Goal: Task Accomplishment & Management: Manage account settings

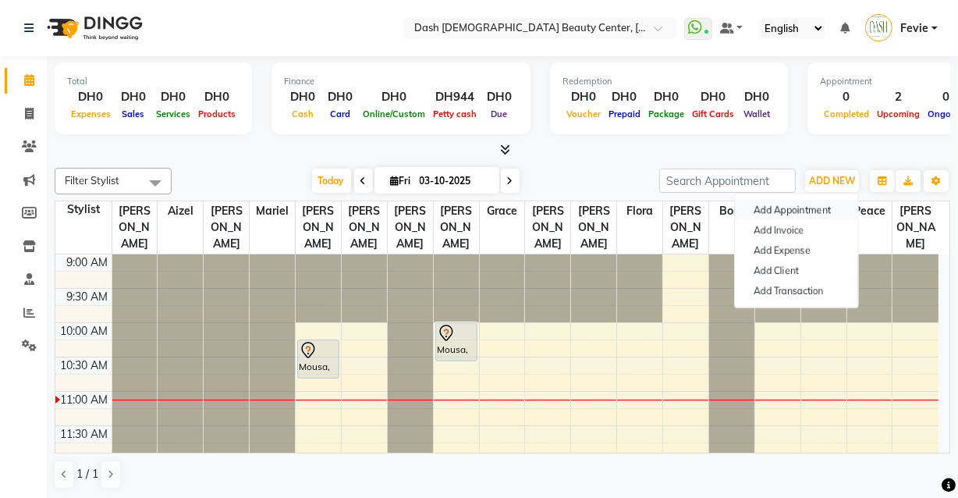
click at [794, 204] on button "Add Appointment" at bounding box center [796, 210] width 123 height 20
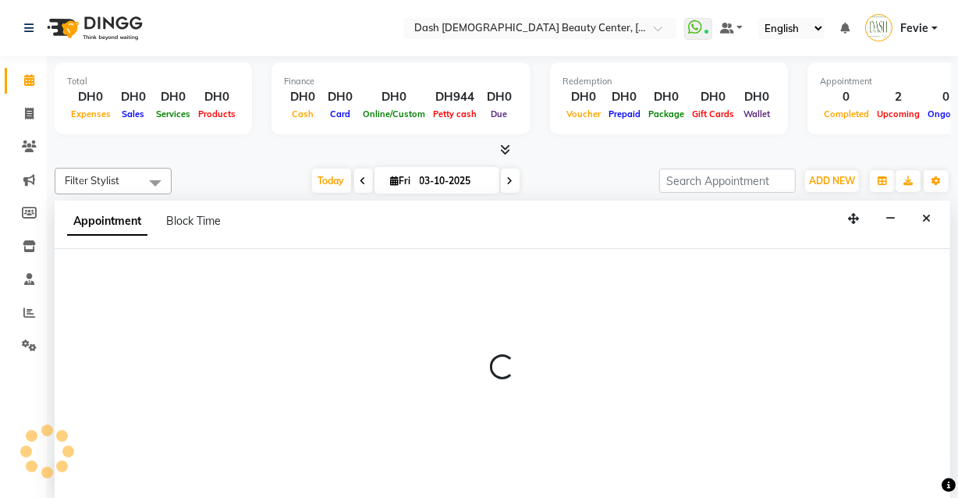
select select "tentative"
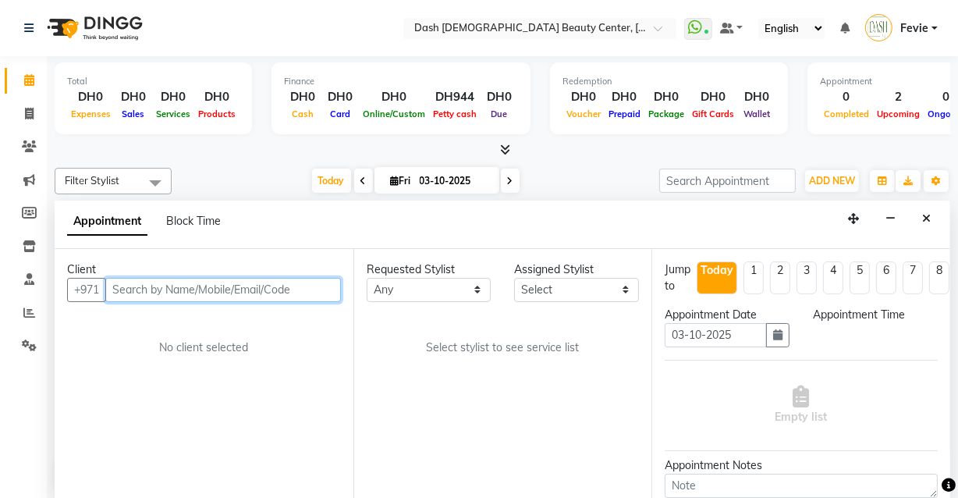
select select "600"
click at [189, 290] on input "text" at bounding box center [223, 290] width 236 height 24
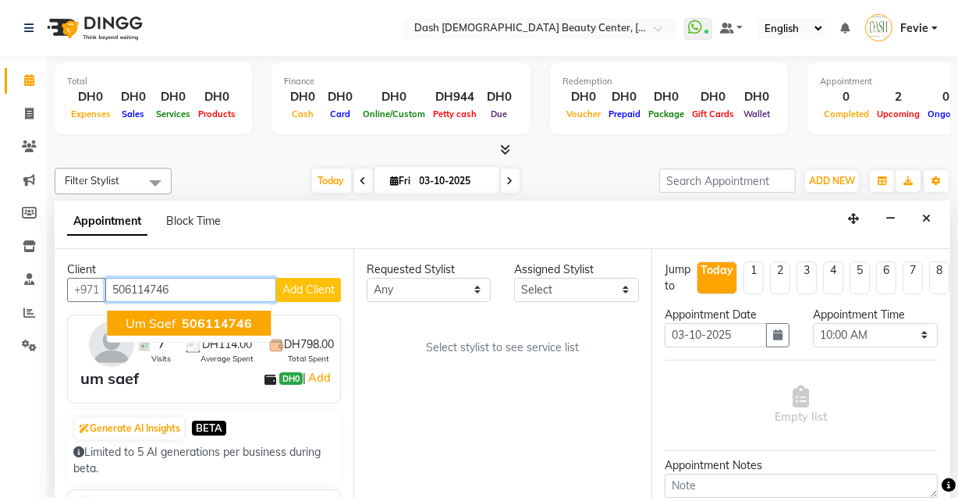
click at [215, 329] on button "um saef 506114746" at bounding box center [189, 322] width 164 height 25
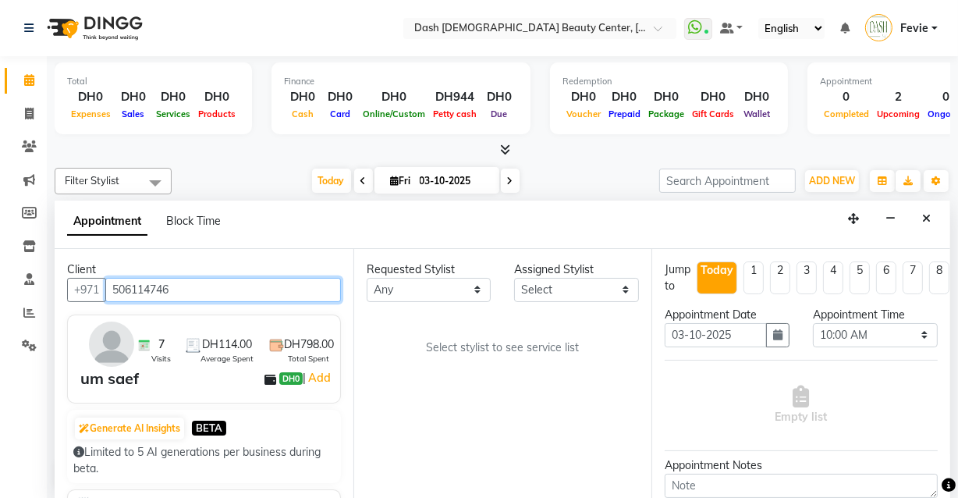
type input "506114746"
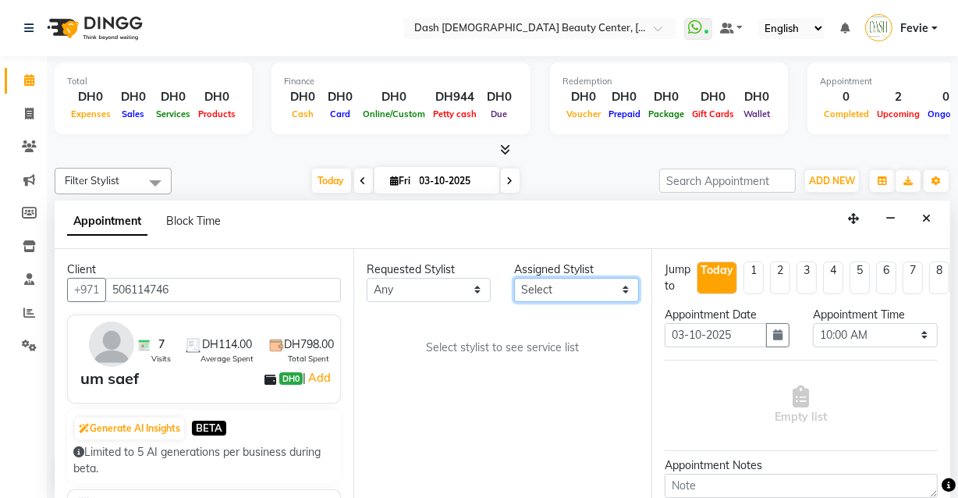
click at [557, 281] on select "Select [PERSON_NAME] [PERSON_NAME] [PERSON_NAME] [PERSON_NAME] [PERSON_NAME] [P…" at bounding box center [576, 290] width 125 height 24
select select "82784"
click at [514, 278] on select "Select [PERSON_NAME] [PERSON_NAME] [PERSON_NAME] [PERSON_NAME] [PERSON_NAME] [P…" at bounding box center [576, 290] width 125 height 24
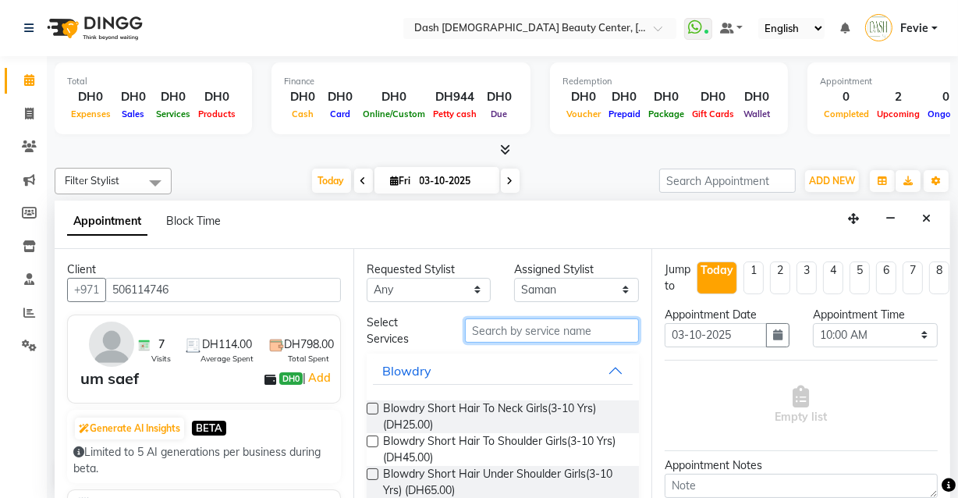
click at [524, 333] on input "text" at bounding box center [552, 330] width 174 height 24
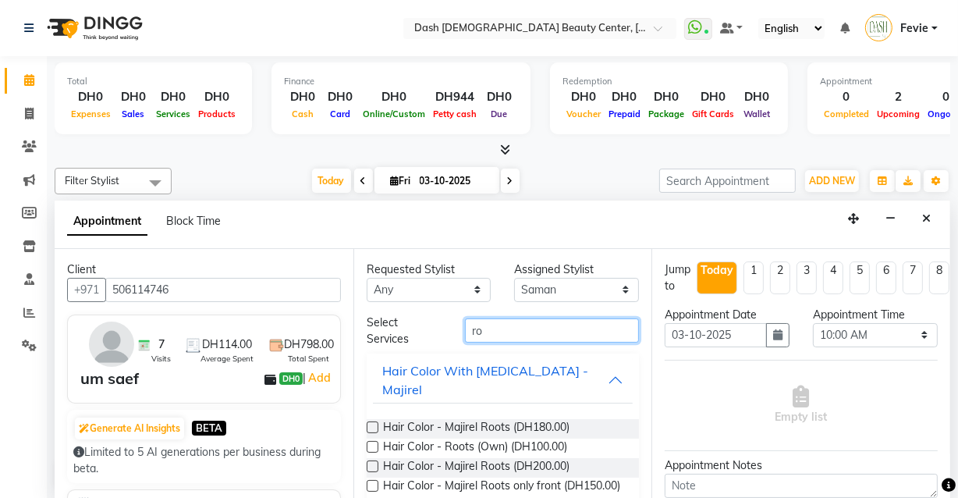
type input "r"
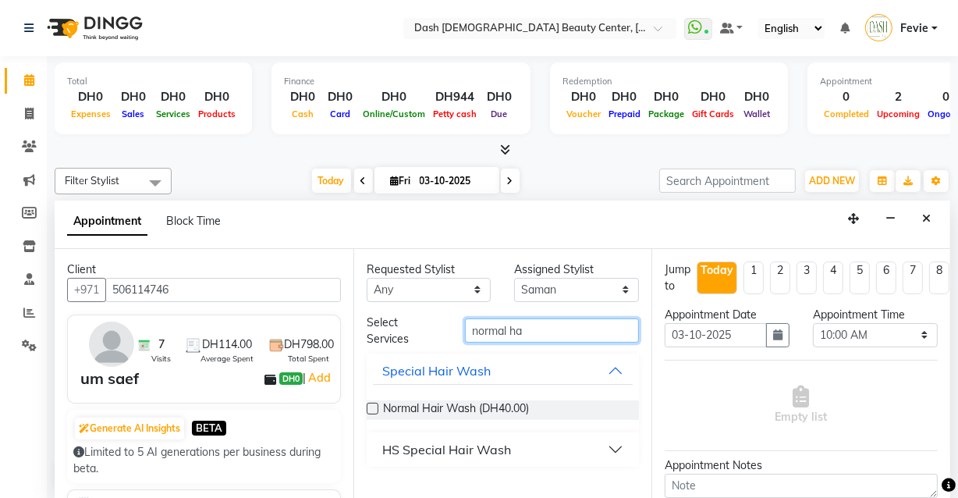
type input "normal ha"
click at [373, 406] on label at bounding box center [373, 409] width 12 height 12
click at [373, 406] on input "checkbox" at bounding box center [372, 410] width 10 height 10
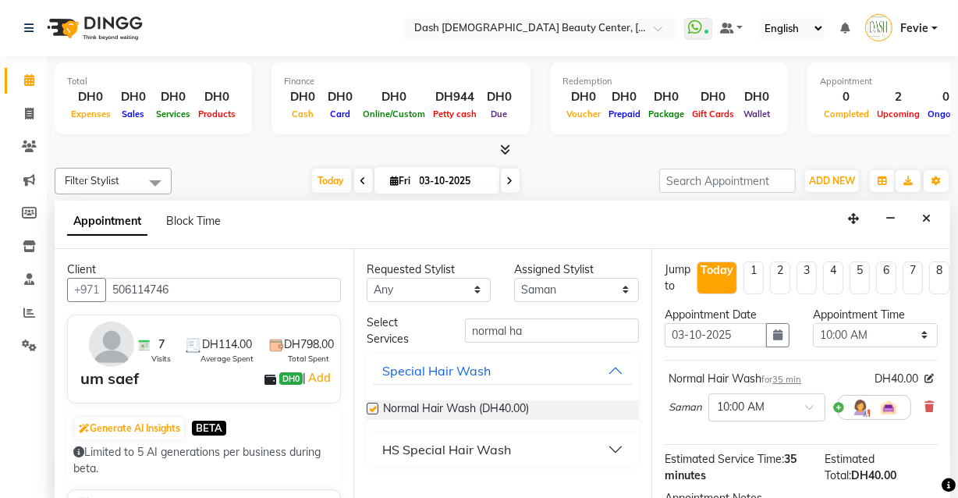
checkbox input "false"
click at [566, 321] on input "normal ha" at bounding box center [552, 330] width 174 height 24
click at [577, 281] on select "Select [PERSON_NAME] [PERSON_NAME] [PERSON_NAME] [PERSON_NAME] [PERSON_NAME] [P…" at bounding box center [576, 290] width 125 height 24
select select "81114"
click at [514, 278] on select "Select [PERSON_NAME] [PERSON_NAME] [PERSON_NAME] [PERSON_NAME] [PERSON_NAME] [P…" at bounding box center [576, 290] width 125 height 24
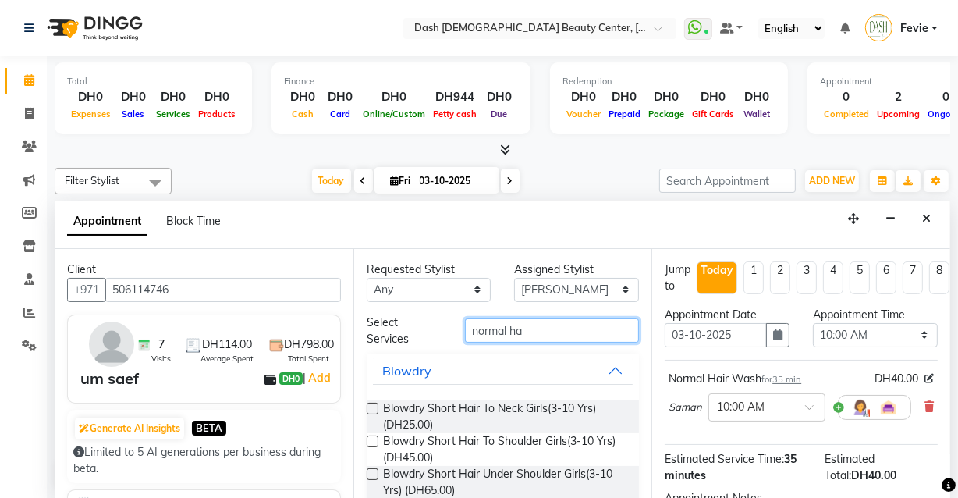
click at [542, 332] on input "normal ha" at bounding box center [552, 330] width 174 height 24
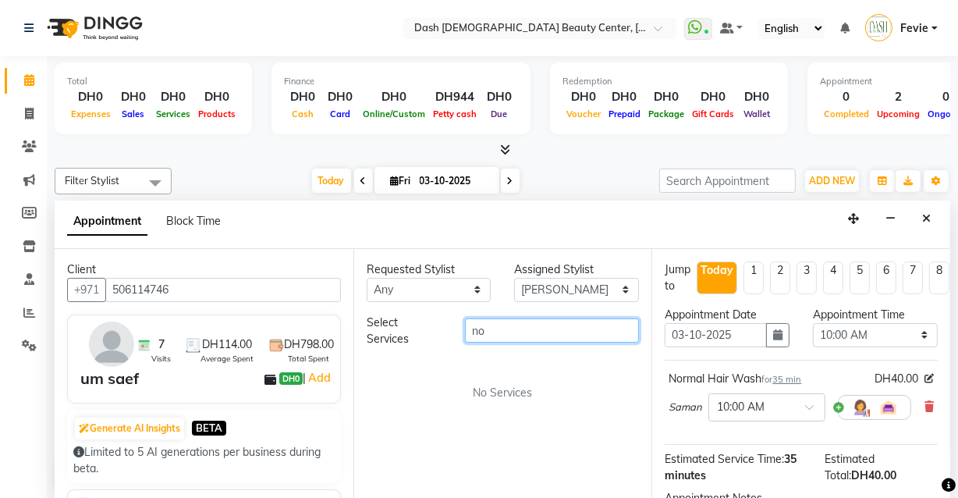
type input "n"
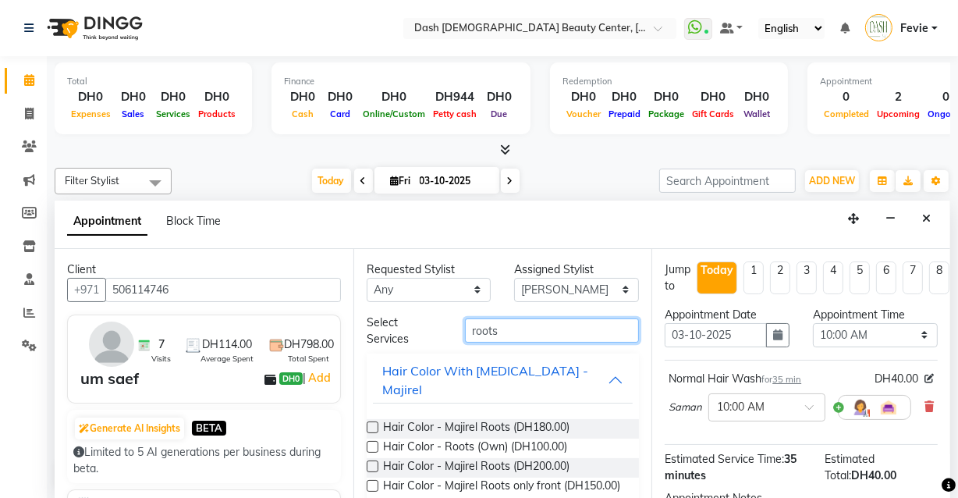
type input "roots"
click at [373, 441] on label at bounding box center [373, 447] width 12 height 12
click at [373, 443] on input "checkbox" at bounding box center [372, 448] width 10 height 10
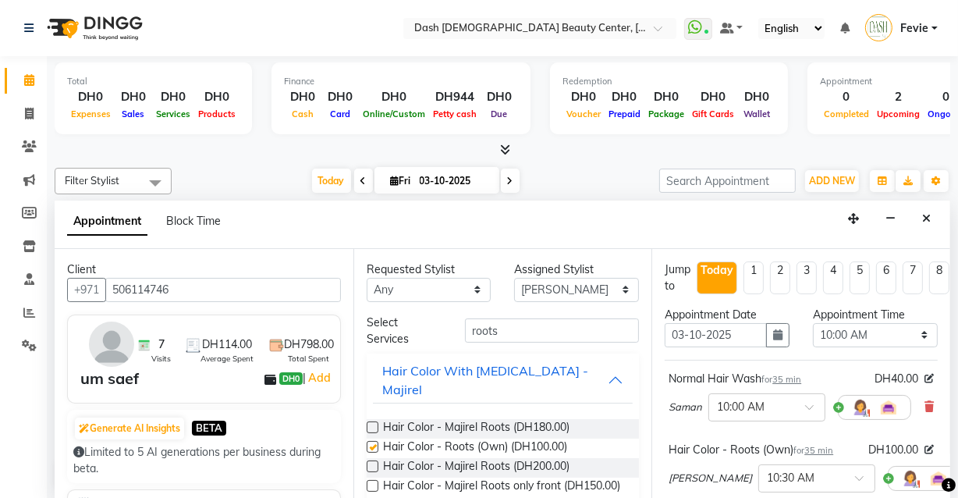
checkbox input "false"
click at [893, 342] on select "Select 10:00 AM 10:15 AM 10:30 AM 10:45 AM 11:00 AM 11:15 AM 11:30 AM 11:45 AM …" at bounding box center [875, 335] width 125 height 24
select select "675"
click at [813, 323] on select "Select 10:00 AM 10:15 AM 10:30 AM 10:45 AM 11:00 AM 11:15 AM 11:30 AM 11:45 AM …" at bounding box center [875, 335] width 125 height 24
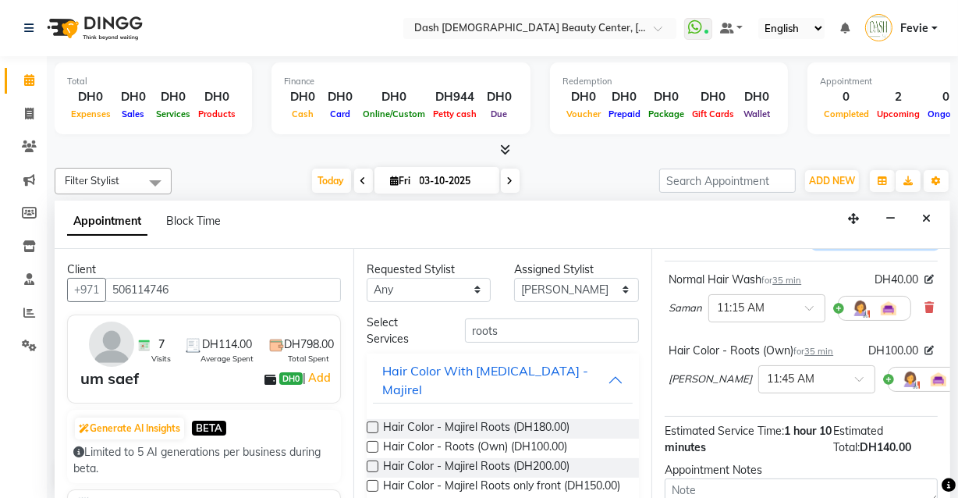
scroll to position [117, 0]
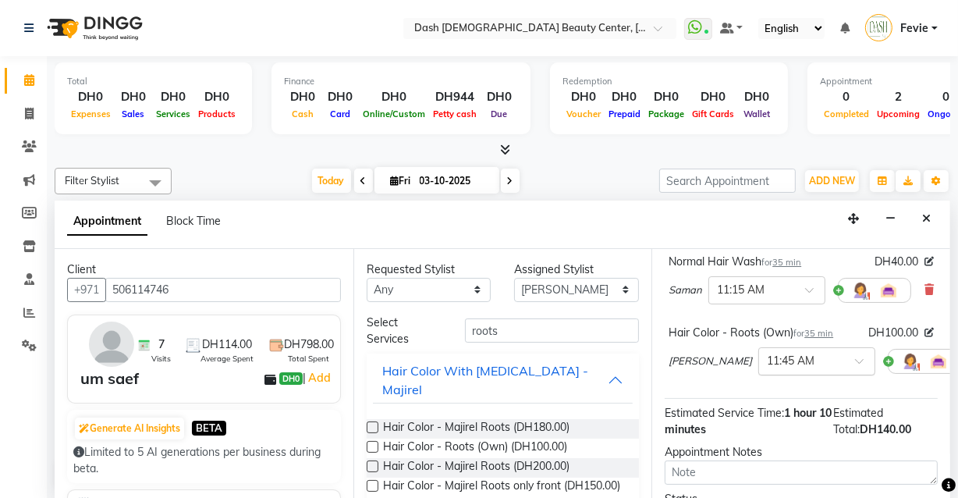
click at [775, 358] on input "text" at bounding box center [801, 360] width 69 height 16
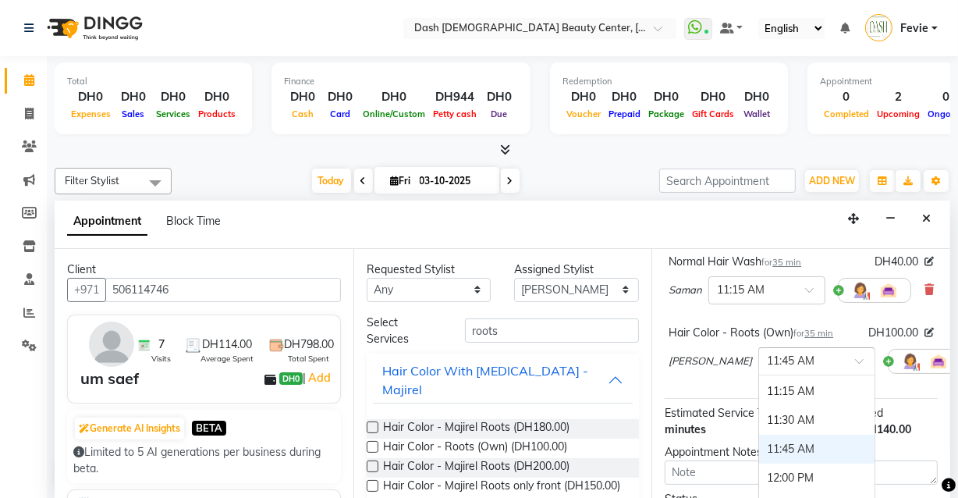
scroll to position [115, 0]
click at [776, 417] on div "11:15 AM" at bounding box center [816, 418] width 115 height 29
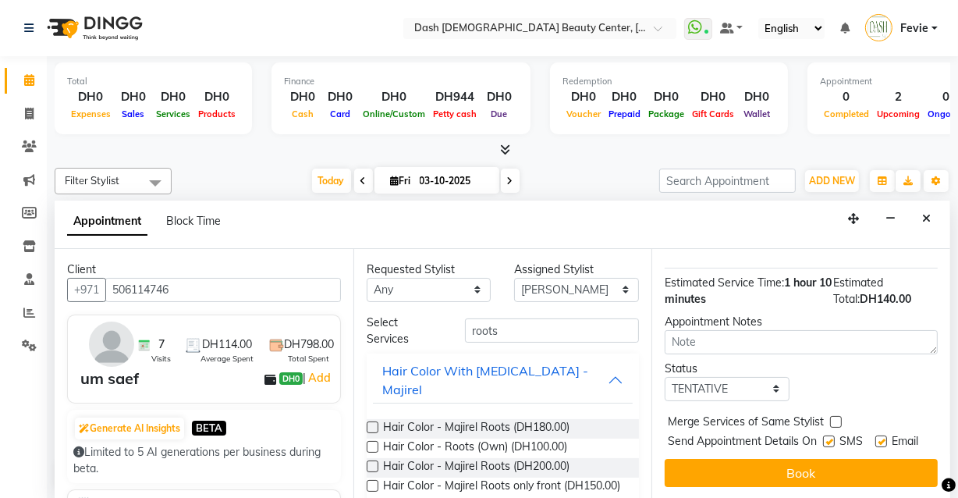
scroll to position [287, 0]
click at [836, 416] on label at bounding box center [836, 422] width 12 height 12
click at [836, 418] on input "checkbox" at bounding box center [835, 423] width 10 height 10
checkbox input "true"
click at [825, 435] on label at bounding box center [829, 441] width 12 height 12
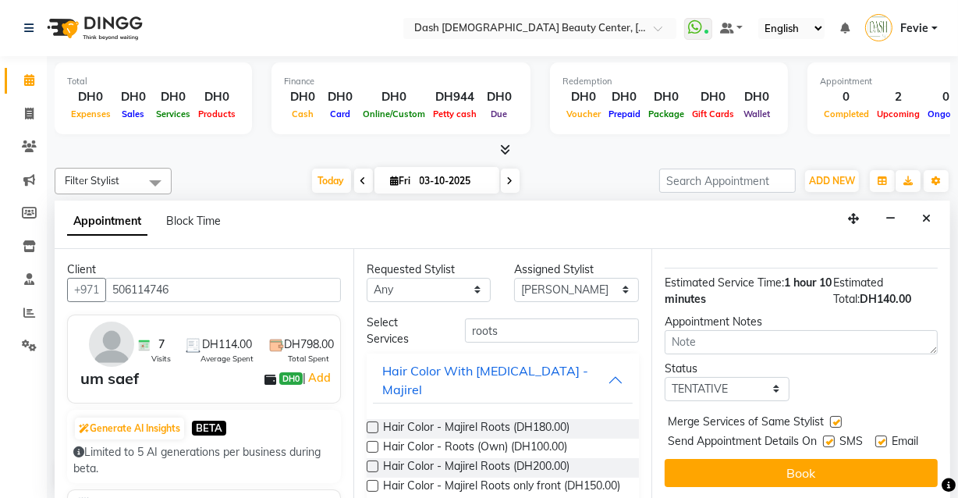
click at [825, 438] on input "checkbox" at bounding box center [828, 443] width 10 height 10
checkbox input "false"
click at [875, 435] on label at bounding box center [881, 441] width 12 height 12
click at [875, 438] on input "checkbox" at bounding box center [880, 443] width 10 height 10
checkbox input "false"
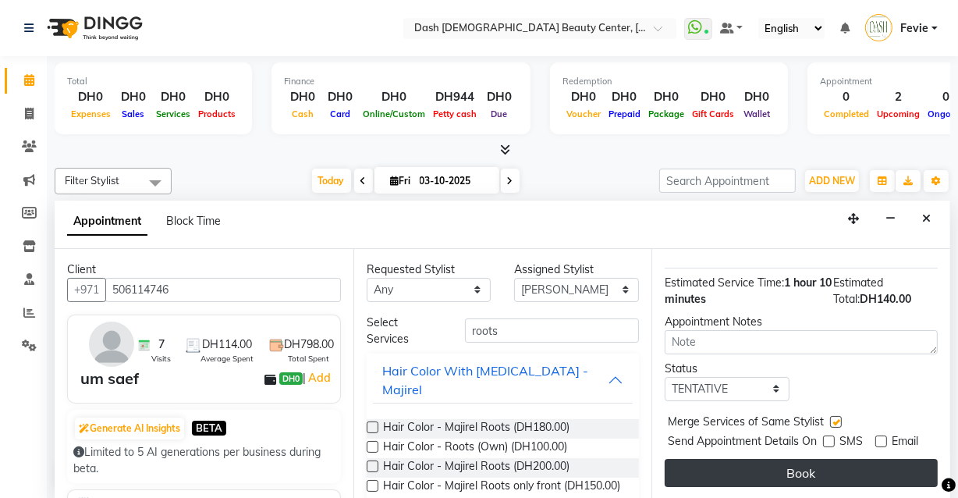
click at [797, 459] on button "Book" at bounding box center [801, 473] width 273 height 28
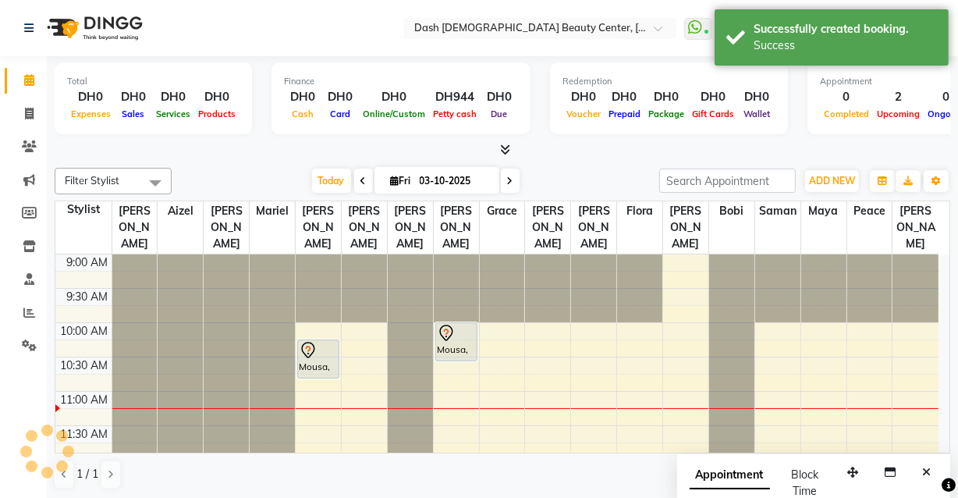
scroll to position [0, 0]
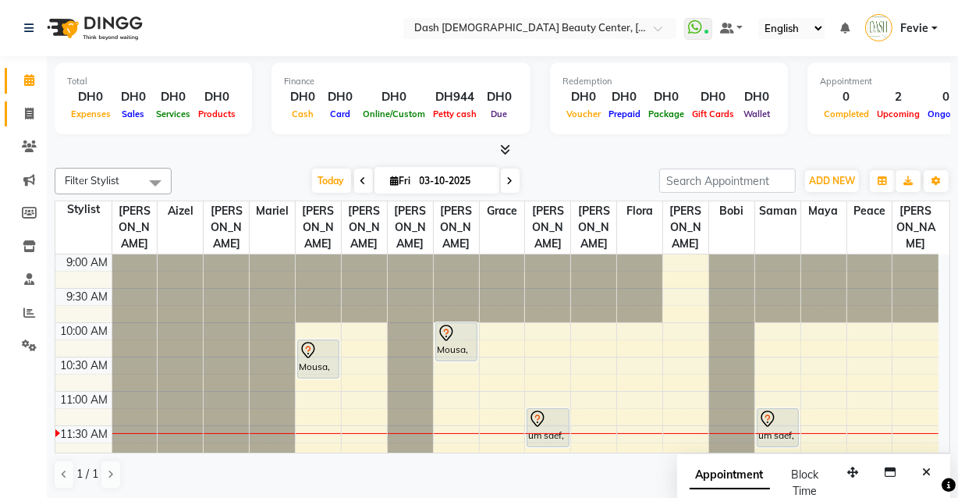
click at [32, 113] on icon at bounding box center [29, 114] width 9 height 12
select select "service"
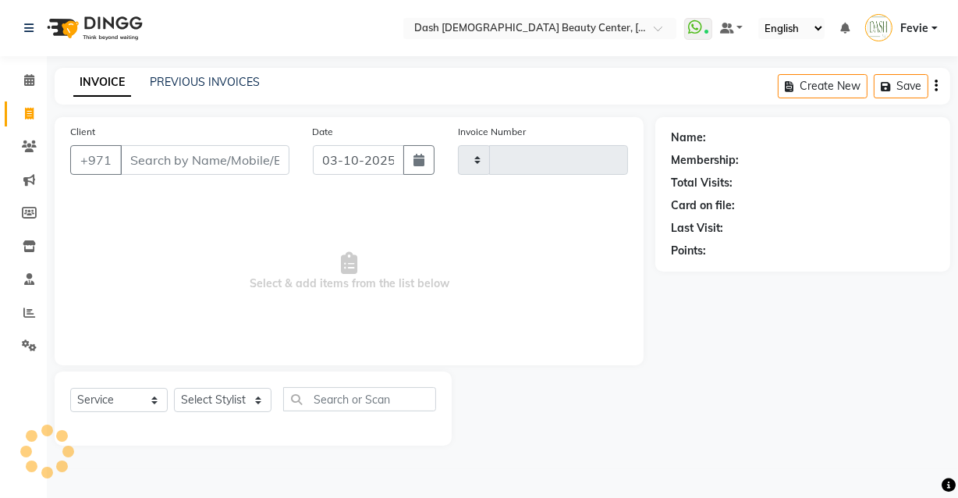
type input "4485"
select select "8372"
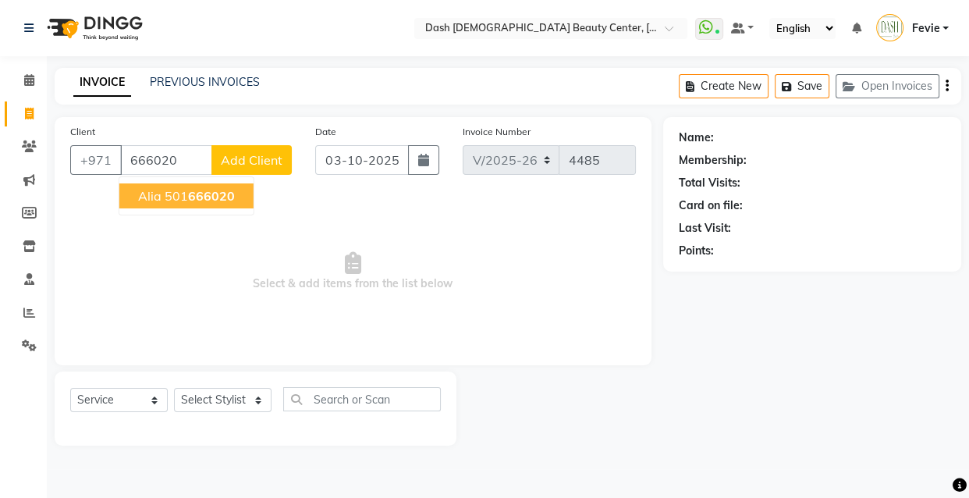
click at [173, 190] on ngb-highlight "501 666020" at bounding box center [200, 196] width 70 height 16
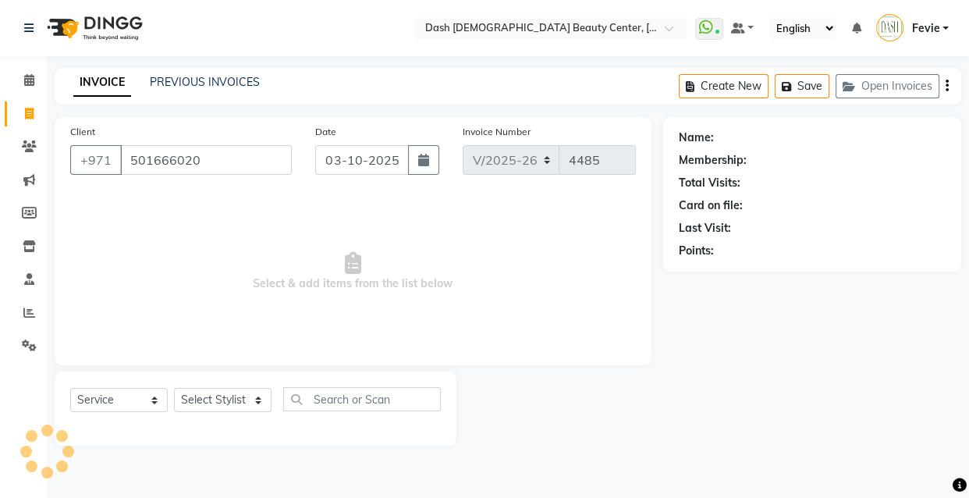
type input "501666020"
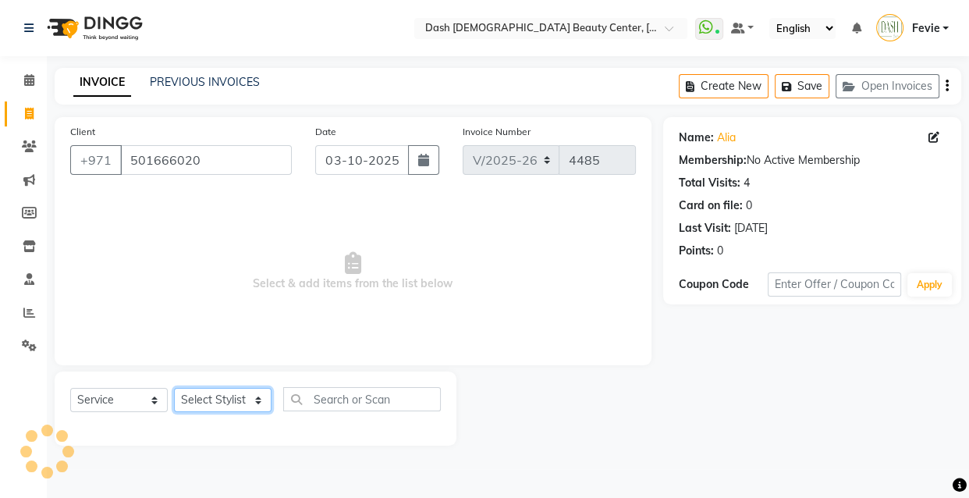
click at [226, 402] on select "Select Stylist [PERSON_NAME] [PERSON_NAME] [PERSON_NAME] [PERSON_NAME] [PERSON_…" at bounding box center [223, 400] width 98 height 24
select select "81114"
click at [174, 388] on select "Select Stylist [PERSON_NAME] [PERSON_NAME] [PERSON_NAME] [PERSON_NAME] [PERSON_…" at bounding box center [223, 400] width 98 height 24
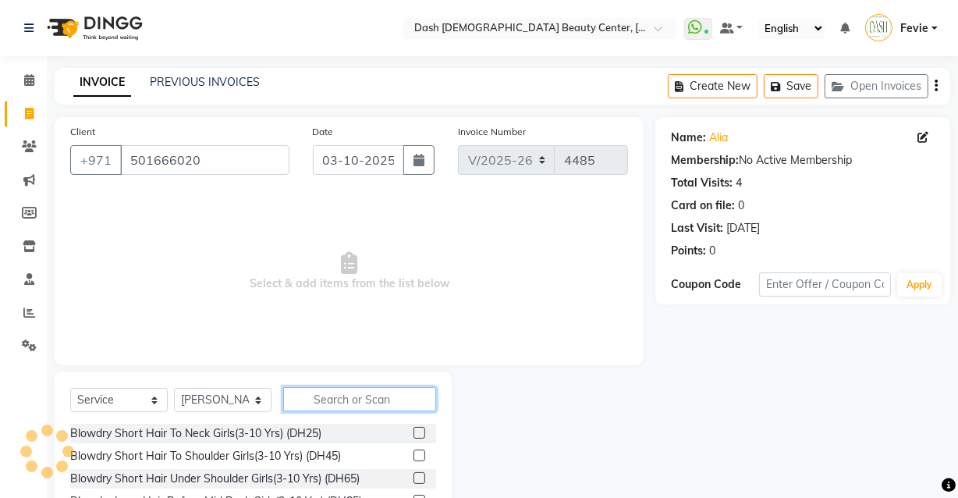
click at [339, 397] on input "text" at bounding box center [359, 399] width 153 height 24
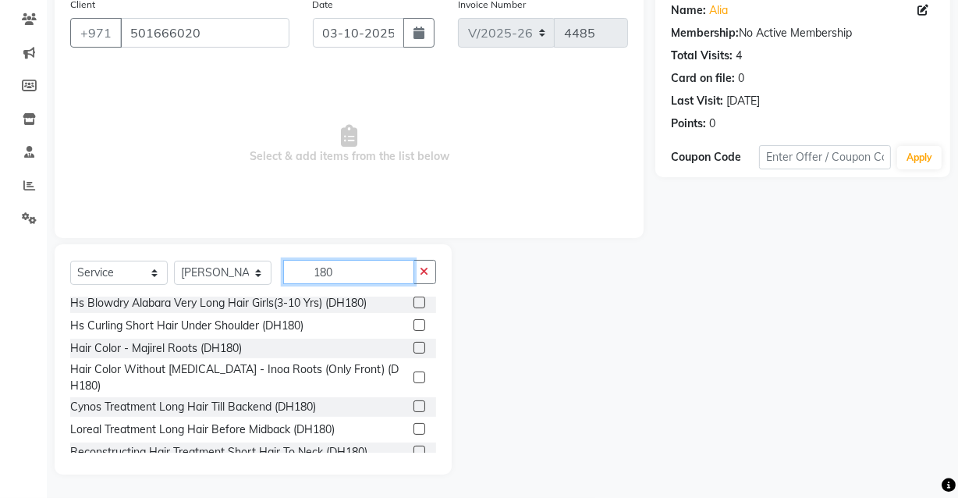
scroll to position [109, 0]
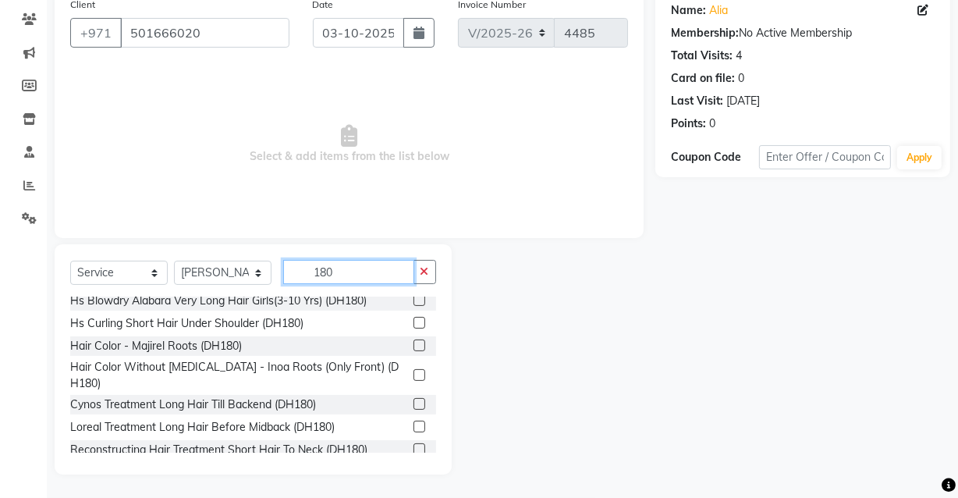
type input "180"
click at [413, 345] on label at bounding box center [419, 345] width 12 height 12
click at [413, 345] on input "checkbox" at bounding box center [418, 346] width 10 height 10
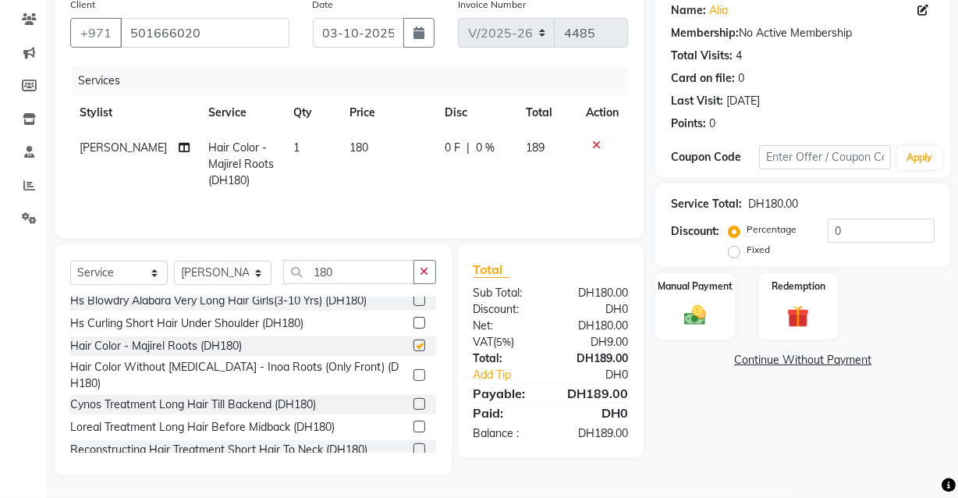
checkbox input "false"
click at [697, 312] on img at bounding box center [694, 315] width 37 height 27
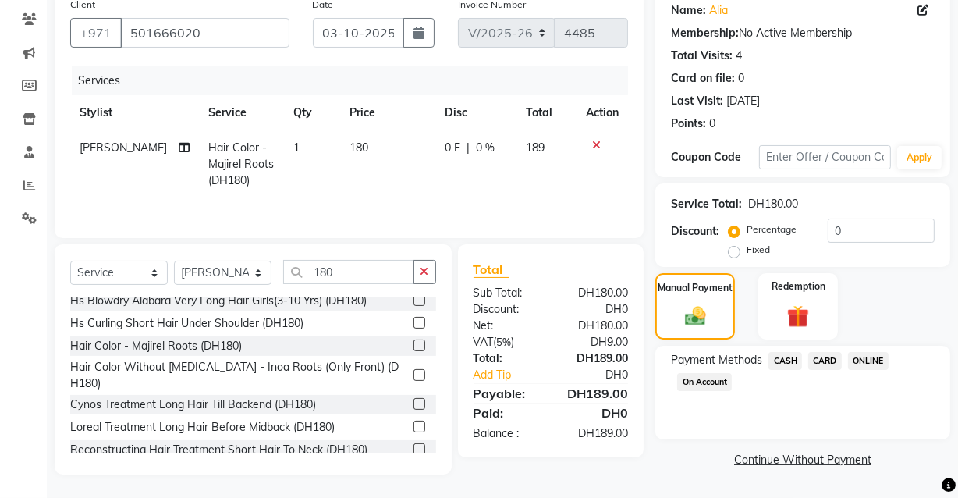
click at [791, 360] on span "CASH" at bounding box center [785, 361] width 34 height 18
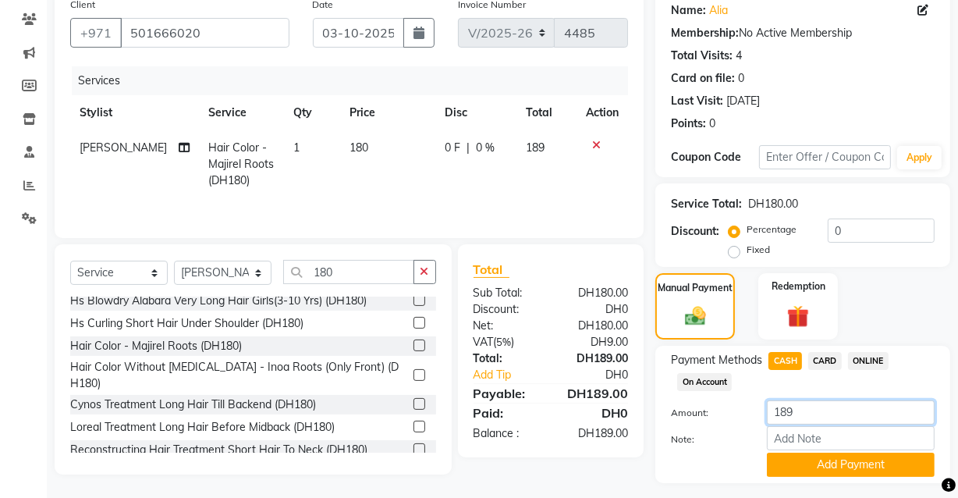
click at [806, 406] on input "189" at bounding box center [851, 412] width 168 height 24
type input "1"
type input "200"
click at [807, 454] on button "Add Payment" at bounding box center [851, 464] width 168 height 24
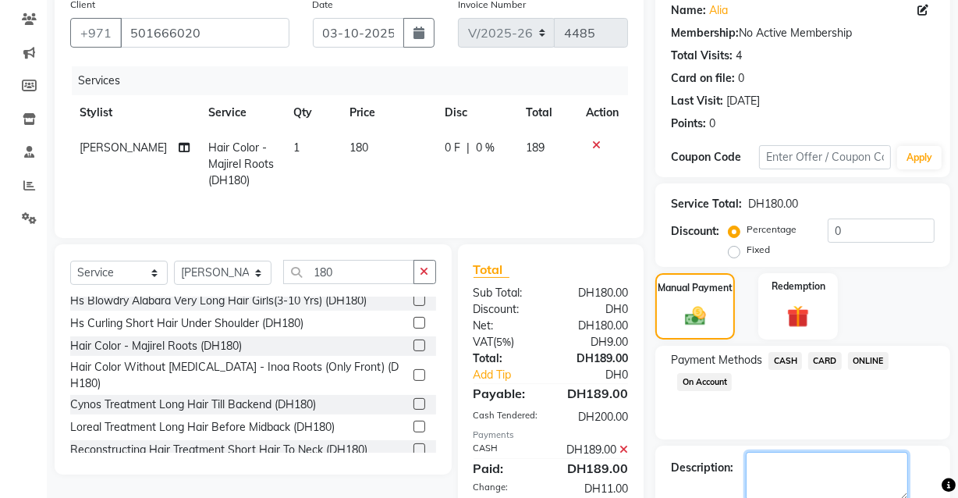
click at [811, 452] on textarea at bounding box center [827, 476] width 162 height 48
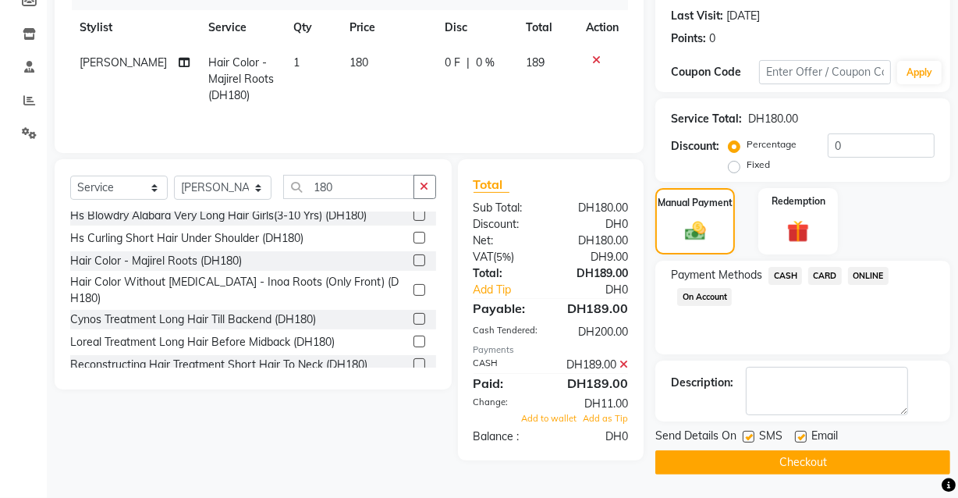
click at [774, 454] on button "Checkout" at bounding box center [802, 462] width 295 height 24
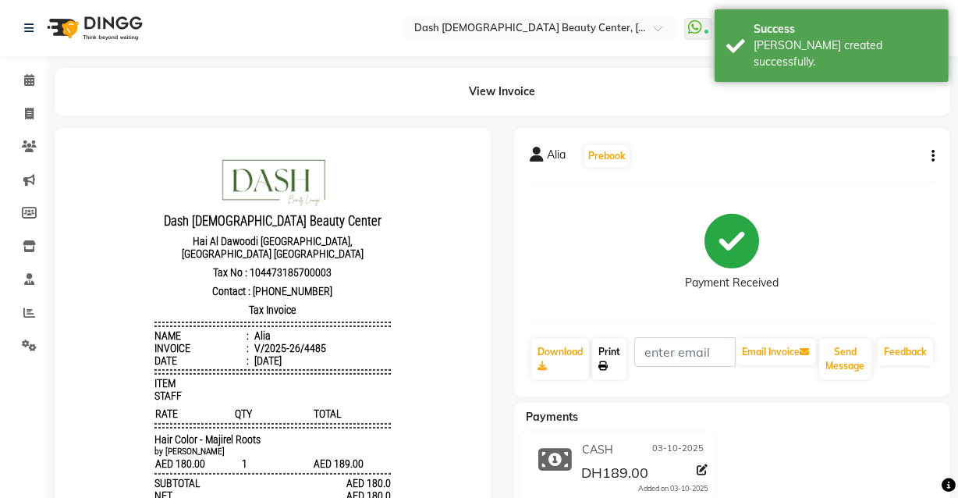
click at [617, 353] on link "Print" at bounding box center [609, 359] width 34 height 41
click at [34, 85] on icon at bounding box center [29, 80] width 10 height 12
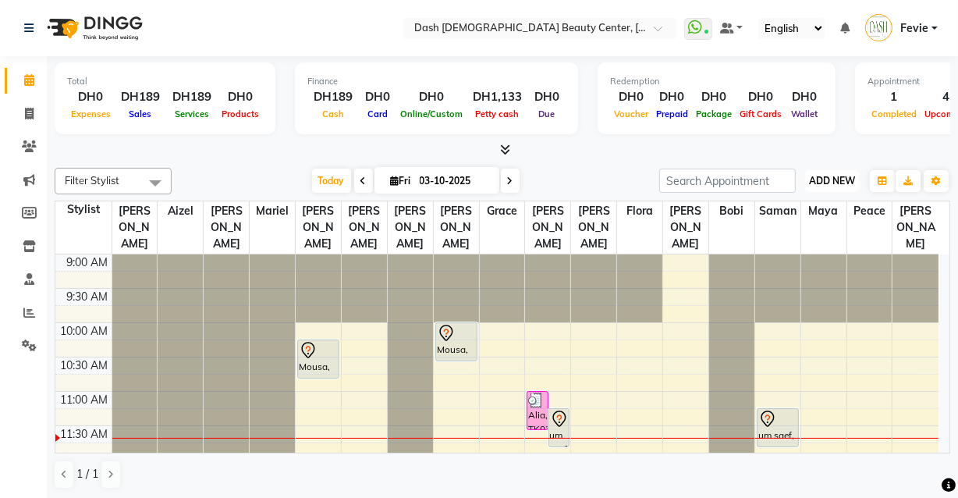
click at [836, 180] on span "ADD NEW" at bounding box center [832, 181] width 46 height 12
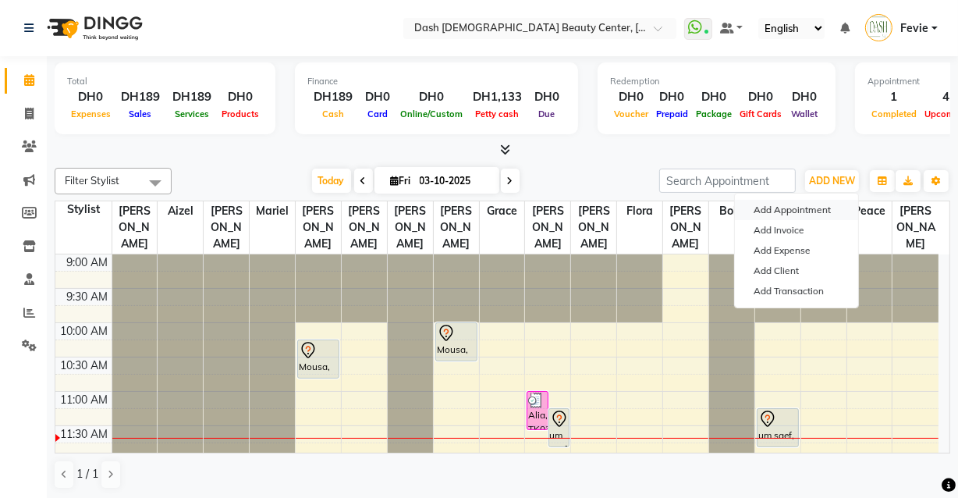
click at [807, 209] on button "Add Appointment" at bounding box center [796, 210] width 123 height 20
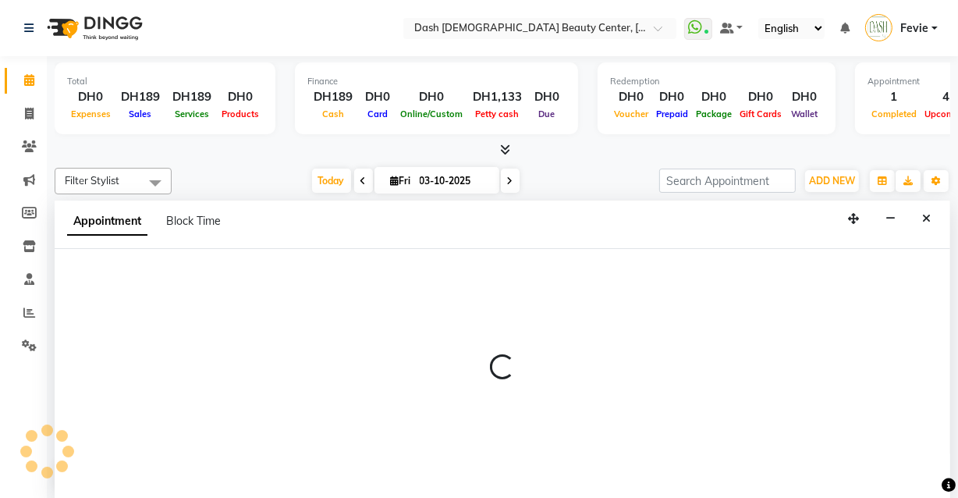
select select "tentative"
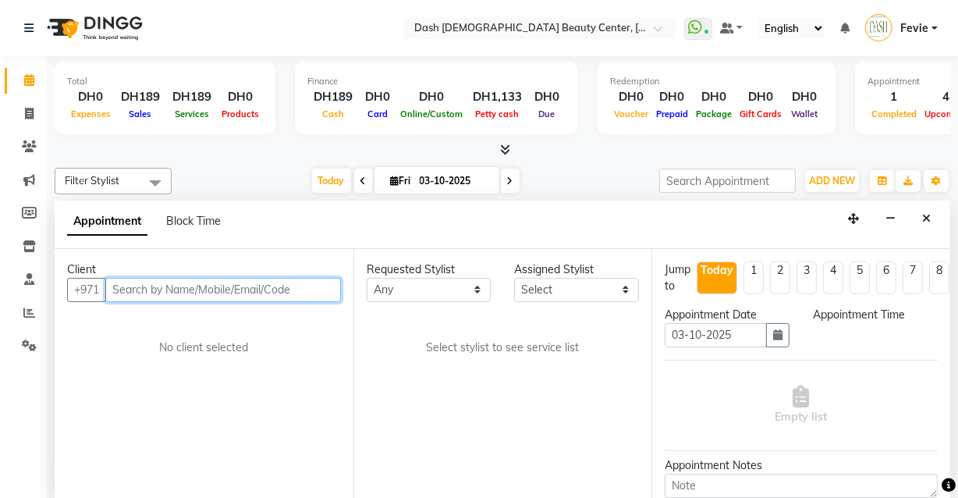
select select "600"
click at [200, 286] on input "text" at bounding box center [223, 290] width 236 height 24
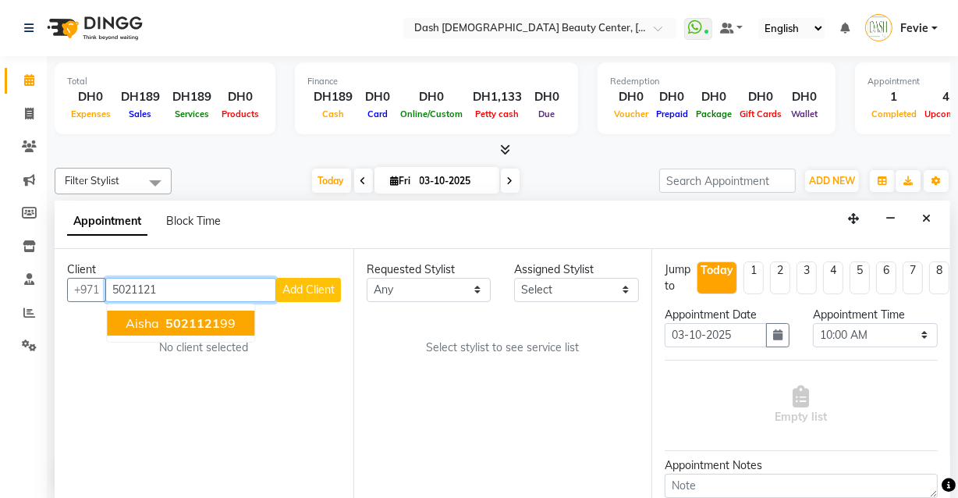
click at [210, 324] on span "5021121" at bounding box center [192, 323] width 55 height 16
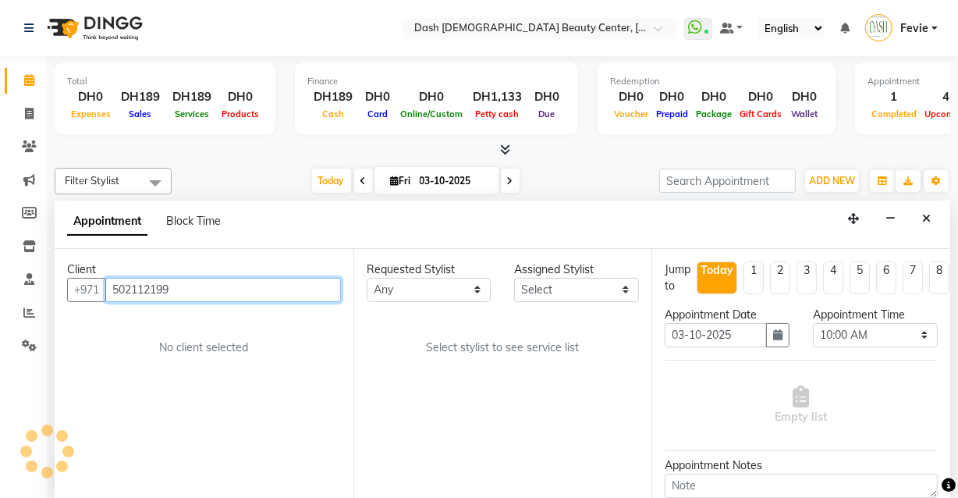
type input "502112199"
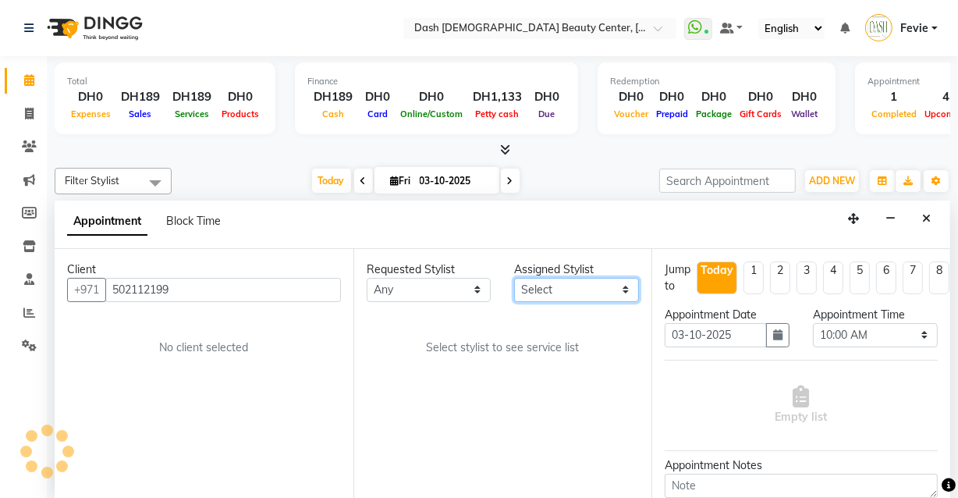
click at [579, 278] on select "Select [PERSON_NAME] [PERSON_NAME] [PERSON_NAME] [PERSON_NAME] [PERSON_NAME] [P…" at bounding box center [576, 290] width 125 height 24
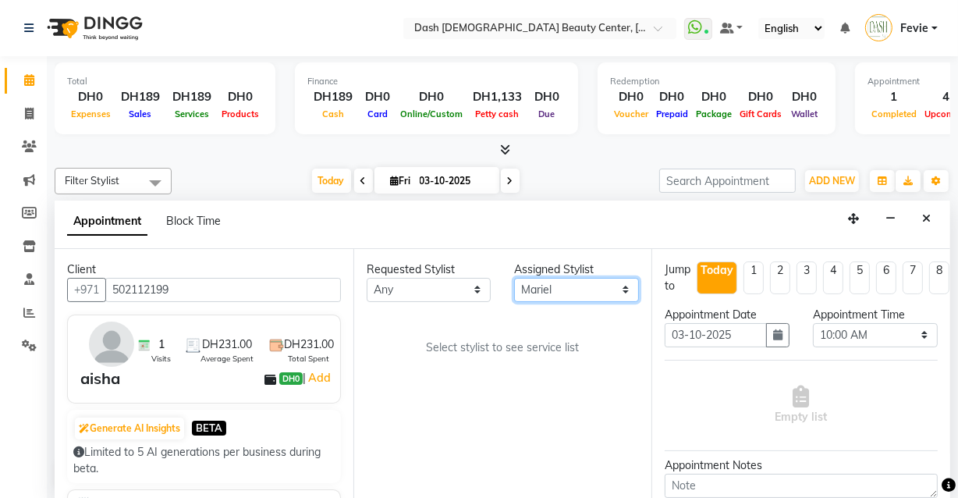
click at [514, 278] on select "Select [PERSON_NAME] [PERSON_NAME] [PERSON_NAME] [PERSON_NAME] [PERSON_NAME] [P…" at bounding box center [576, 290] width 125 height 24
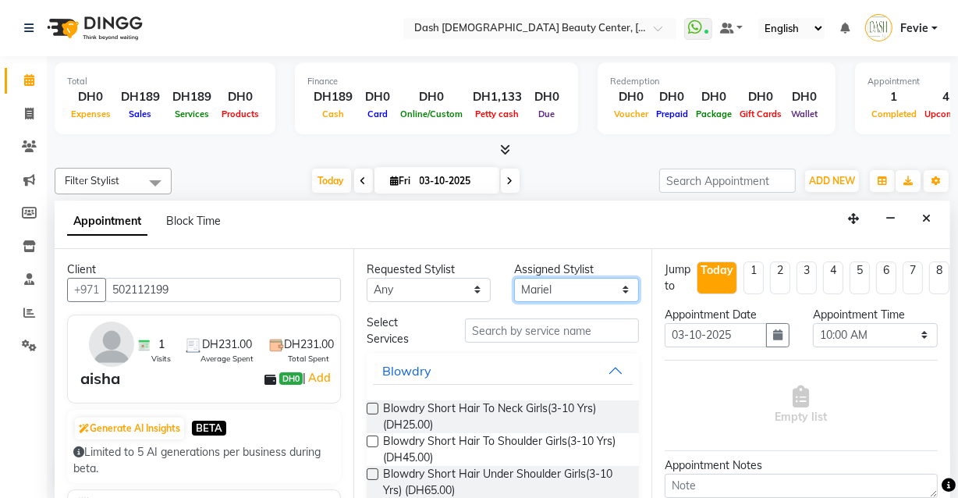
click at [585, 297] on select "Select [PERSON_NAME] [PERSON_NAME] [PERSON_NAME] [PERSON_NAME] [PERSON_NAME] [P…" at bounding box center [576, 290] width 125 height 24
select select "82785"
click at [514, 278] on select "Select [PERSON_NAME] [PERSON_NAME] [PERSON_NAME] [PERSON_NAME] [PERSON_NAME] [P…" at bounding box center [576, 290] width 125 height 24
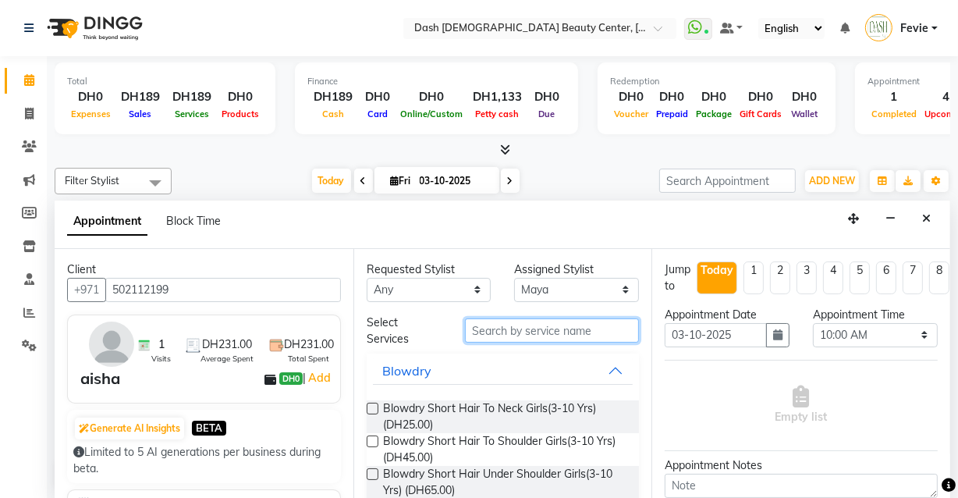
click at [571, 335] on input "text" at bounding box center [552, 330] width 174 height 24
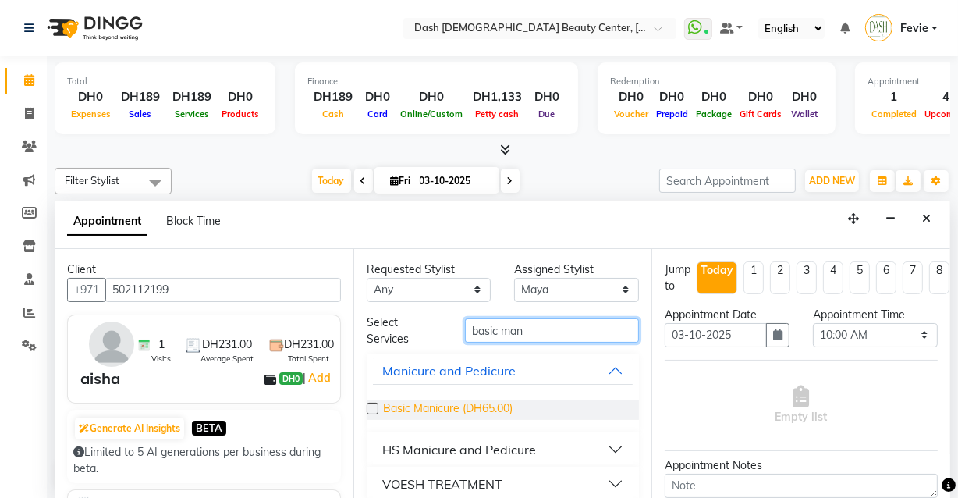
type input "basic man"
click at [389, 413] on span "Basic Manicure (DH65.00)" at bounding box center [448, 410] width 130 height 20
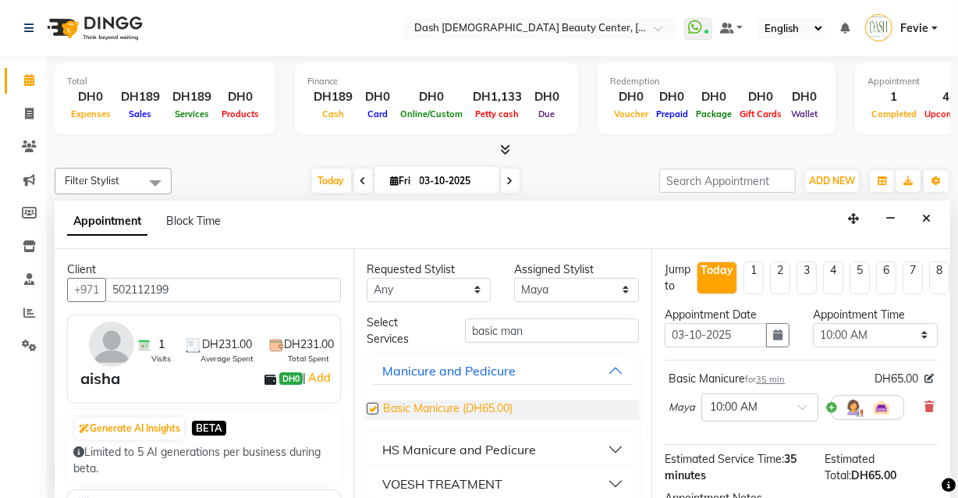
checkbox input "false"
click at [564, 282] on select "Select [PERSON_NAME] [PERSON_NAME] [PERSON_NAME] [PERSON_NAME] [PERSON_NAME] [P…" at bounding box center [576, 290] width 125 height 24
select select "81116"
click at [514, 278] on select "Select [PERSON_NAME] [PERSON_NAME] [PERSON_NAME] [PERSON_NAME] [PERSON_NAME] [P…" at bounding box center [576, 290] width 125 height 24
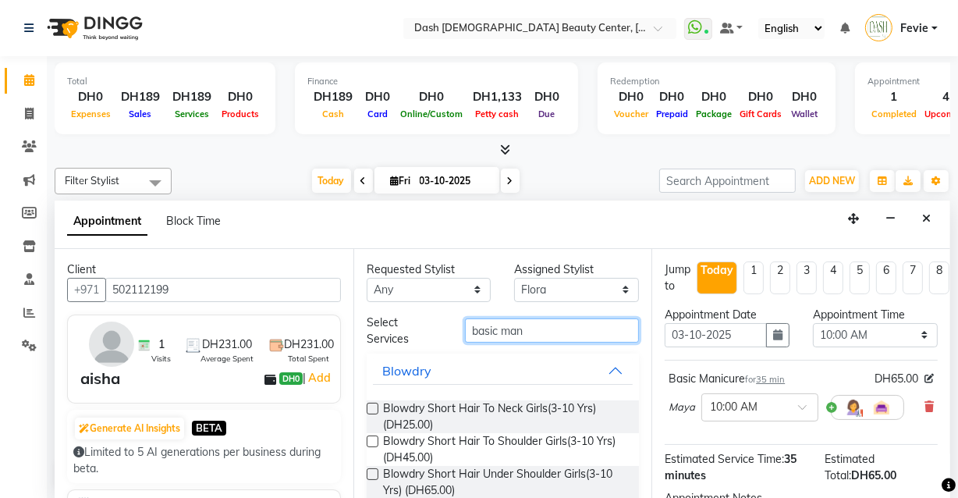
click at [561, 332] on input "basic man" at bounding box center [552, 330] width 174 height 24
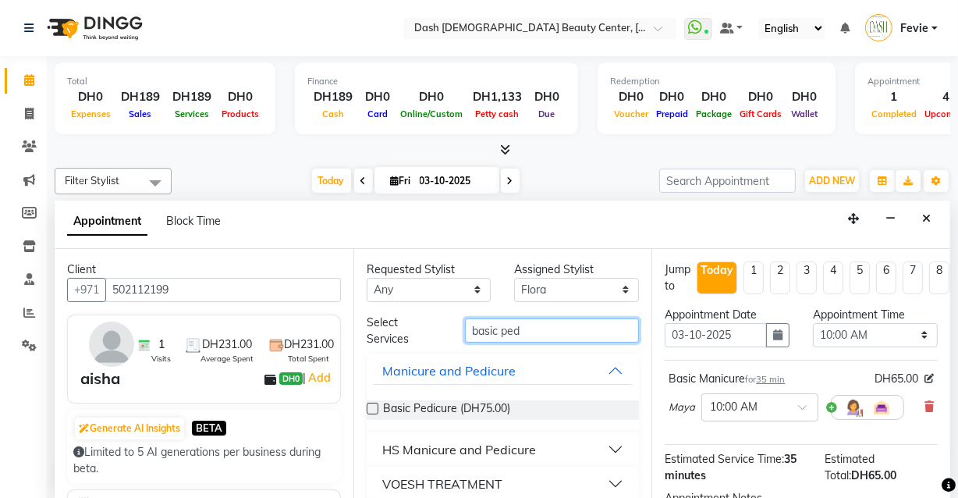
type input "basic ped"
click at [373, 406] on label at bounding box center [373, 409] width 12 height 12
click at [373, 406] on input "checkbox" at bounding box center [372, 410] width 10 height 10
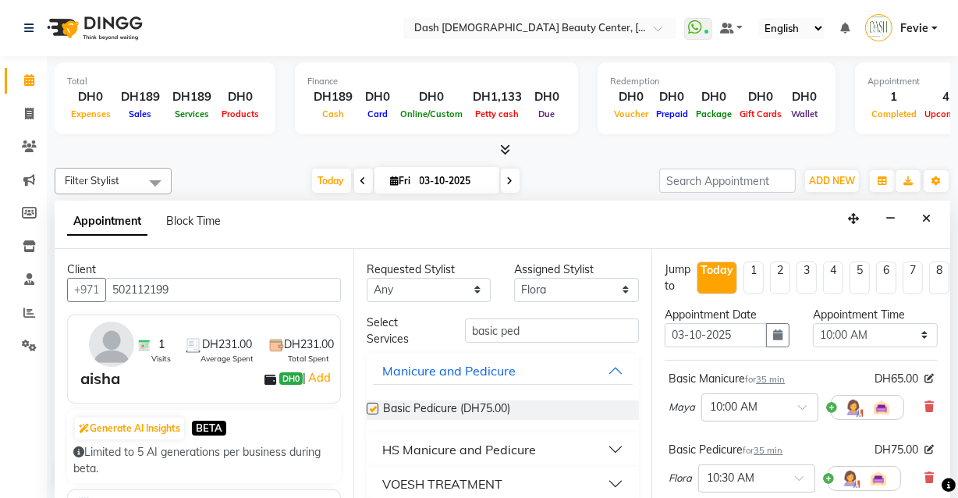
checkbox input "false"
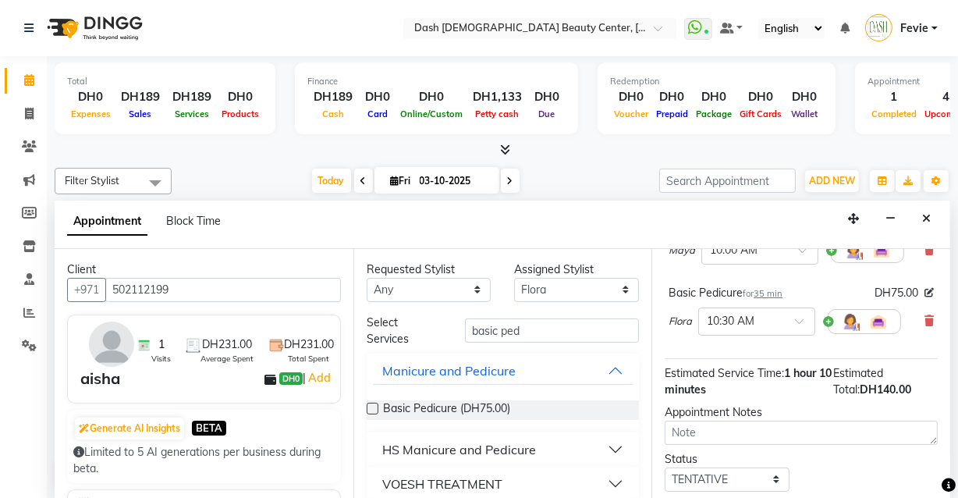
scroll to position [271, 0]
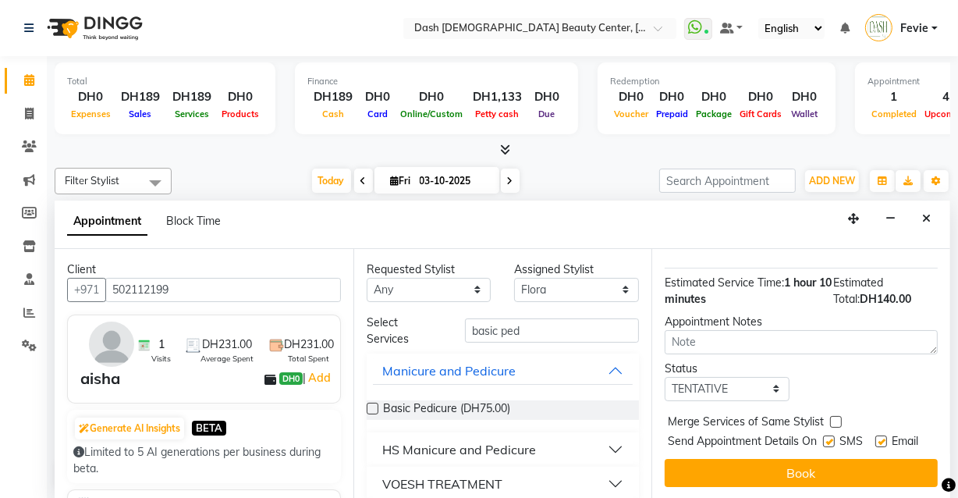
click at [836, 416] on label at bounding box center [836, 422] width 12 height 12
click at [836, 418] on input "checkbox" at bounding box center [835, 423] width 10 height 10
checkbox input "true"
click at [823, 435] on label at bounding box center [829, 441] width 12 height 12
click at [823, 438] on input "checkbox" at bounding box center [828, 443] width 10 height 10
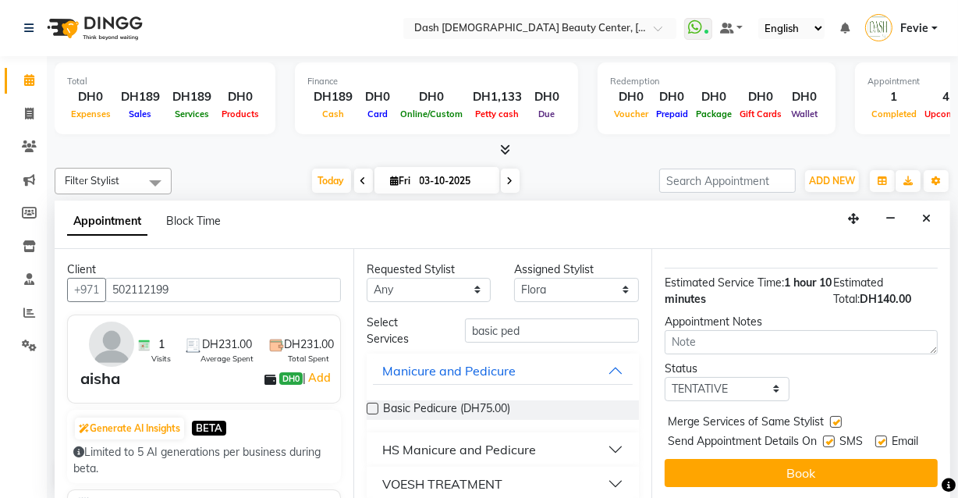
checkbox input "false"
click at [877, 435] on label at bounding box center [881, 441] width 12 height 12
click at [877, 438] on input "checkbox" at bounding box center [880, 443] width 10 height 10
checkbox input "false"
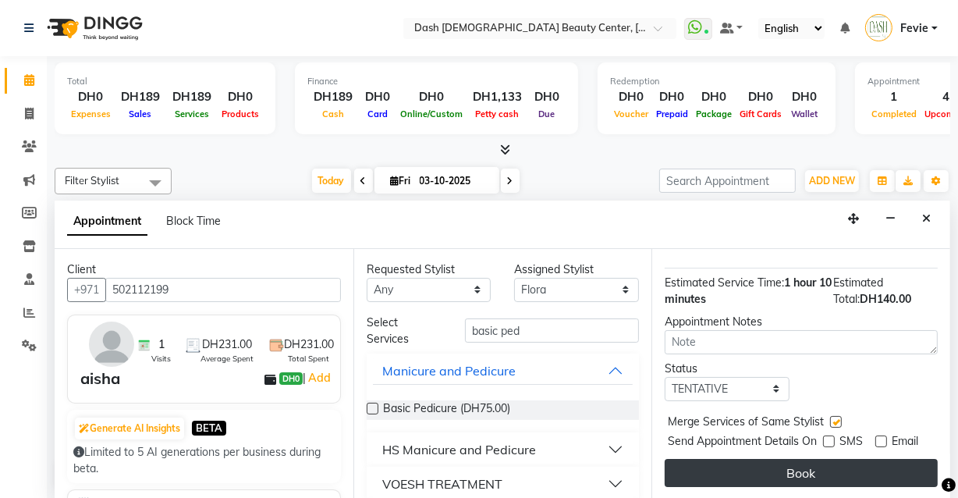
click at [811, 467] on button "Book" at bounding box center [801, 473] width 273 height 28
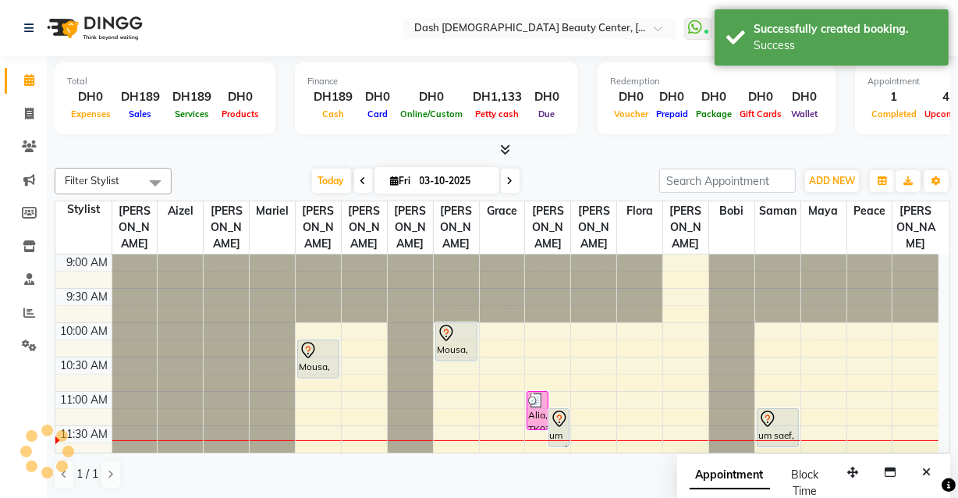
scroll to position [0, 0]
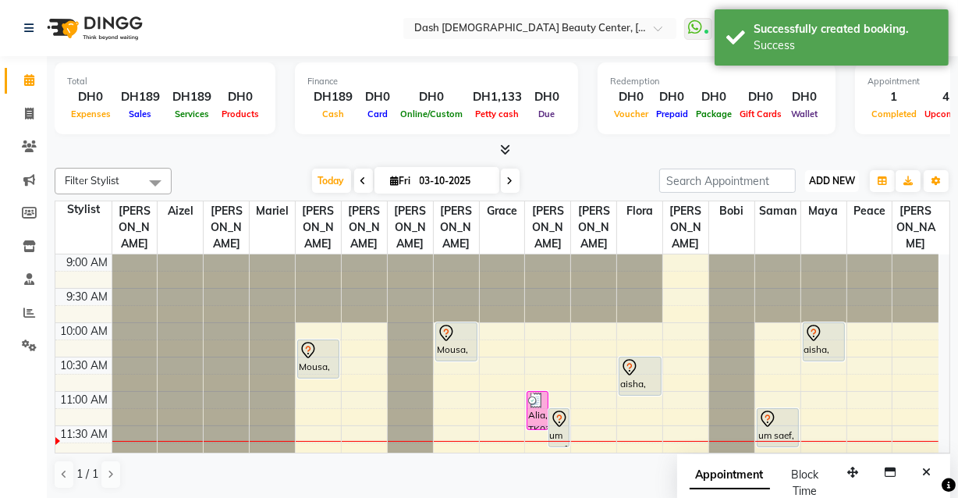
click at [845, 179] on span "ADD NEW" at bounding box center [832, 181] width 46 height 12
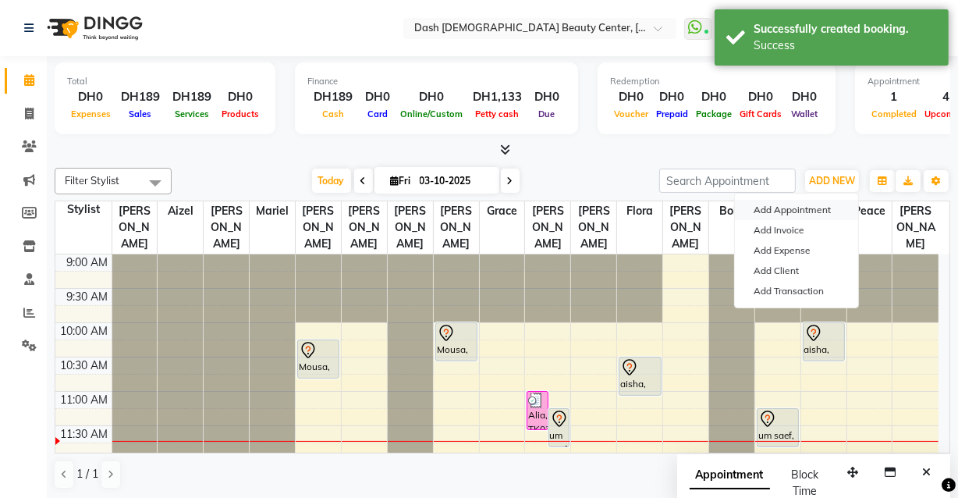
click at [779, 203] on button "Add Appointment" at bounding box center [796, 210] width 123 height 20
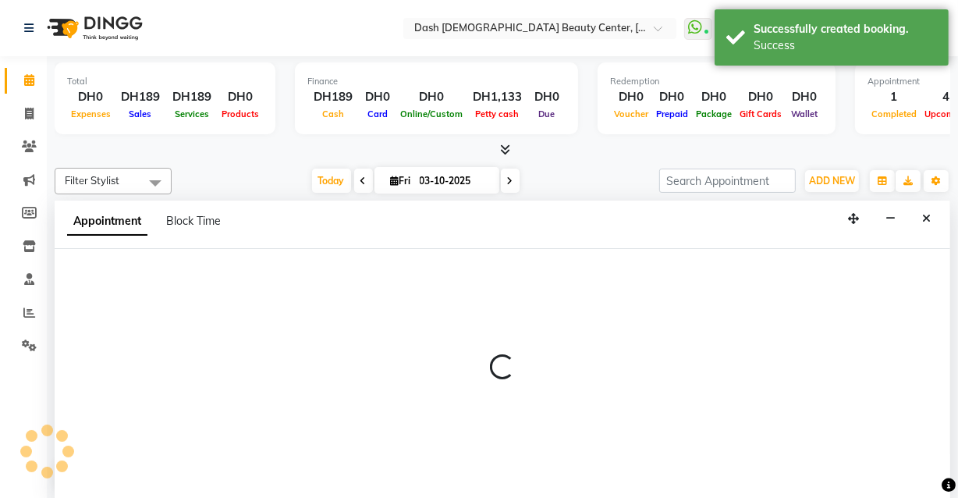
select select "600"
select select "tentative"
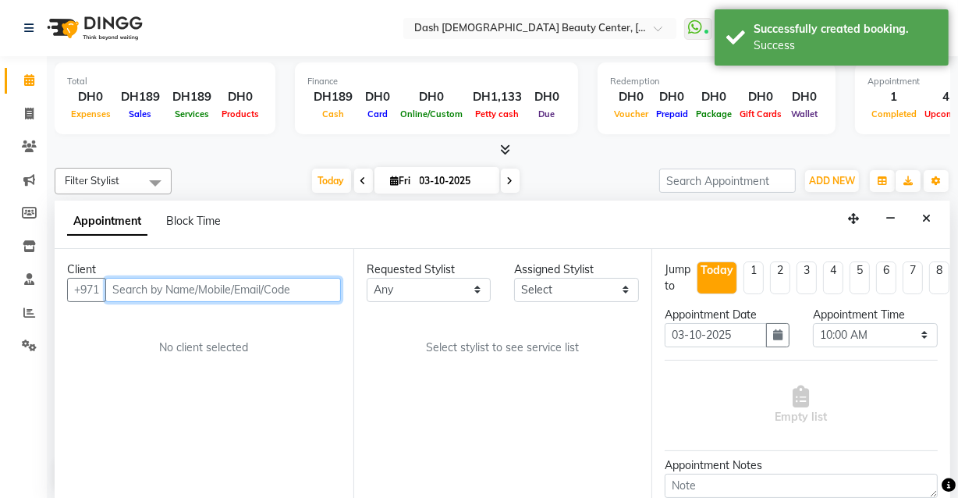
click at [174, 293] on input "text" at bounding box center [223, 290] width 236 height 24
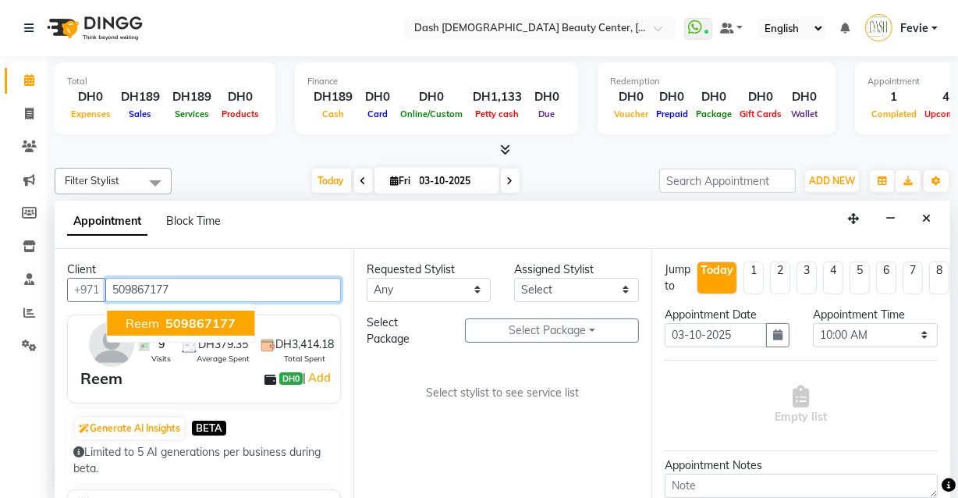
click at [172, 321] on span "509867177" at bounding box center [200, 323] width 70 height 16
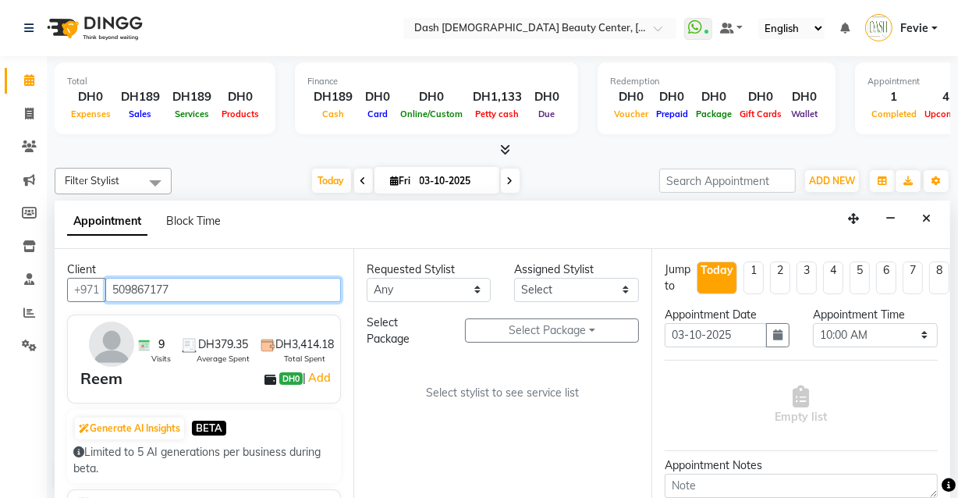
type input "509867177"
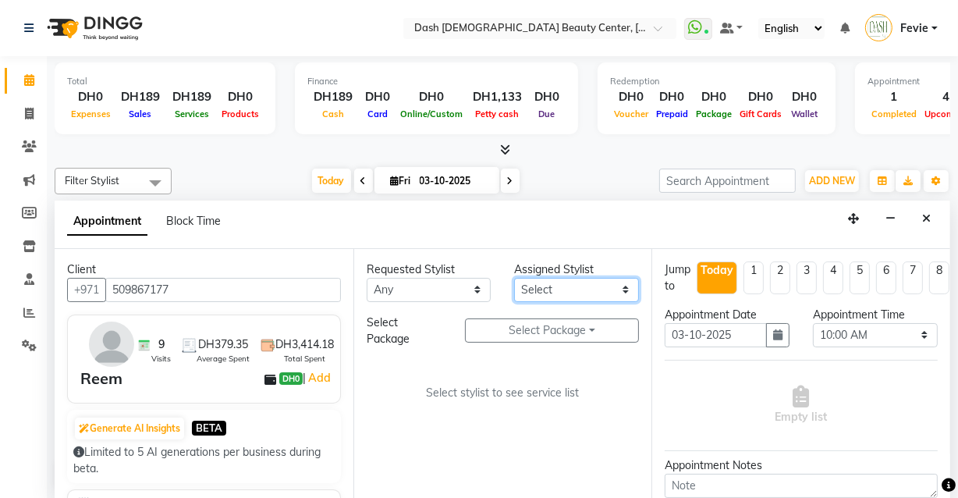
click at [533, 296] on select "Select [PERSON_NAME] [PERSON_NAME] [PERSON_NAME] [PERSON_NAME] [PERSON_NAME] [P…" at bounding box center [576, 290] width 125 height 24
select select "81106"
click at [514, 278] on select "Select [PERSON_NAME] [PERSON_NAME] [PERSON_NAME] [PERSON_NAME] [PERSON_NAME] [P…" at bounding box center [576, 290] width 125 height 24
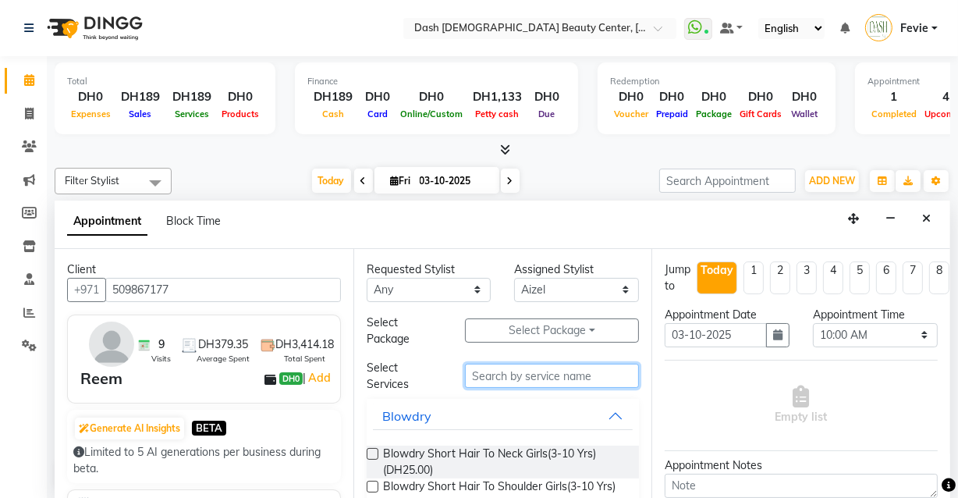
click at [505, 369] on input "text" at bounding box center [552, 376] width 174 height 24
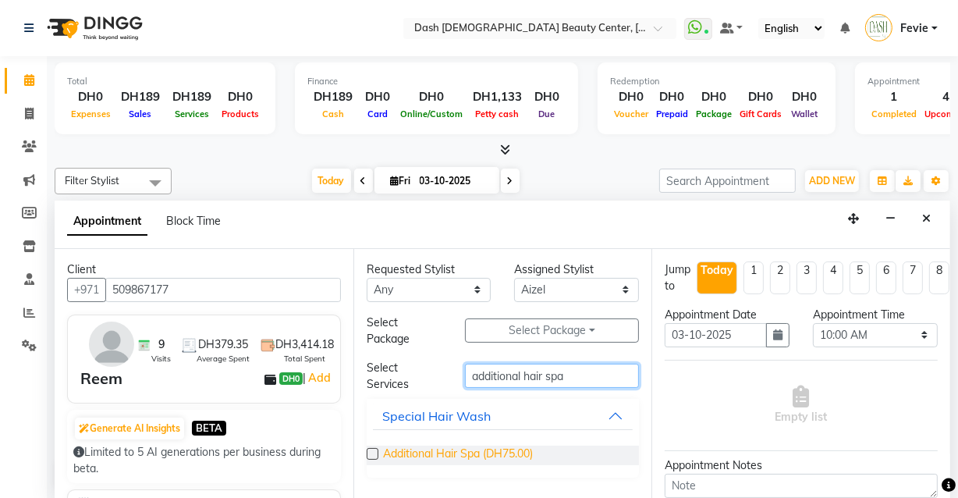
type input "additional hair spa"
click at [389, 447] on span "Additional Hair Spa (DH75.00)" at bounding box center [458, 455] width 150 height 20
checkbox input "false"
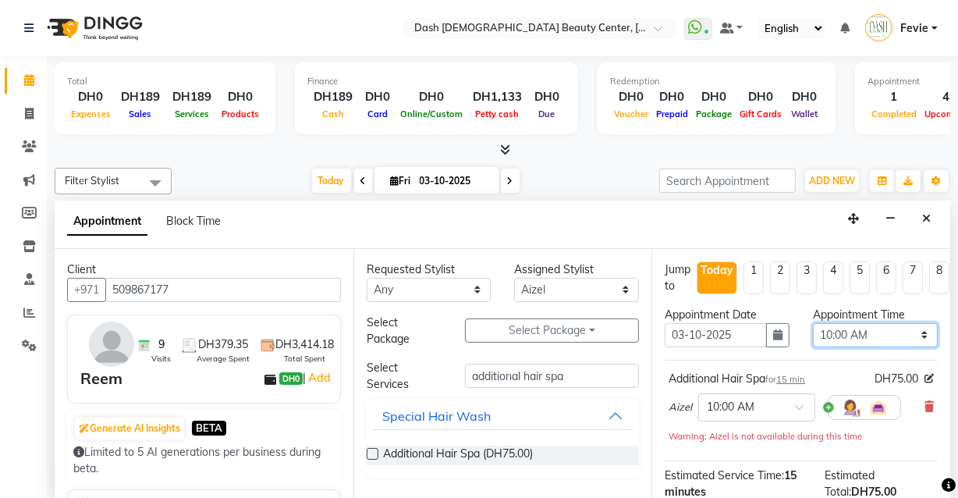
click at [859, 327] on select "Select 10:00 AM 10:15 AM 10:30 AM 10:45 AM 11:00 AM 11:15 AM 11:30 AM 11:45 AM …" at bounding box center [875, 335] width 125 height 24
select select "960"
click at [813, 323] on select "Select 10:00 AM 10:15 AM 10:30 AM 10:45 AM 11:00 AM 11:15 AM 11:30 AM 11:45 AM …" at bounding box center [875, 335] width 125 height 24
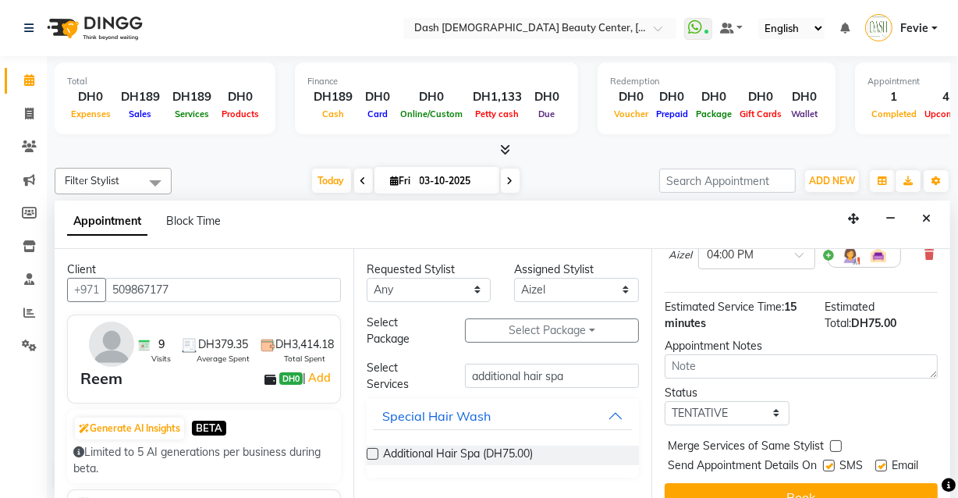
scroll to position [155, 0]
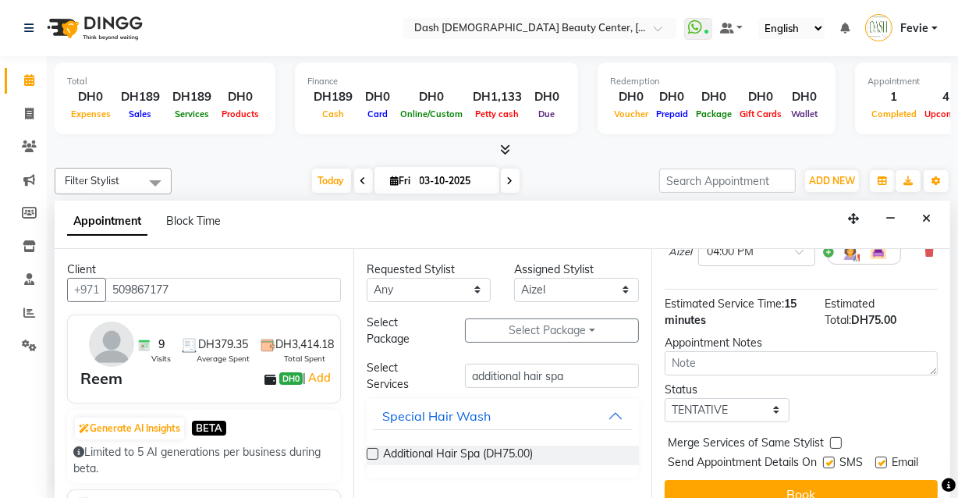
click at [836, 441] on label at bounding box center [836, 443] width 12 height 12
click at [836, 441] on input "checkbox" at bounding box center [835, 444] width 10 height 10
checkbox input "true"
click at [825, 460] on label at bounding box center [829, 462] width 12 height 12
click at [825, 460] on input "checkbox" at bounding box center [828, 464] width 10 height 10
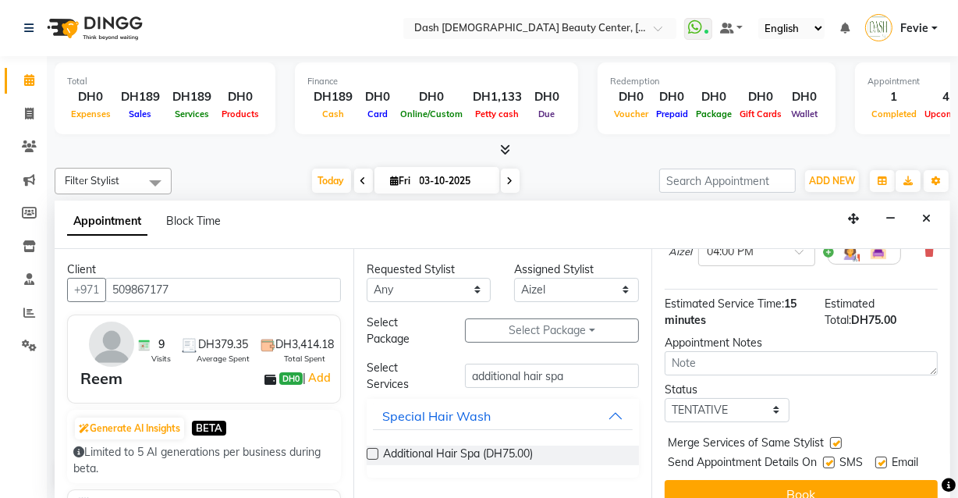
checkbox input "false"
click at [877, 460] on label at bounding box center [881, 462] width 12 height 12
click at [877, 460] on input "checkbox" at bounding box center [880, 464] width 10 height 10
checkbox input "false"
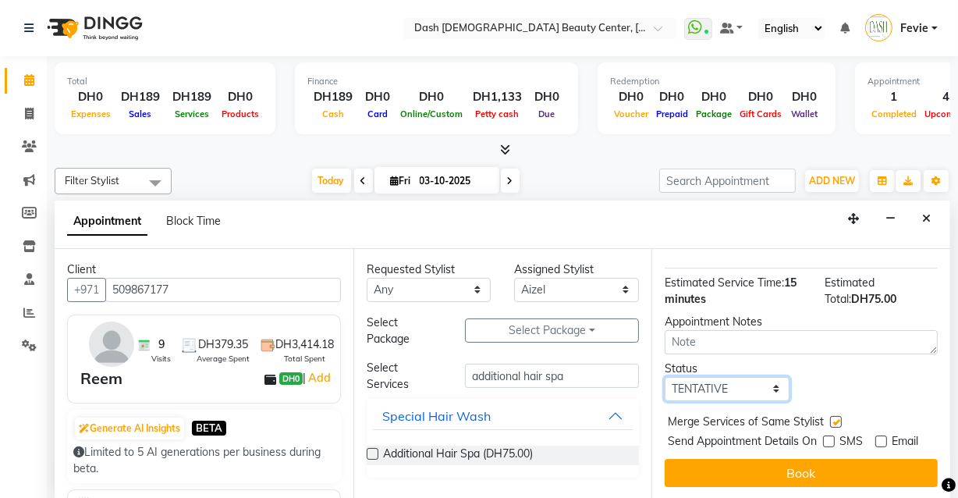
click at [754, 377] on select "Select TENTATIVE CONFIRM CHECK-IN UPCOMING" at bounding box center [727, 389] width 125 height 24
select select "upcoming"
click at [665, 377] on select "Select TENTATIVE CONFIRM CHECK-IN UPCOMING" at bounding box center [727, 389] width 125 height 24
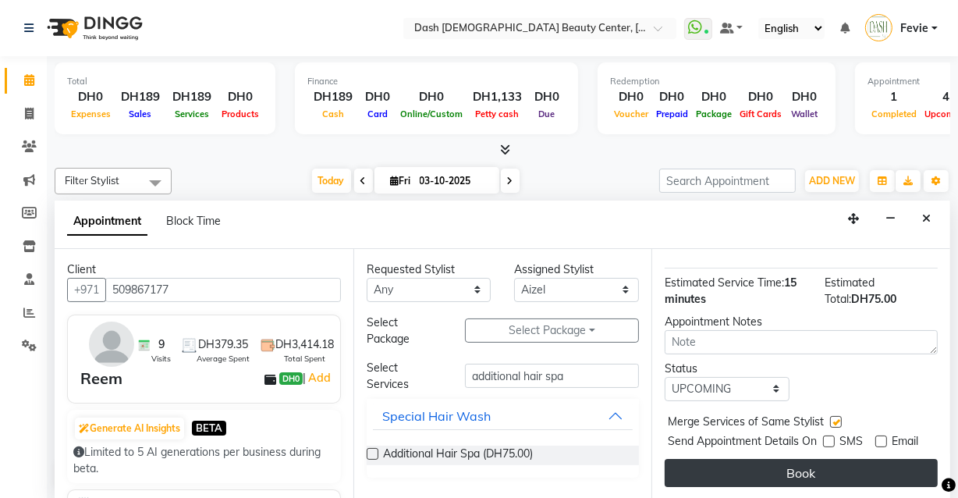
click at [810, 467] on button "Book" at bounding box center [801, 473] width 273 height 28
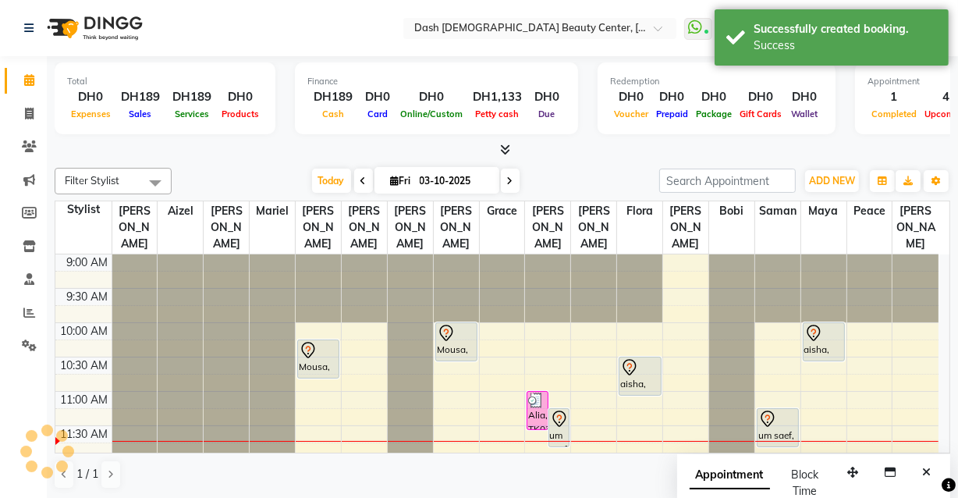
scroll to position [0, 0]
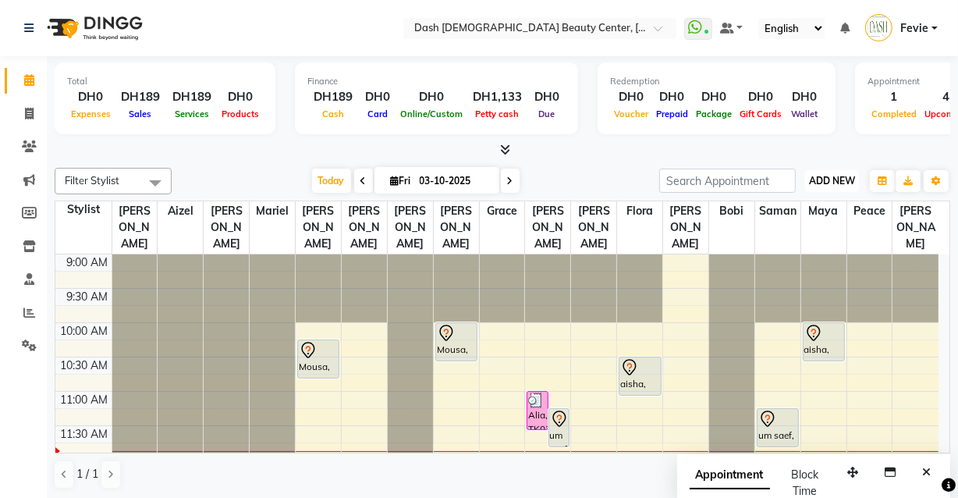
click at [843, 175] on span "ADD NEW" at bounding box center [832, 181] width 46 height 12
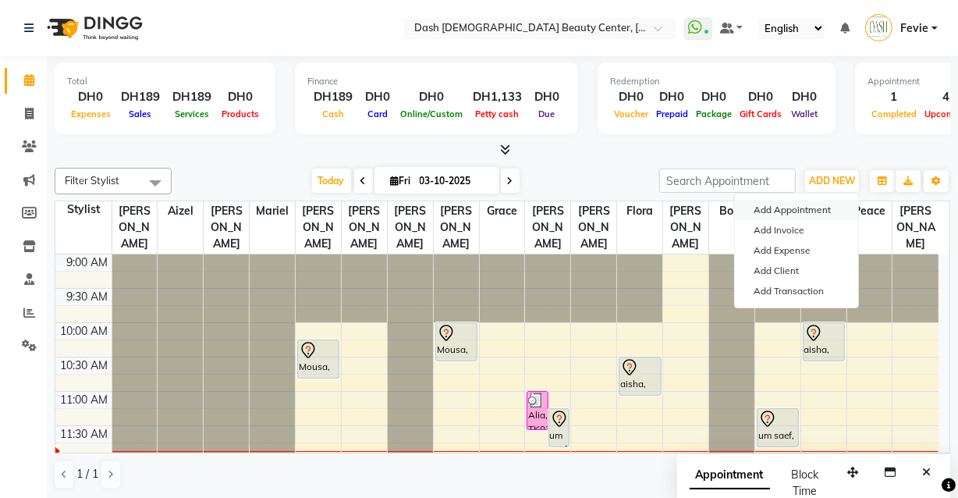
click at [813, 209] on button "Add Appointment" at bounding box center [796, 210] width 123 height 20
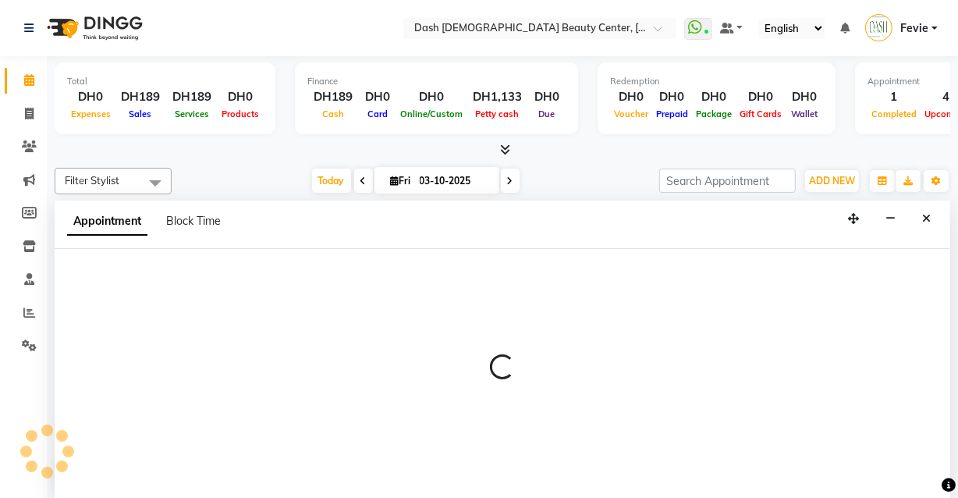
select select "600"
select select "tentative"
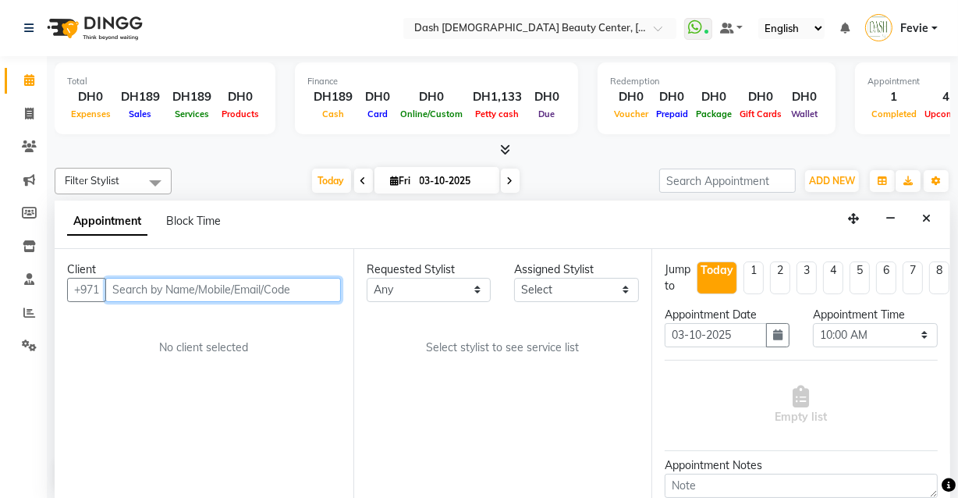
click at [183, 289] on input "text" at bounding box center [223, 290] width 236 height 24
click at [196, 291] on input "text" at bounding box center [223, 290] width 236 height 24
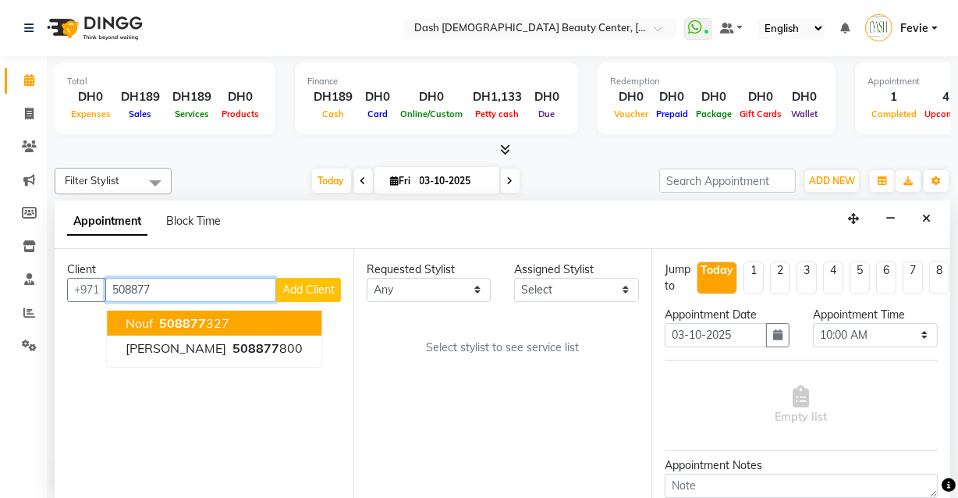
click at [195, 318] on span "508877" at bounding box center [182, 323] width 47 height 16
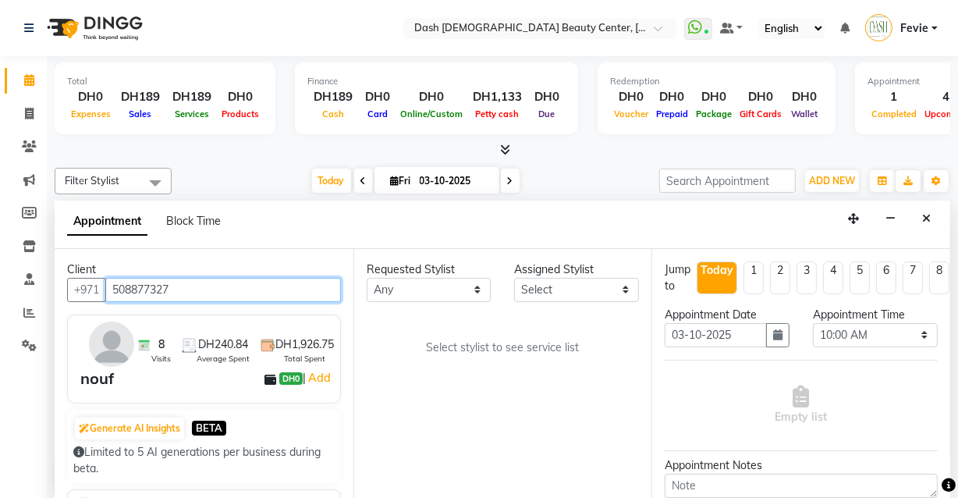
type input "508877327"
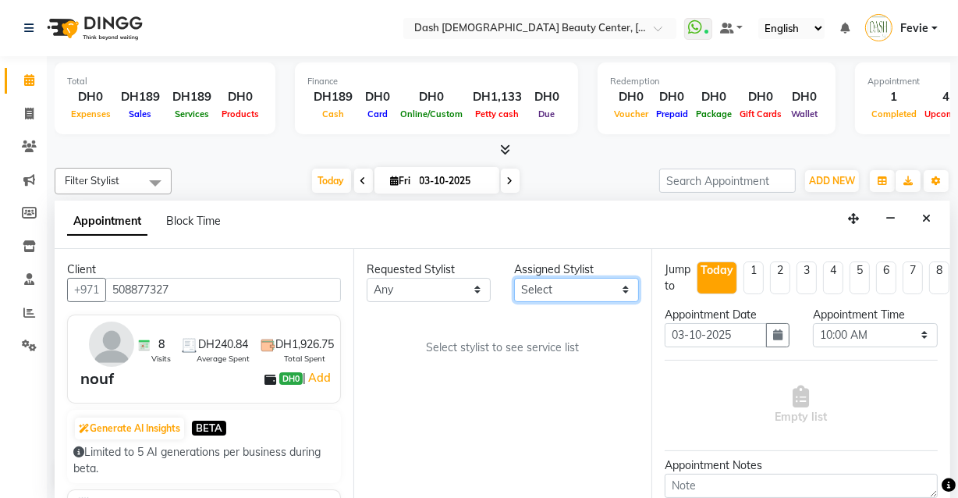
click at [570, 294] on select "Select [PERSON_NAME] [PERSON_NAME] [PERSON_NAME] [PERSON_NAME] [PERSON_NAME] [P…" at bounding box center [576, 290] width 125 height 24
select select "81110"
click at [514, 278] on select "Select [PERSON_NAME] [PERSON_NAME] [PERSON_NAME] [PERSON_NAME] [PERSON_NAME] [P…" at bounding box center [576, 290] width 125 height 24
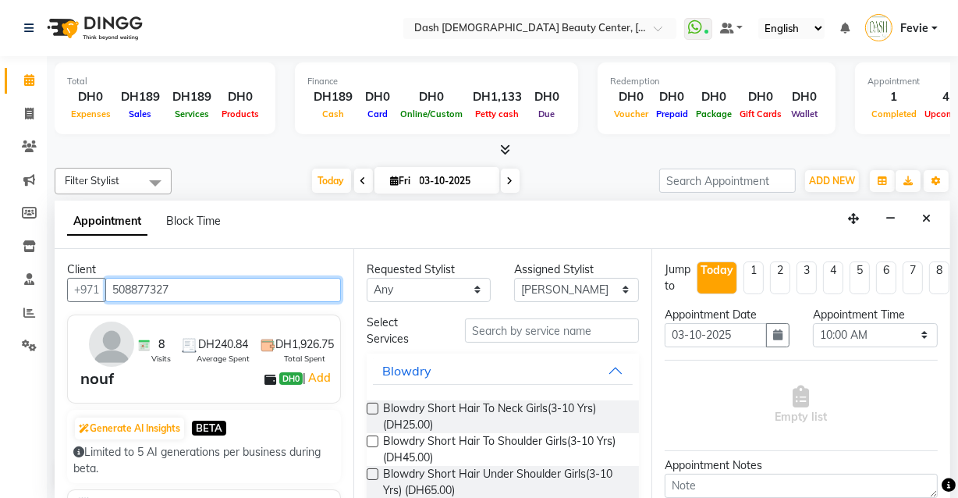
click at [129, 294] on input "508877327" at bounding box center [223, 290] width 236 height 24
click at [125, 293] on input "508877327" at bounding box center [223, 290] width 236 height 24
click at [927, 218] on icon "Close" at bounding box center [926, 218] width 9 height 11
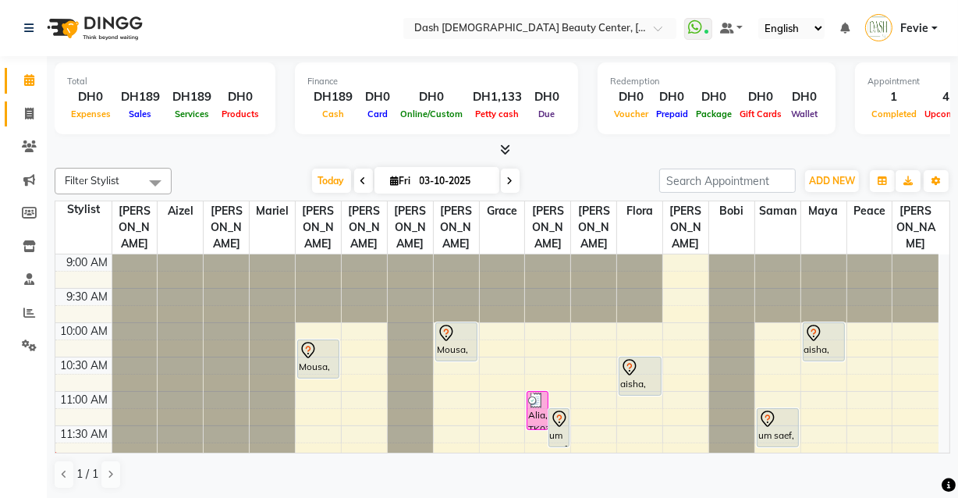
click at [29, 114] on icon at bounding box center [29, 114] width 9 height 12
select select "service"
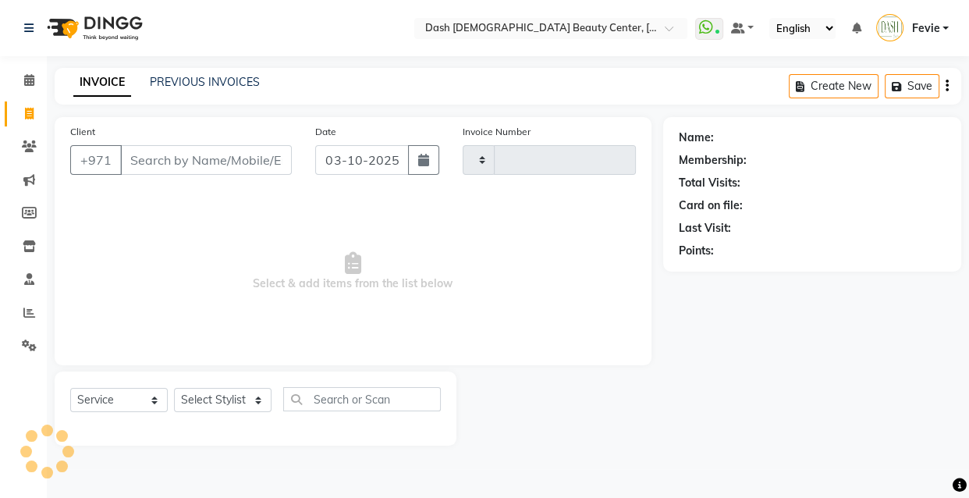
type input "4486"
select select "8372"
click at [188, 158] on input "Client" at bounding box center [206, 160] width 172 height 30
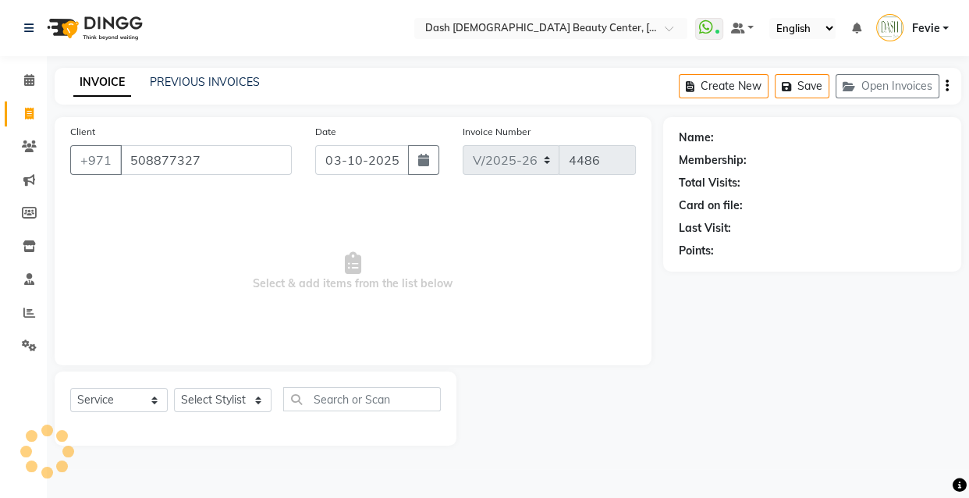
type input "508877327"
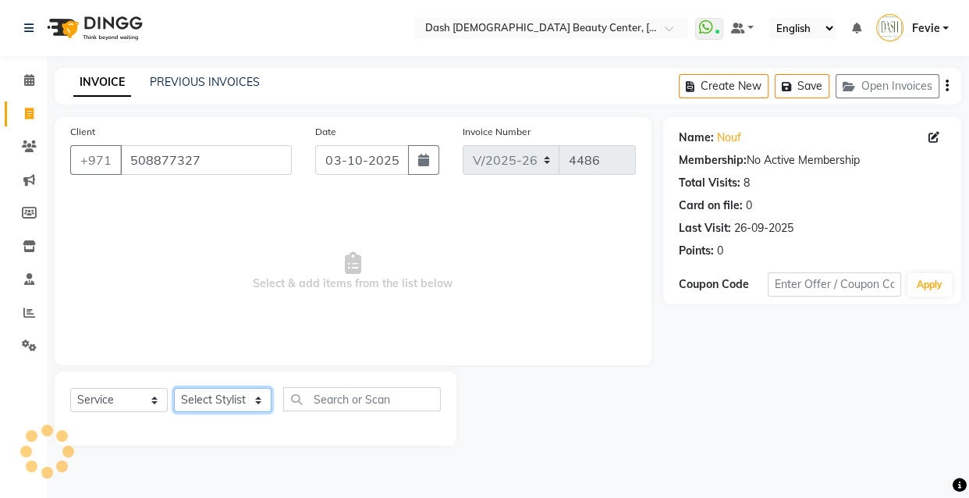
click at [229, 406] on select "Select Stylist [PERSON_NAME] [PERSON_NAME] [PERSON_NAME] [PERSON_NAME] [PERSON_…" at bounding box center [223, 400] width 98 height 24
click at [524, 438] on div at bounding box center [559, 408] width 207 height 74
click at [227, 406] on select "Select Stylist [PERSON_NAME] [PERSON_NAME] [PERSON_NAME] [PERSON_NAME] [PERSON_…" at bounding box center [223, 400] width 98 height 24
select select "81110"
click at [174, 388] on select "Select Stylist [PERSON_NAME] [PERSON_NAME] [PERSON_NAME] [PERSON_NAME] [PERSON_…" at bounding box center [223, 400] width 98 height 24
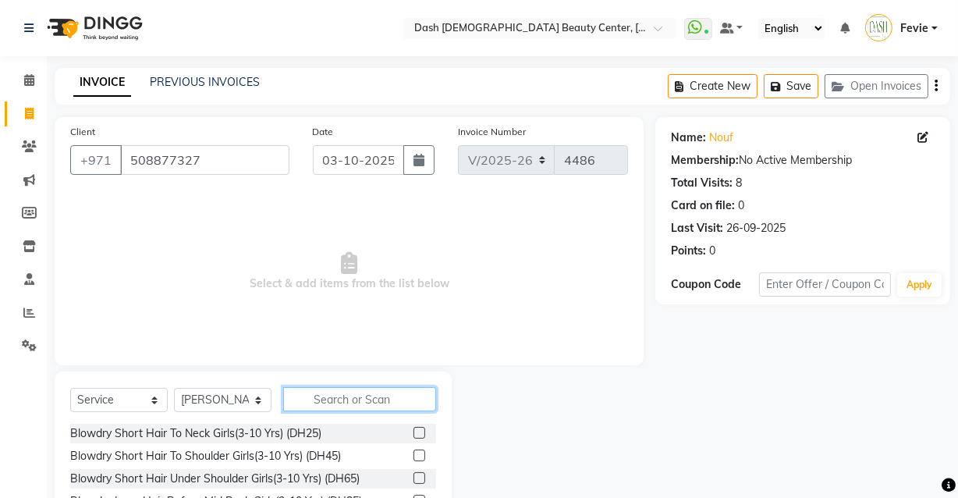
click at [372, 398] on input "text" at bounding box center [359, 399] width 153 height 24
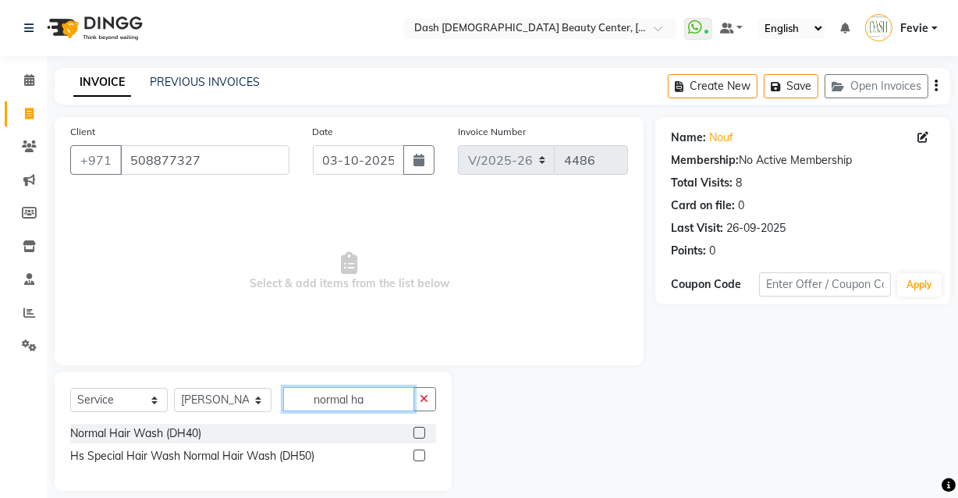
type input "normal ha"
click at [420, 433] on label at bounding box center [419, 433] width 12 height 12
click at [420, 433] on input "checkbox" at bounding box center [418, 433] width 10 height 10
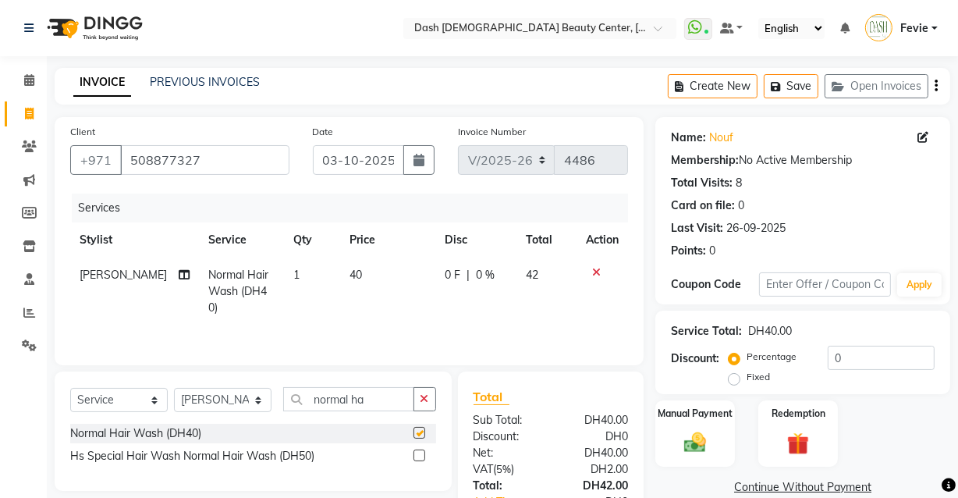
checkbox input "false"
click at [691, 445] on img at bounding box center [695, 443] width 36 height 26
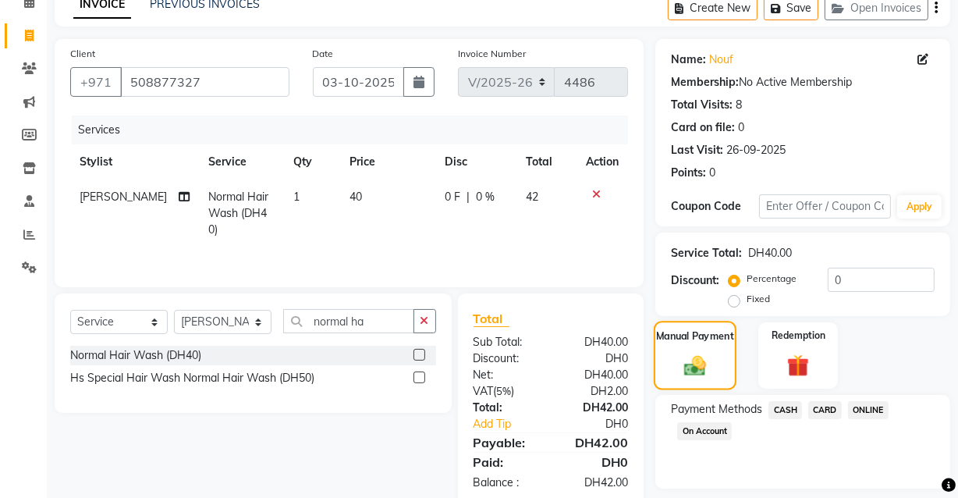
scroll to position [117, 0]
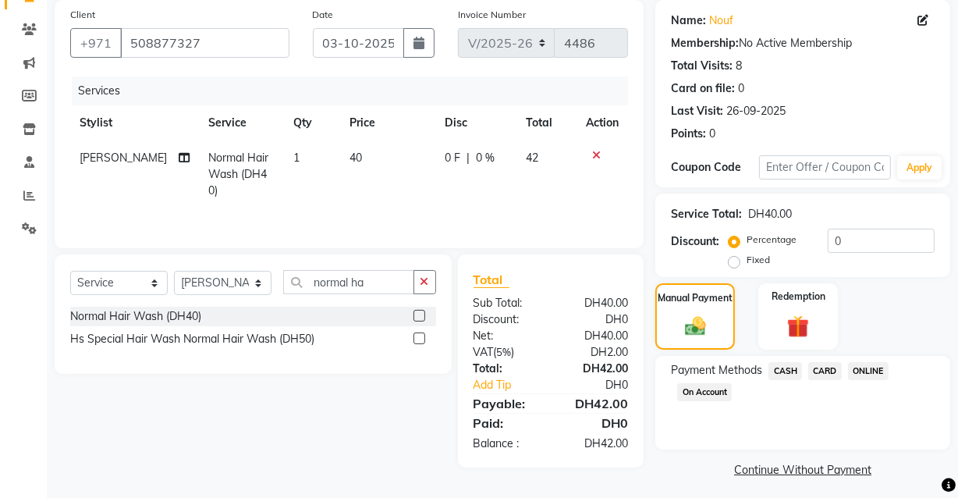
click at [836, 370] on span "CARD" at bounding box center [825, 371] width 34 height 18
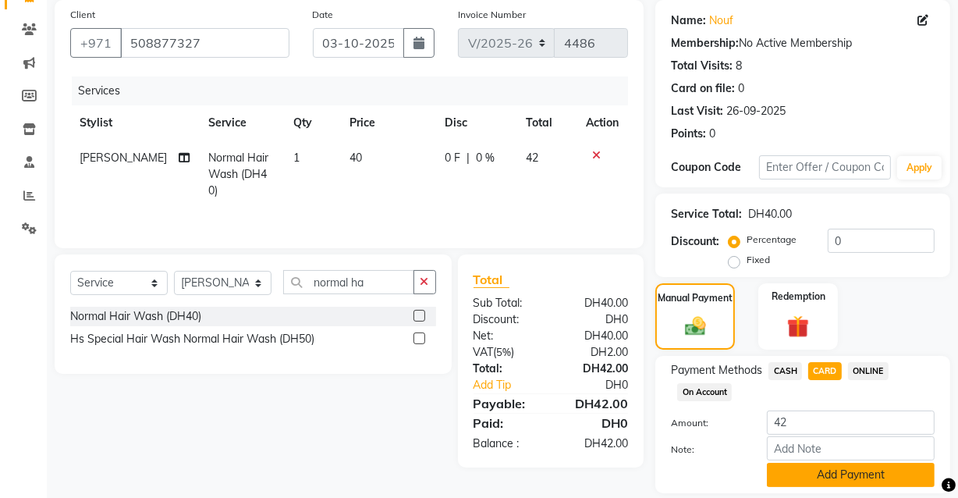
click at [845, 476] on button "Add Payment" at bounding box center [851, 475] width 168 height 24
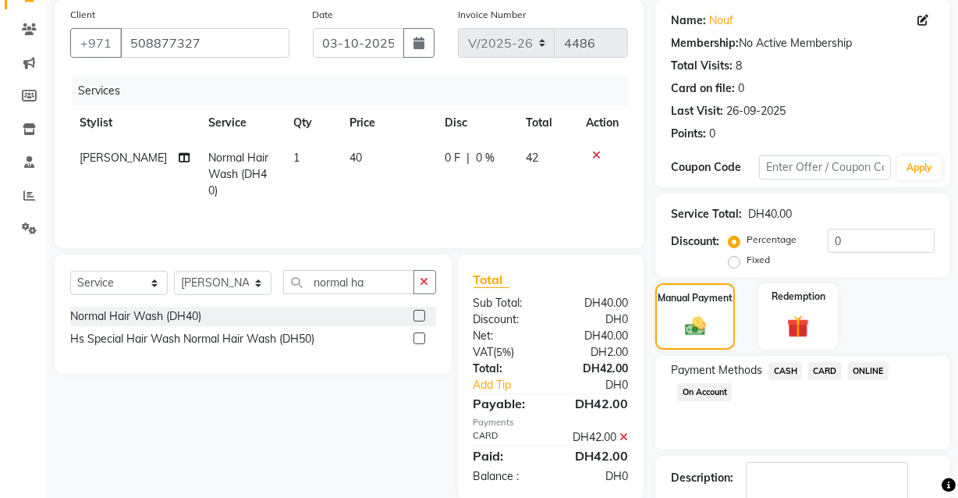
scroll to position [211, 0]
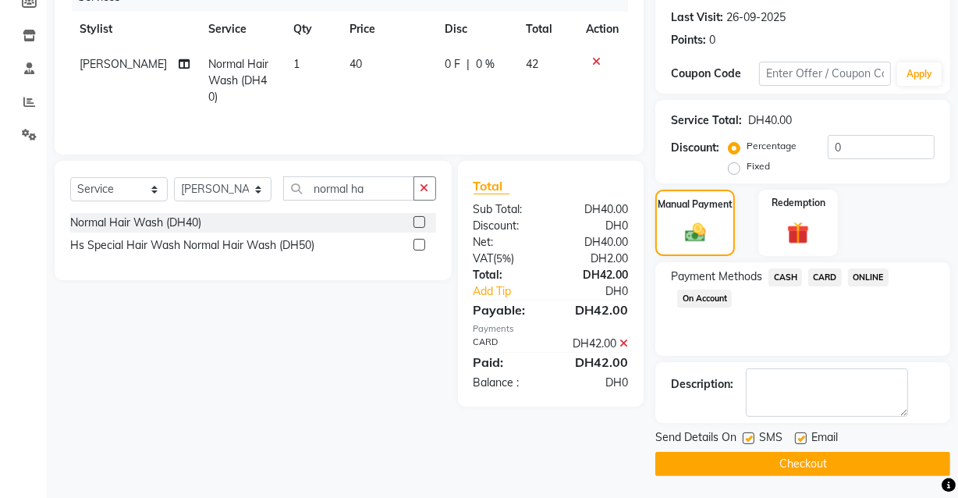
click at [843, 463] on button "Checkout" at bounding box center [802, 464] width 295 height 24
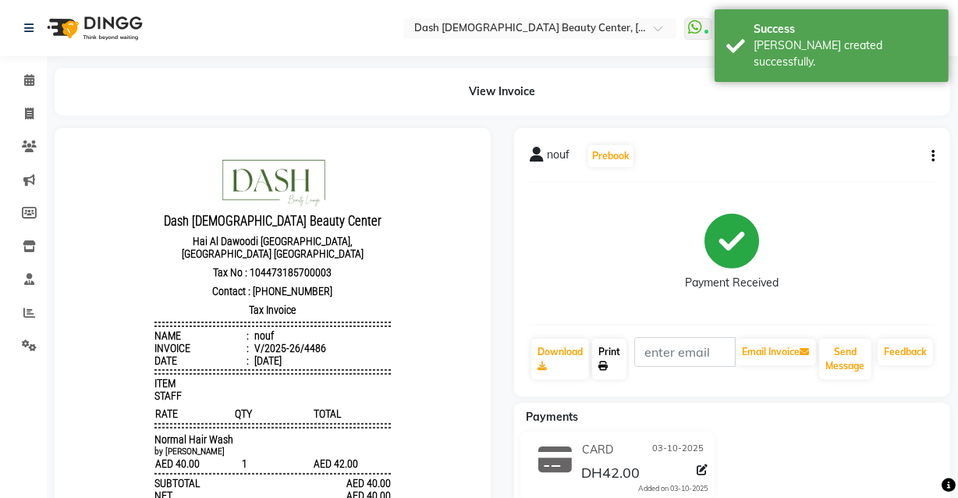
click at [604, 374] on link "Print" at bounding box center [609, 359] width 34 height 41
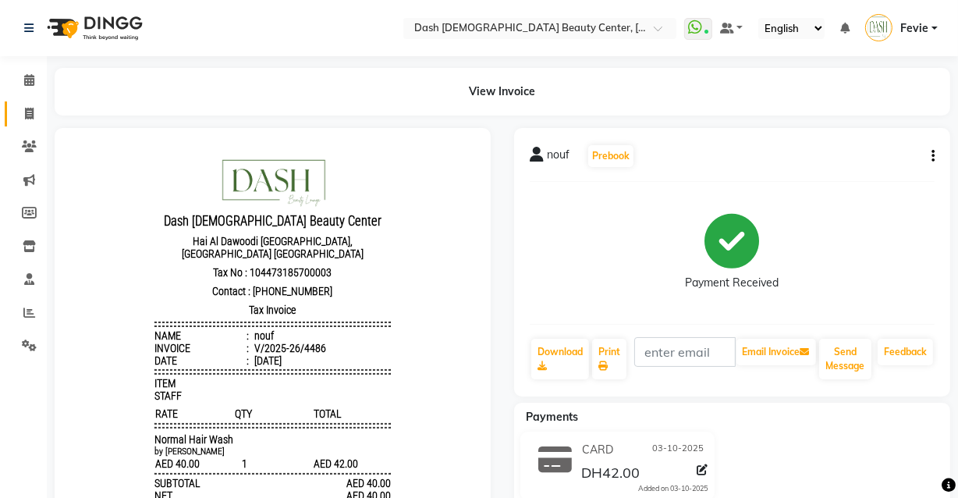
click at [14, 116] on link "Invoice" at bounding box center [23, 114] width 37 height 26
select select "service"
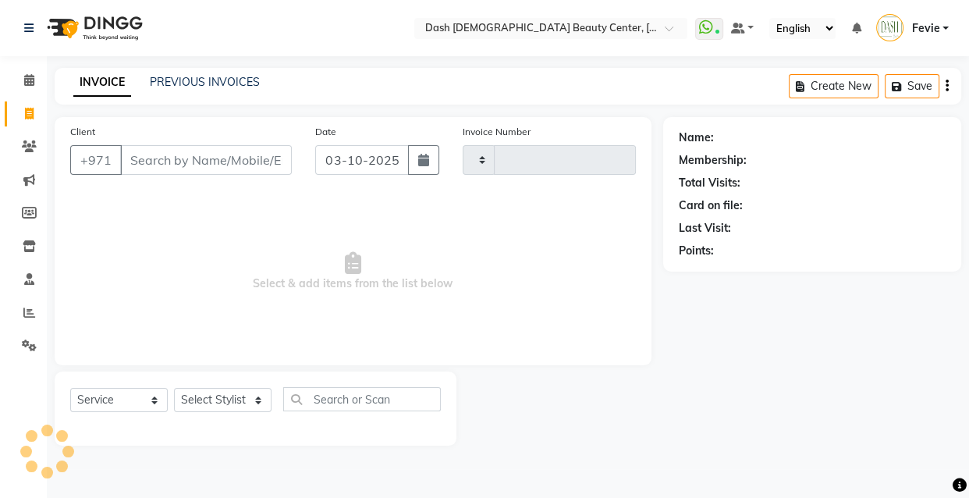
type input "4487"
select select "8372"
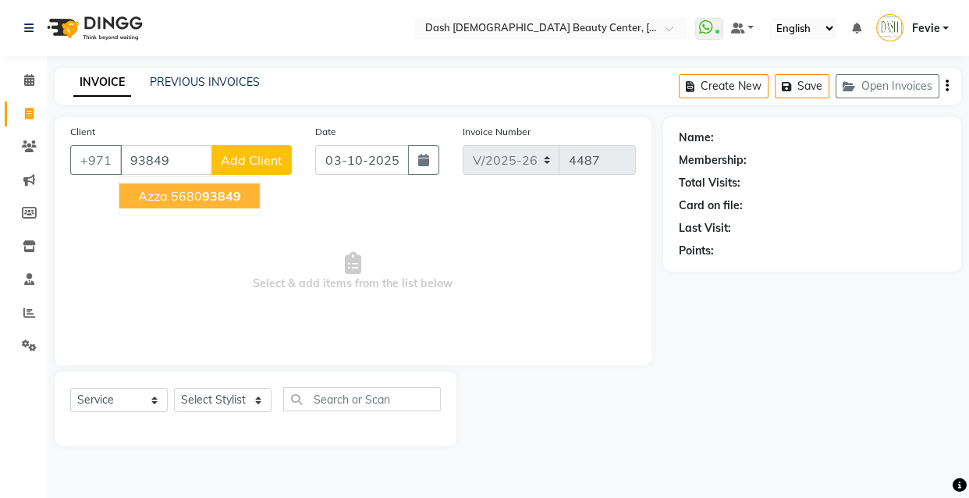
click at [222, 188] on span "93849" at bounding box center [221, 196] width 39 height 16
type input "568093849"
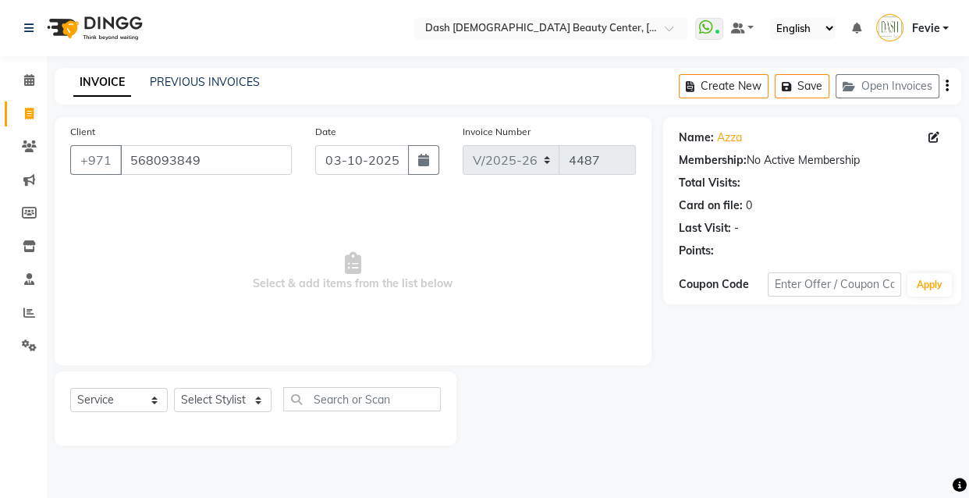
click at [225, 427] on div at bounding box center [255, 427] width 371 height 6
click at [247, 408] on select "Select Stylist [PERSON_NAME] [PERSON_NAME] [PERSON_NAME] [PERSON_NAME] [PERSON_…" at bounding box center [223, 400] width 98 height 24
select select "81113"
click at [174, 388] on select "Select Stylist [PERSON_NAME] [PERSON_NAME] [PERSON_NAME] [PERSON_NAME] [PERSON_…" at bounding box center [223, 400] width 98 height 24
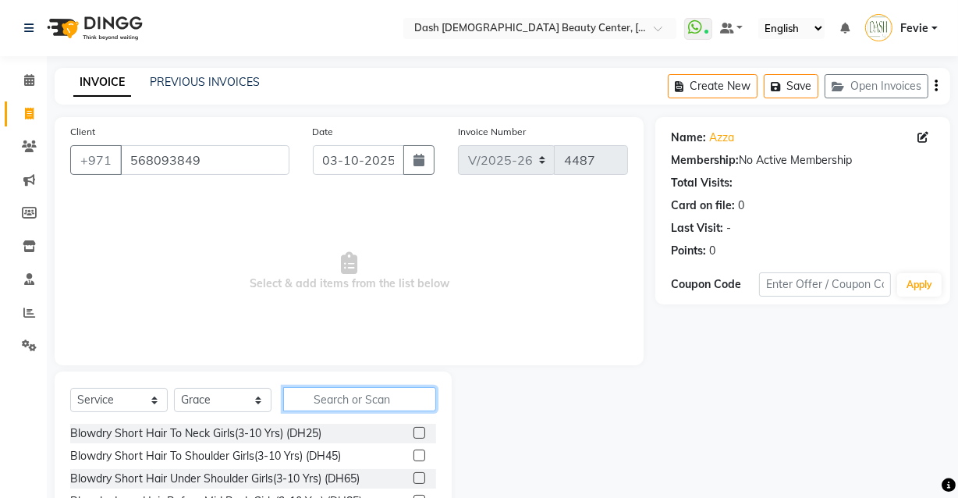
click at [364, 406] on input "text" at bounding box center [359, 399] width 153 height 24
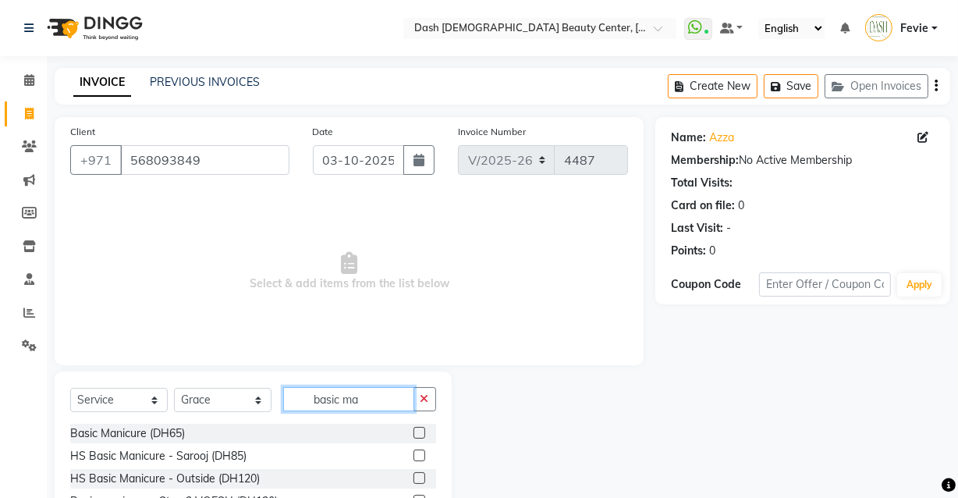
type input "basic ma"
click at [413, 430] on label at bounding box center [419, 433] width 12 height 12
click at [413, 430] on input "checkbox" at bounding box center [418, 433] width 10 height 10
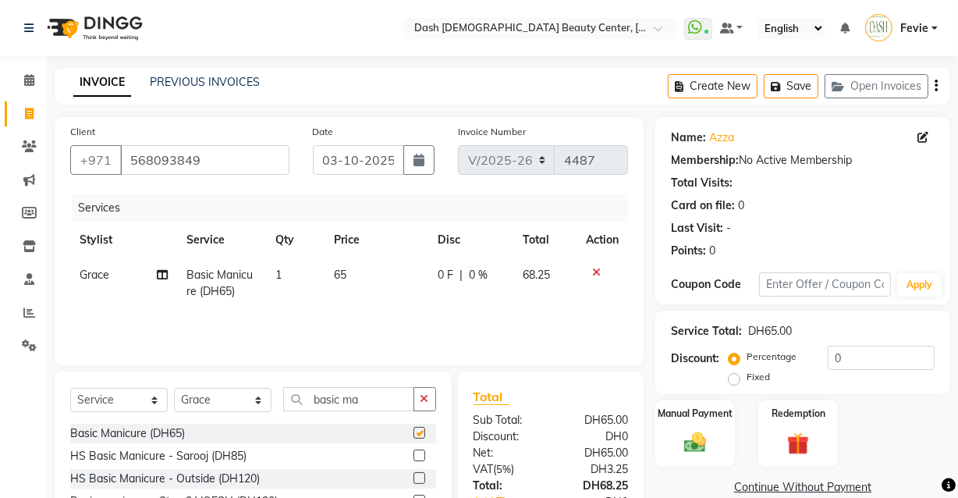
checkbox input "false"
click at [680, 433] on img at bounding box center [694, 442] width 37 height 27
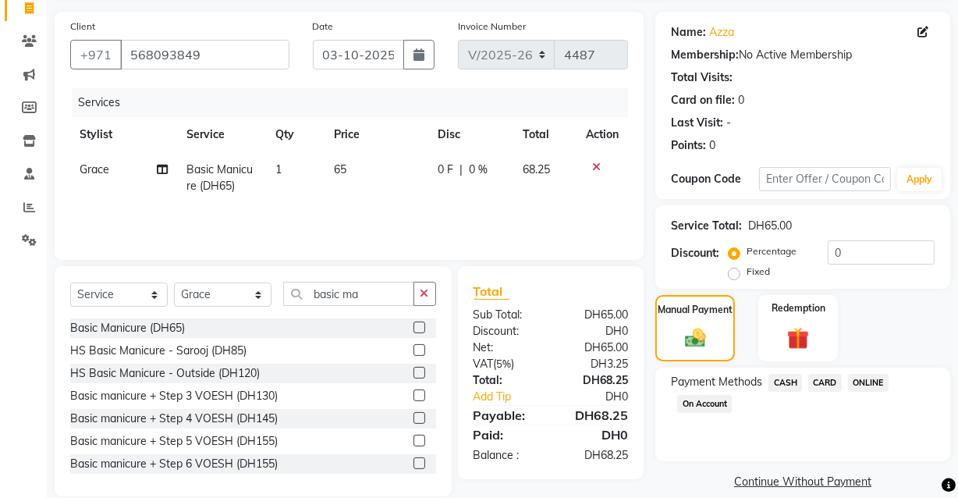
click at [825, 382] on span "CARD" at bounding box center [825, 383] width 34 height 18
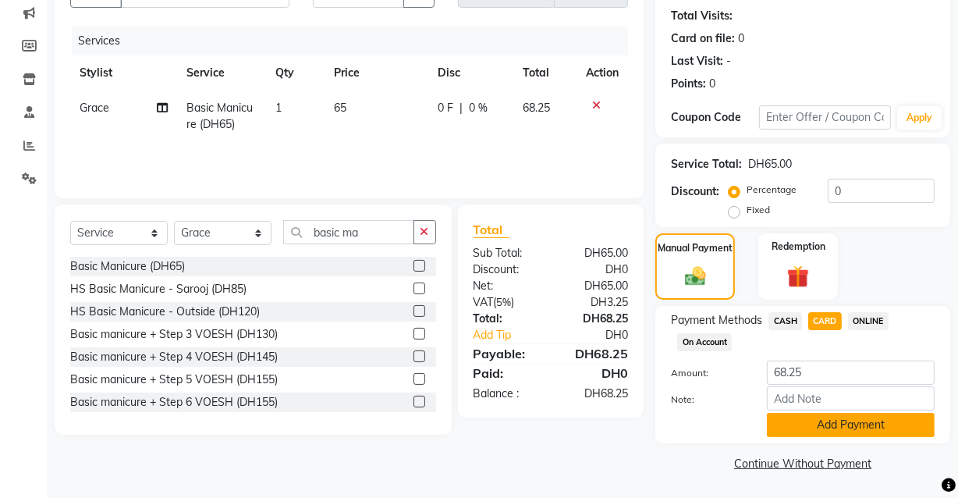
click at [836, 426] on button "Add Payment" at bounding box center [851, 425] width 168 height 24
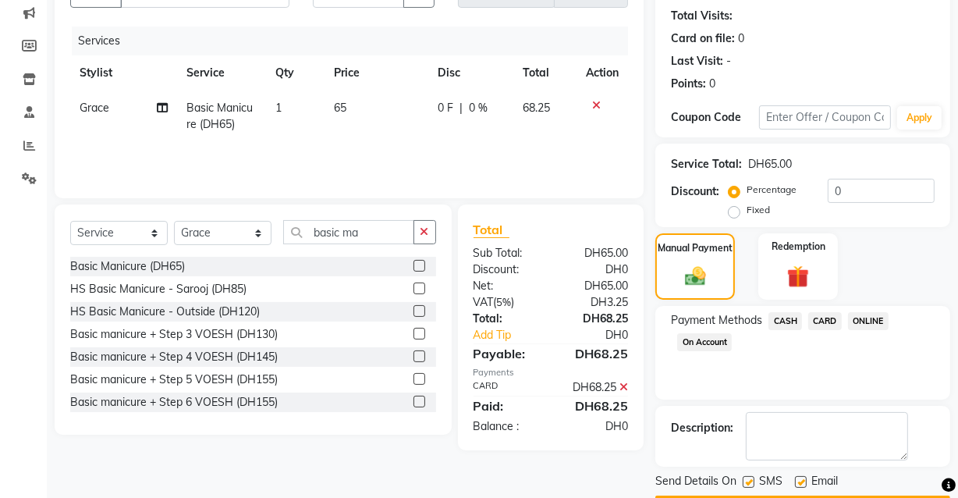
scroll to position [211, 0]
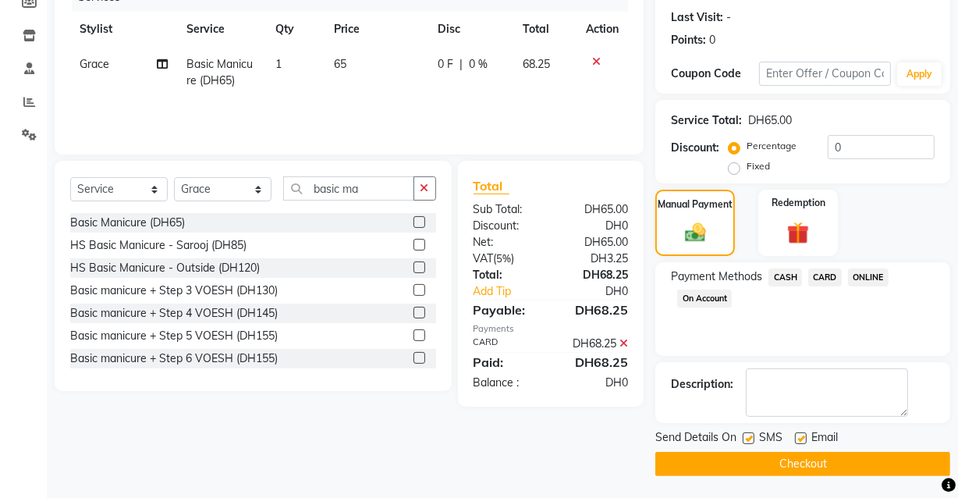
click at [819, 471] on button "Checkout" at bounding box center [802, 464] width 295 height 24
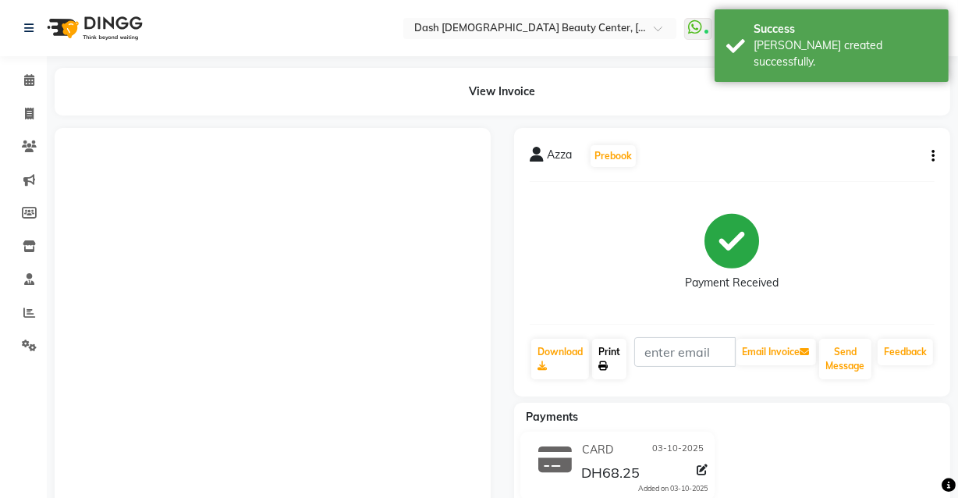
click at [610, 347] on link "Print" at bounding box center [609, 359] width 34 height 41
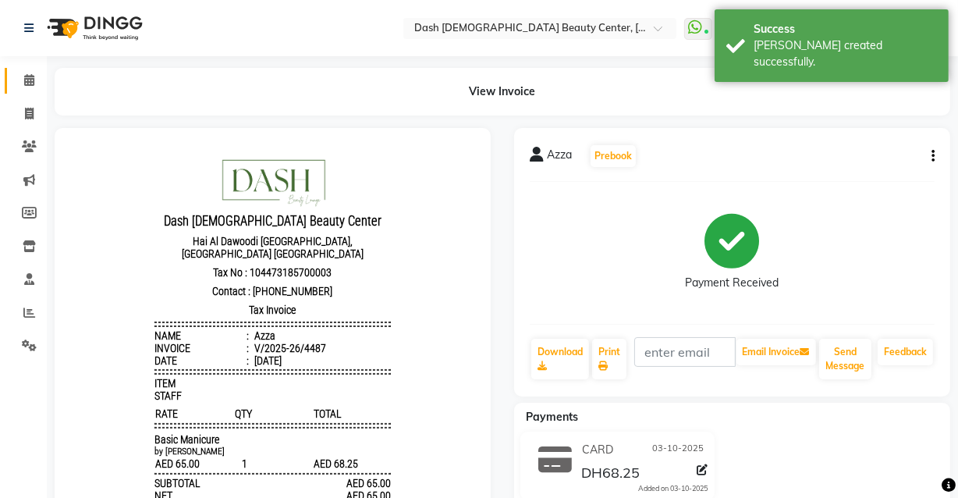
click at [29, 80] on icon at bounding box center [29, 80] width 10 height 12
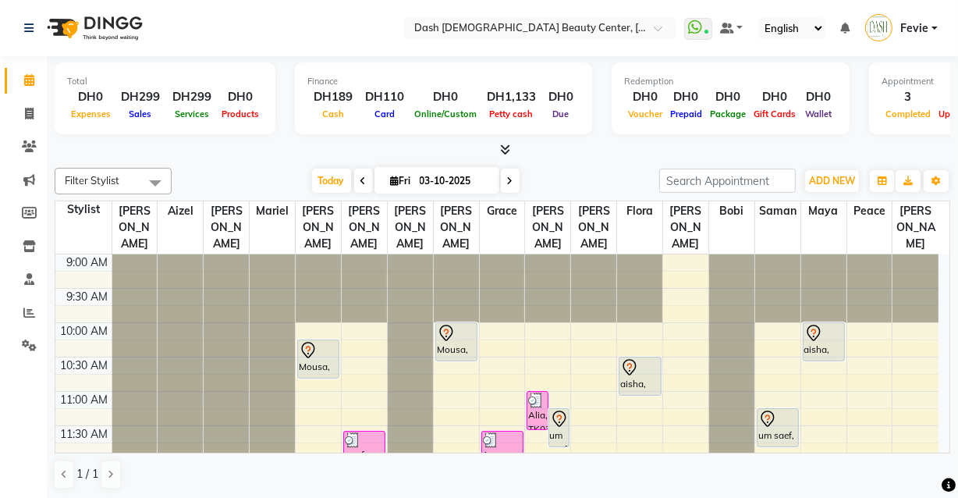
click at [457, 325] on div "Mousa, TK01, 10:00 AM-10:35 AM, Basic Pedicure" at bounding box center [456, 341] width 41 height 37
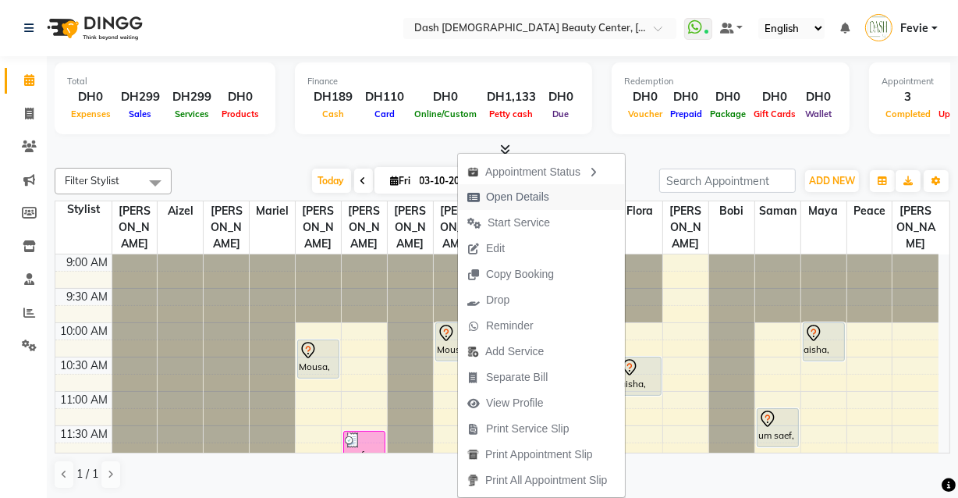
click at [548, 207] on span "Open Details" at bounding box center [508, 197] width 101 height 26
select select "7"
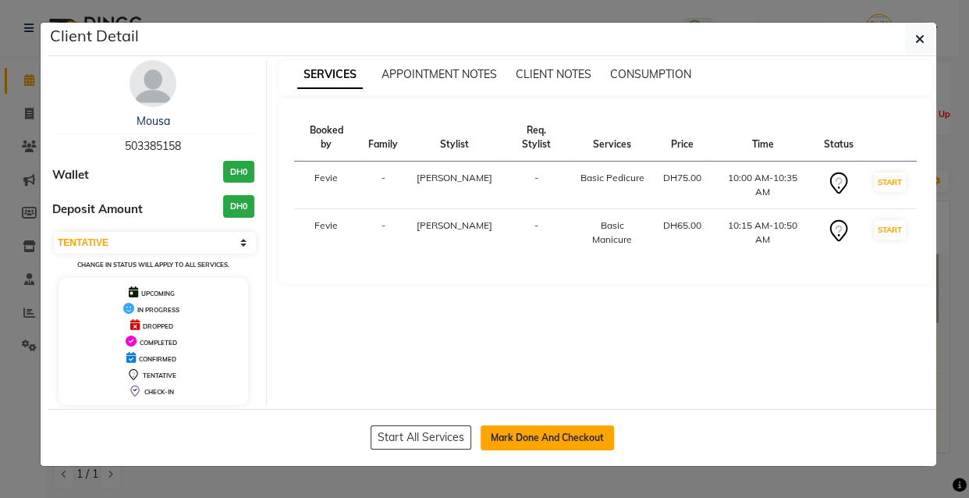
click at [530, 436] on button "Mark Done And Checkout" at bounding box center [547, 437] width 133 height 25
select select "service"
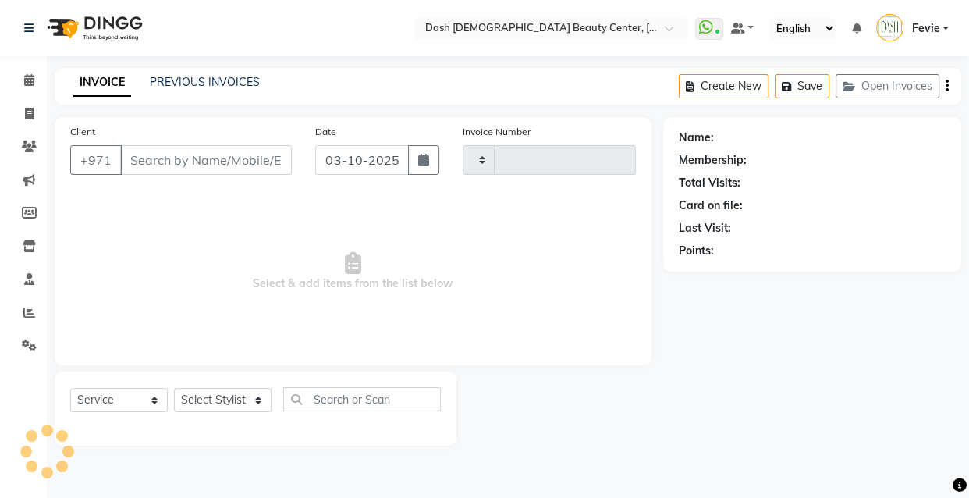
type input "503385158"
select select "81112"
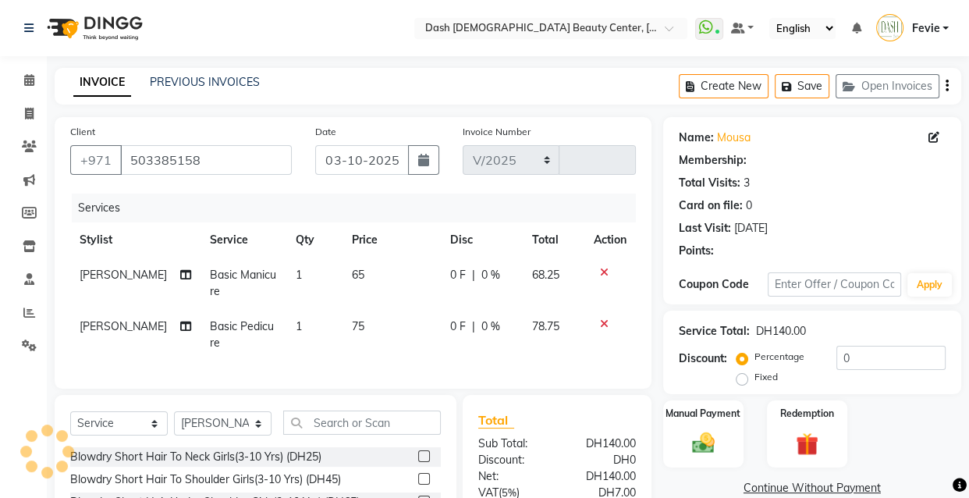
select select "8372"
type input "4488"
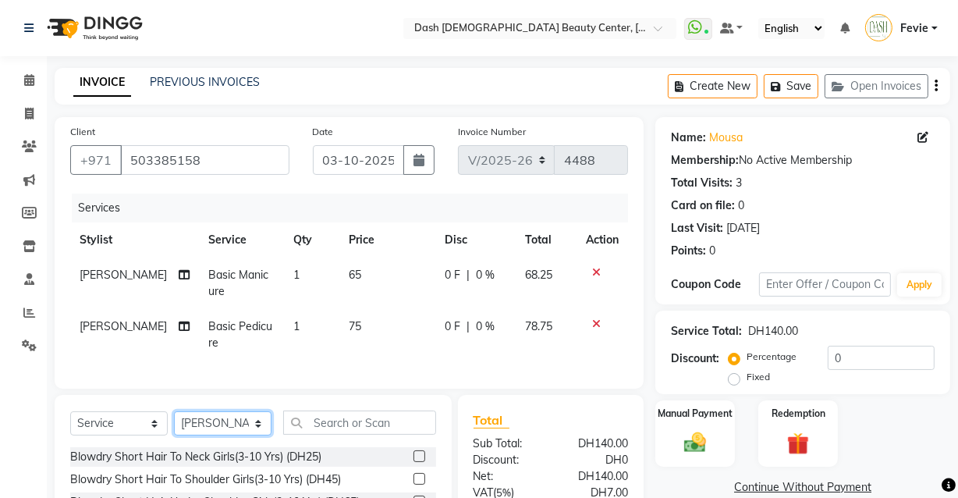
click at [240, 426] on select "Select Stylist [PERSON_NAME] [PERSON_NAME] [PERSON_NAME] [PERSON_NAME] [PERSON_…" at bounding box center [223, 423] width 98 height 24
click at [356, 434] on input "text" at bounding box center [359, 422] width 153 height 24
click at [29, 110] on icon at bounding box center [29, 114] width 9 height 12
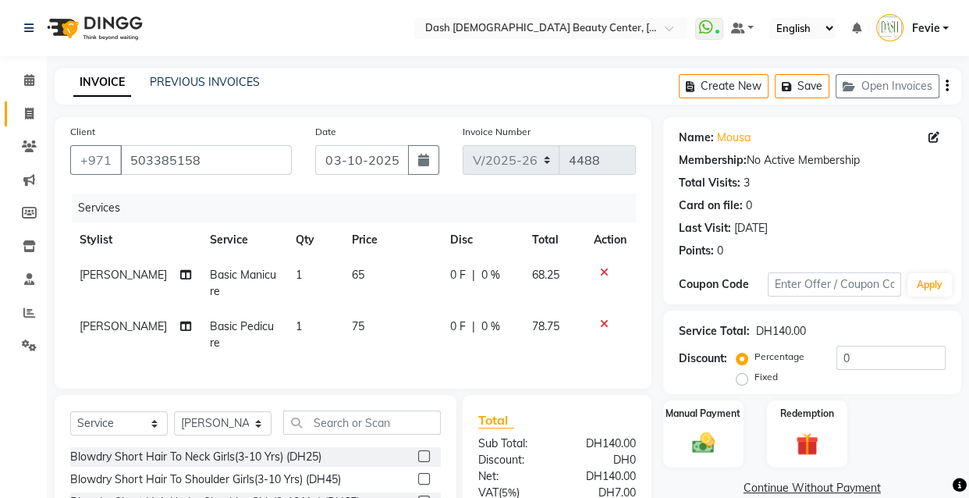
select select "8372"
select select "service"
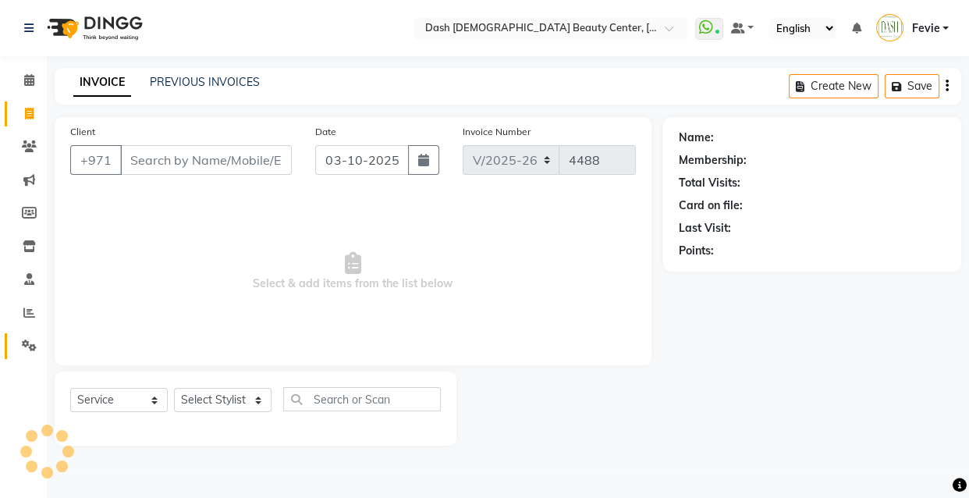
click at [31, 341] on icon at bounding box center [29, 345] width 15 height 12
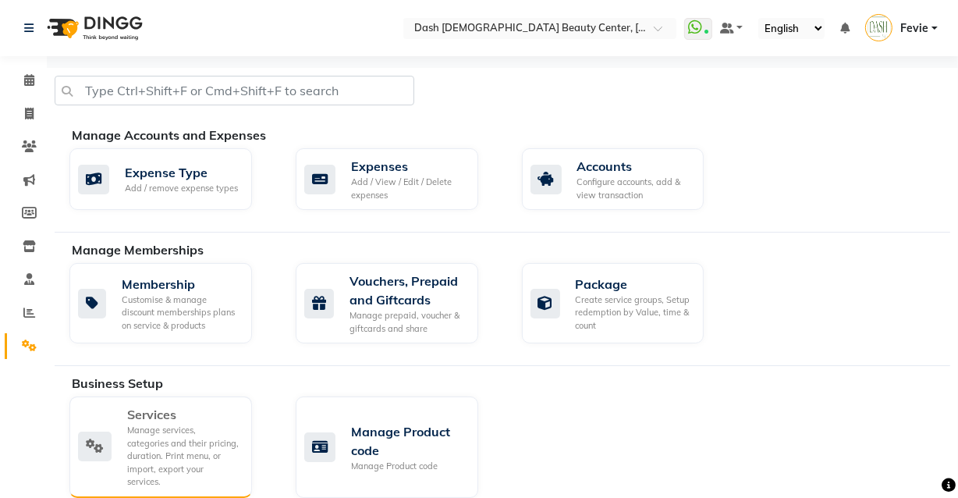
click at [172, 424] on div "Manage services, categories and their pricing, duration. Print menu, or import,…" at bounding box center [183, 456] width 112 height 65
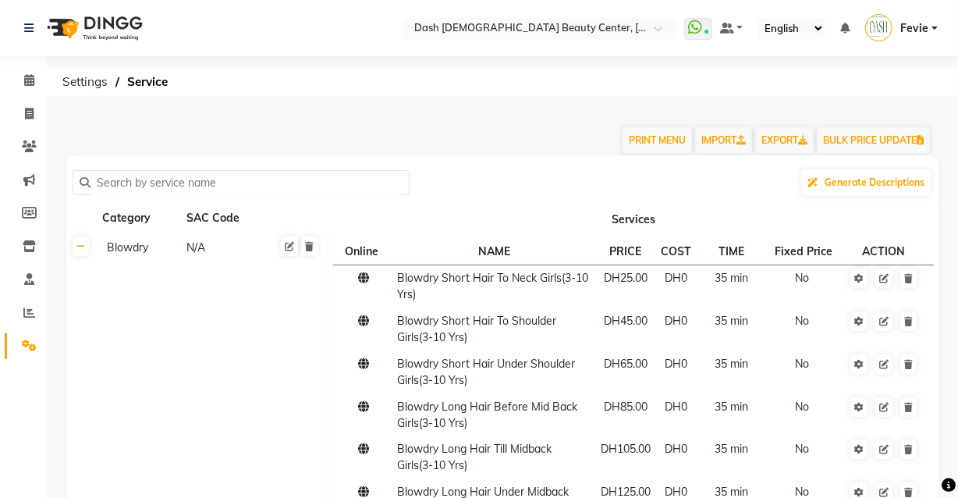
click at [269, 183] on input "text" at bounding box center [246, 183] width 312 height 24
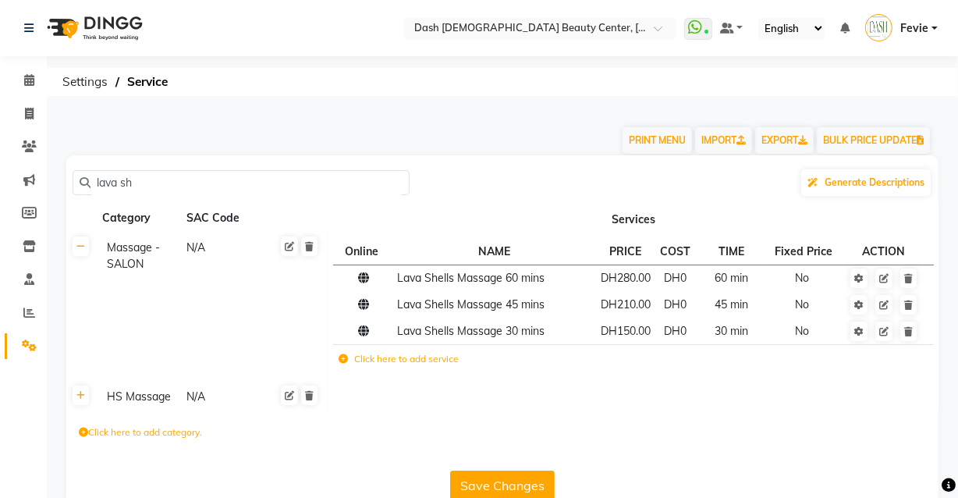
type input "lava sh"
click at [486, 372] on td "Click here to add service" at bounding box center [514, 361] width 363 height 32
click at [416, 358] on label "Click here to add service" at bounding box center [399, 359] width 120 height 14
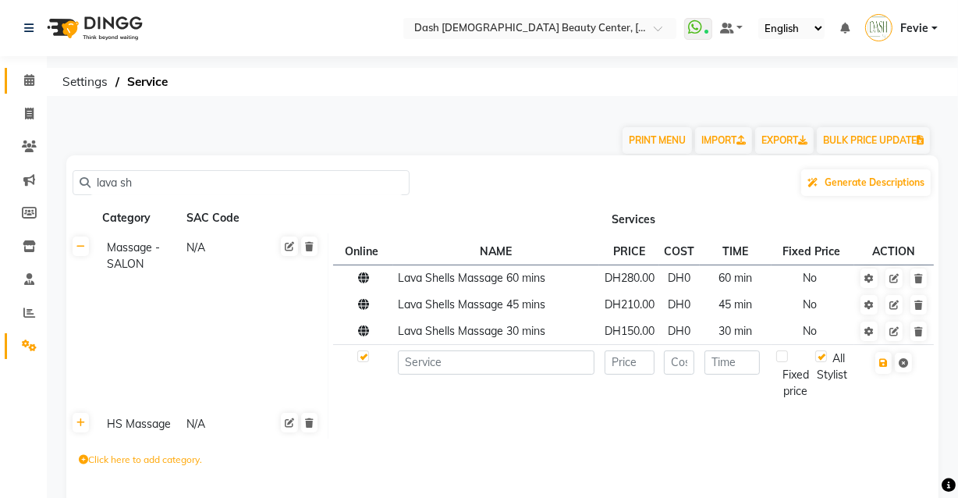
click at [24, 74] on icon at bounding box center [29, 80] width 10 height 12
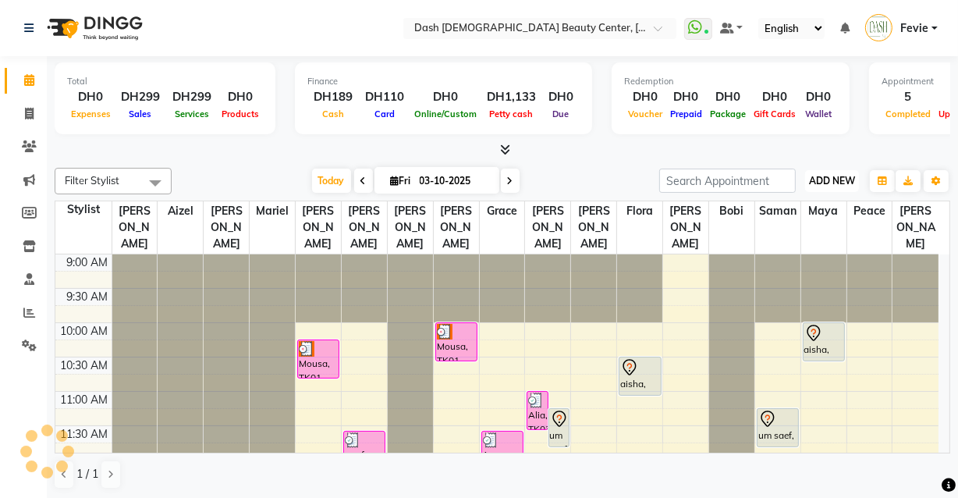
click at [838, 181] on span "ADD NEW" at bounding box center [832, 181] width 46 height 12
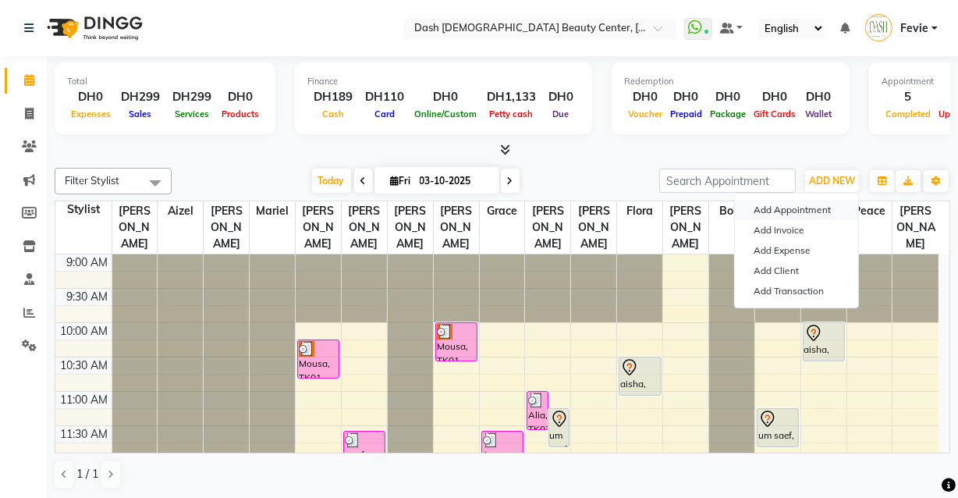
click at [793, 209] on button "Add Appointment" at bounding box center [796, 210] width 123 height 20
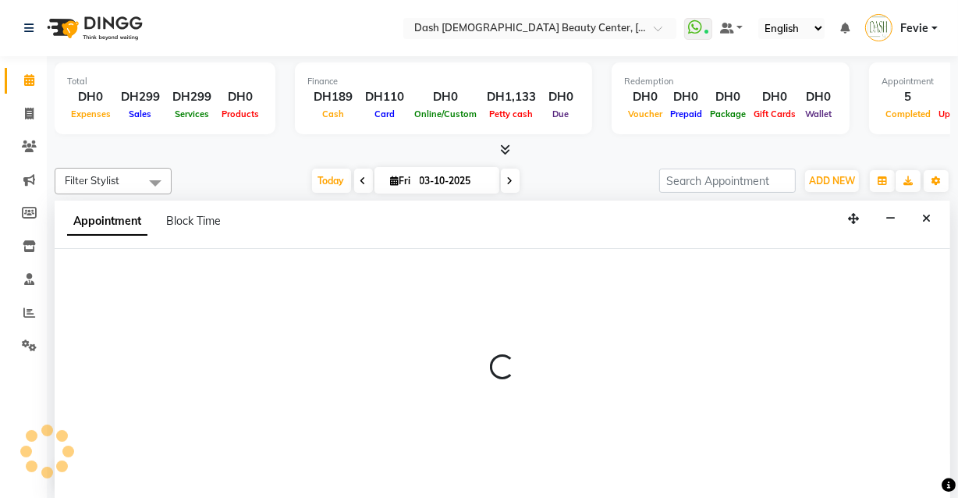
select select "600"
select select "tentative"
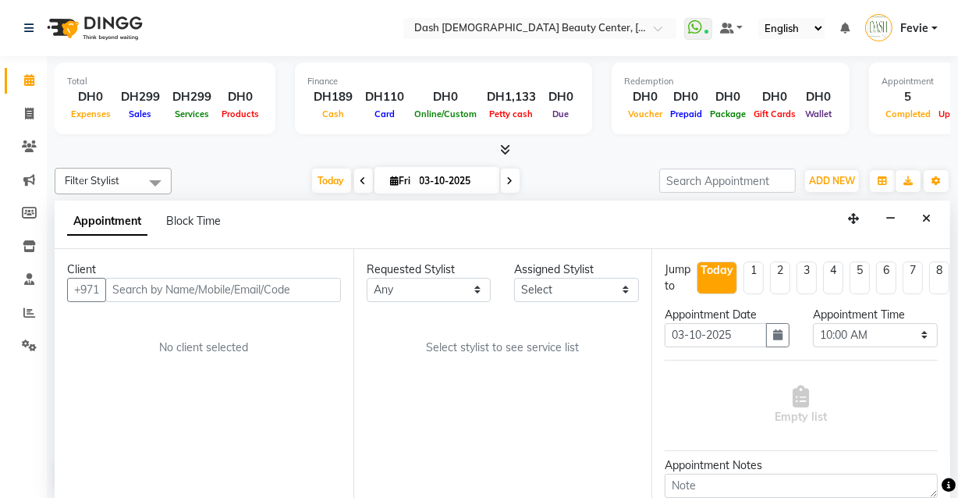
click at [228, 165] on div "Filter Stylist Select All [PERSON_NAME] [PERSON_NAME] [PERSON_NAME] [PERSON_NAM…" at bounding box center [503, 328] width 896 height 334
click at [926, 222] on icon "Close" at bounding box center [926, 218] width 9 height 11
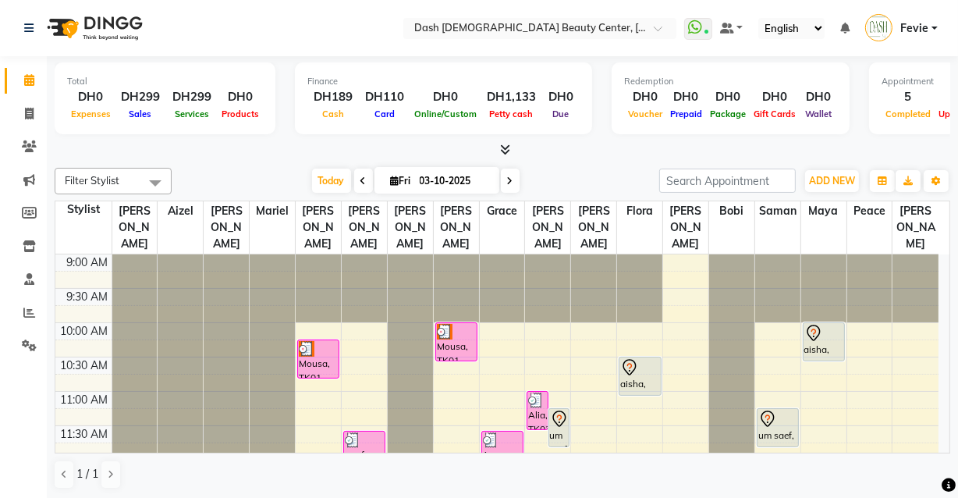
click at [321, 346] on div "Mousa, TK01, 10:15 AM-10:50 AM, Basic Manicure" at bounding box center [318, 358] width 41 height 37
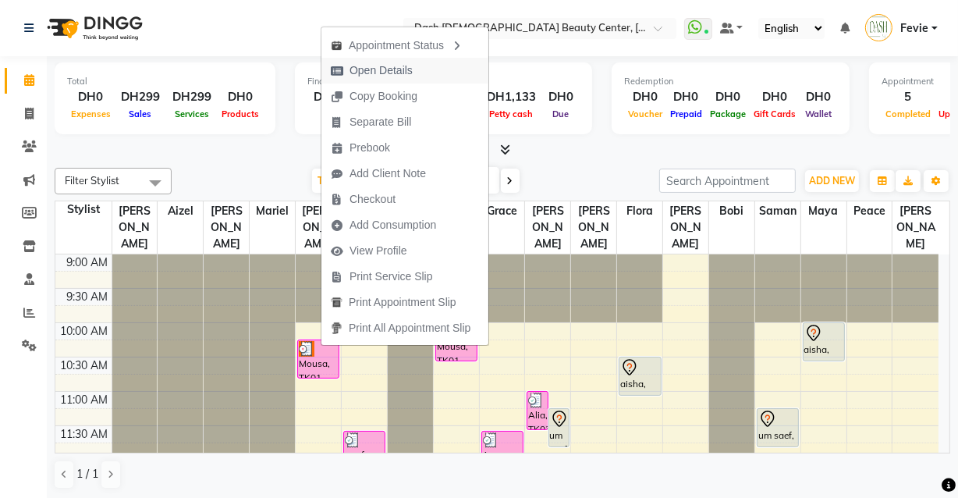
click at [417, 77] on span "Open Details" at bounding box center [371, 71] width 101 height 26
select select "3"
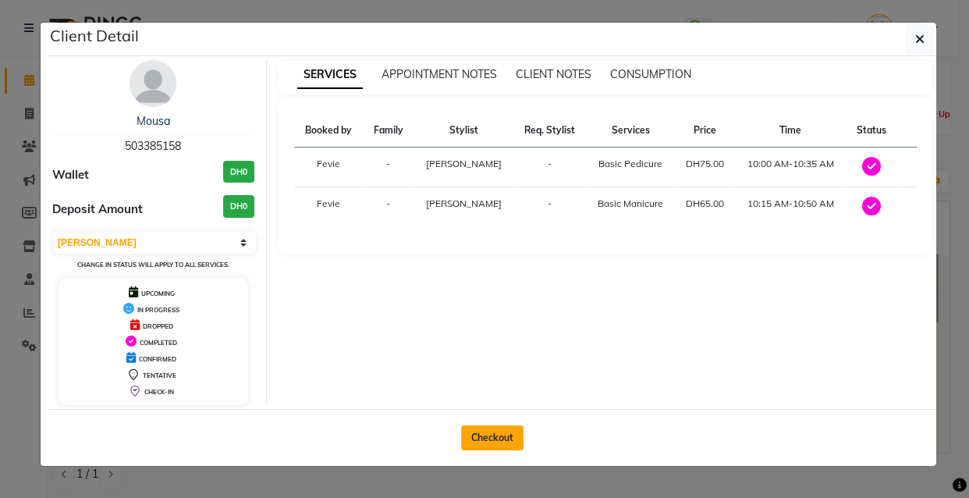
click at [507, 442] on button "Checkout" at bounding box center [492, 437] width 62 height 25
select select "service"
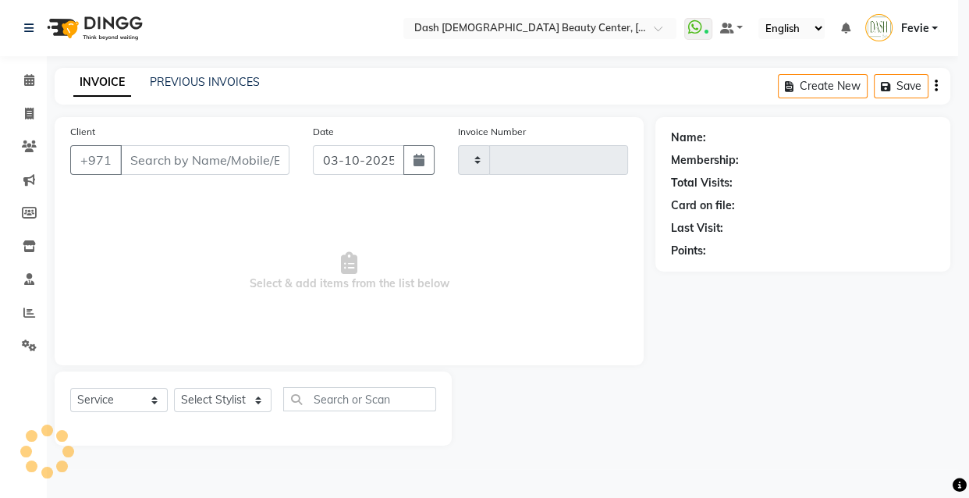
type input "4488"
select select "8372"
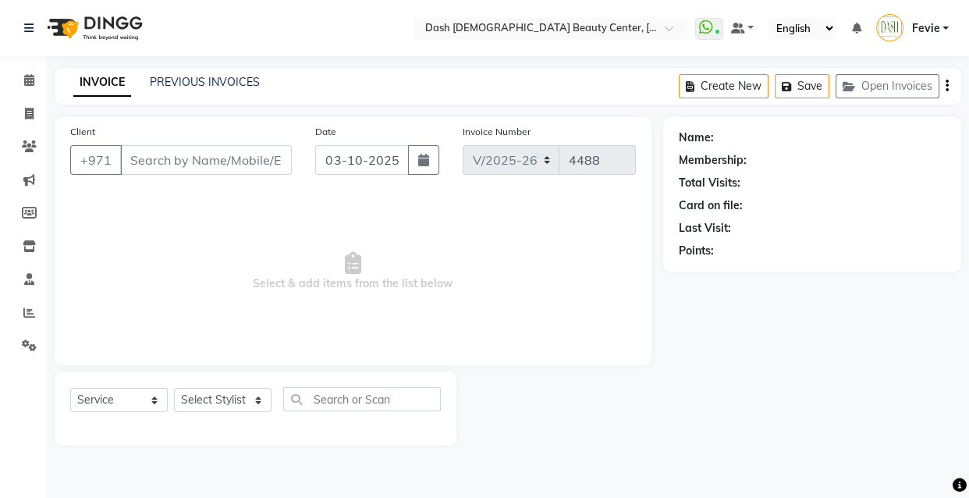
type input "503385158"
select select "81112"
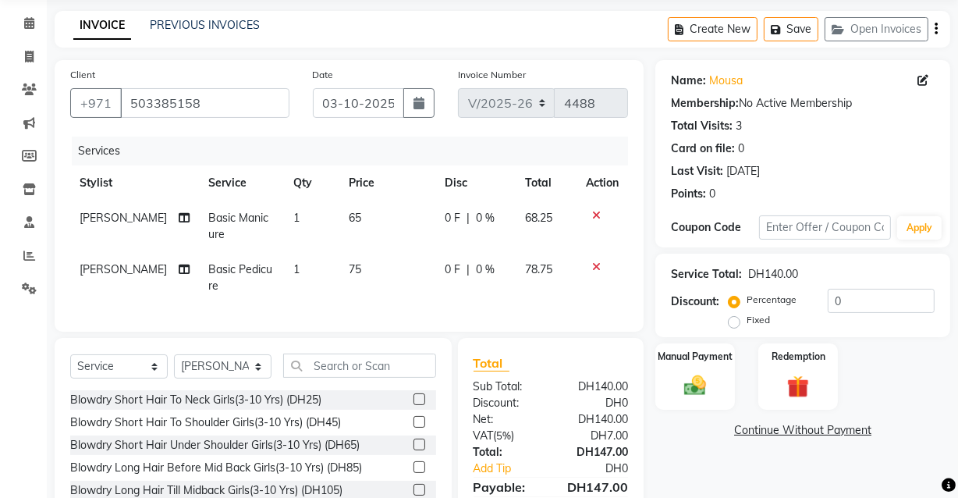
scroll to position [45, 0]
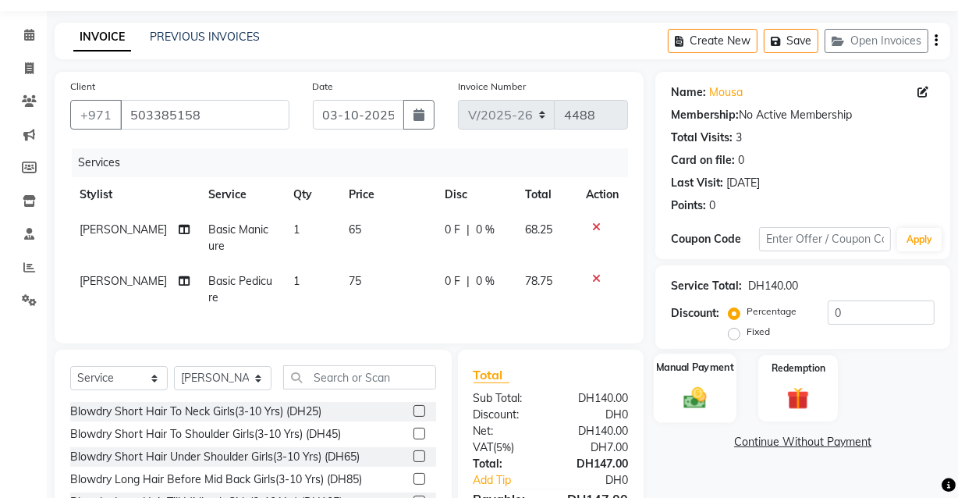
click at [694, 399] on img at bounding box center [694, 397] width 37 height 27
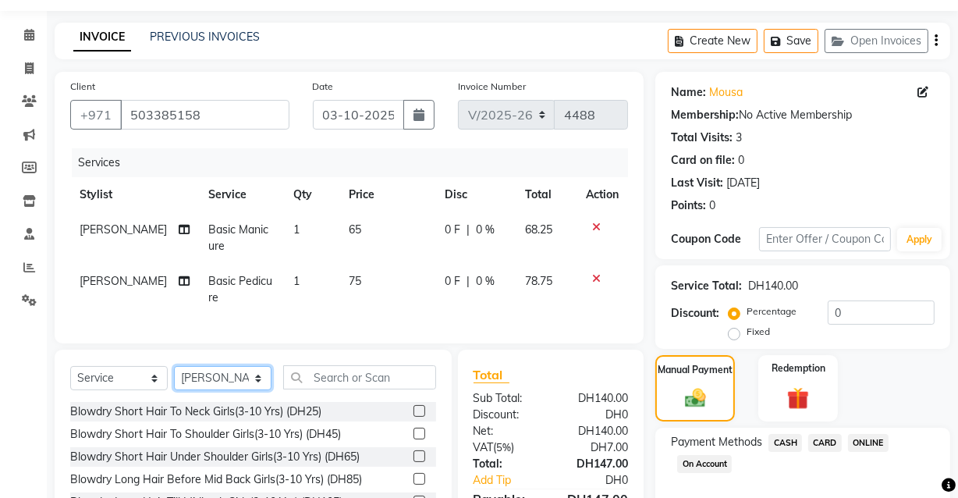
click at [227, 390] on select "Select Stylist [PERSON_NAME] [PERSON_NAME] [PERSON_NAME] [PERSON_NAME] [PERSON_…" at bounding box center [223, 378] width 98 height 24
click at [361, 389] on input "text" at bounding box center [359, 377] width 153 height 24
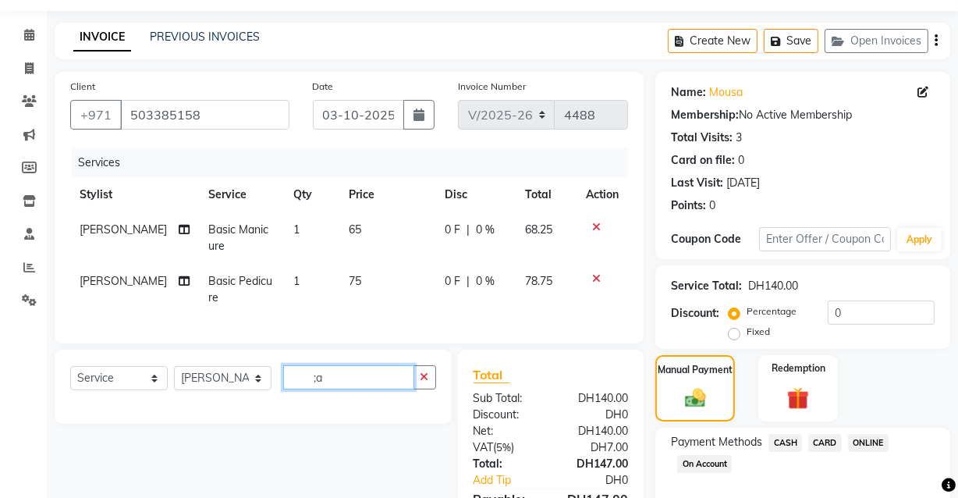
type input ";"
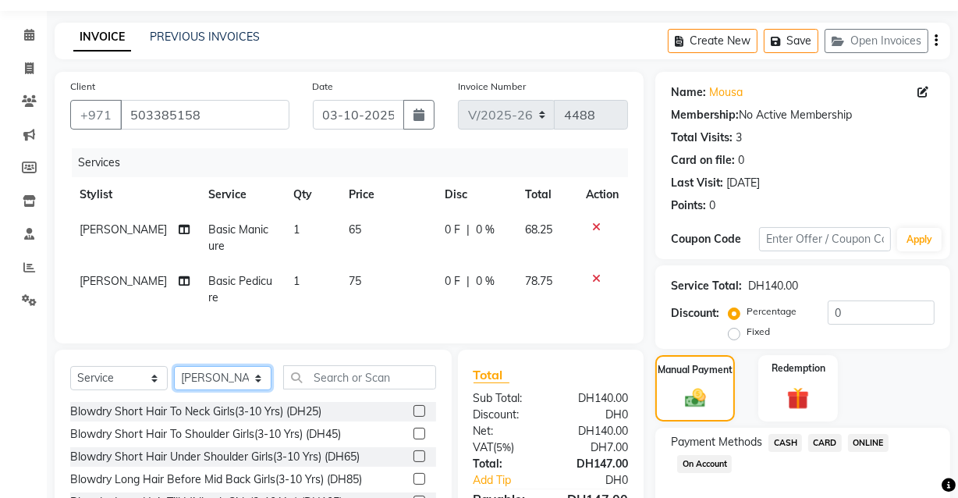
click at [236, 390] on select "Select Stylist [PERSON_NAME] [PERSON_NAME] [PERSON_NAME] [PERSON_NAME] [PERSON_…" at bounding box center [223, 378] width 98 height 24
click at [375, 389] on input "text" at bounding box center [359, 377] width 153 height 24
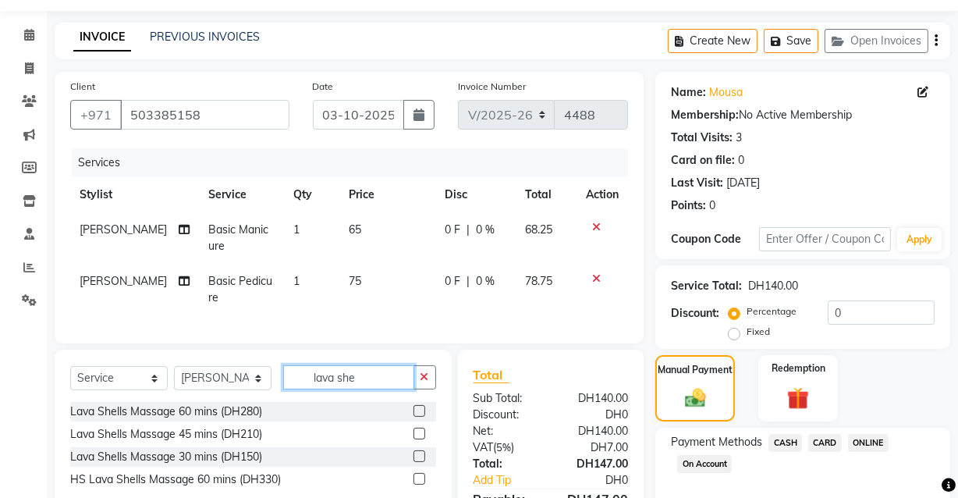
type input "lava she"
click at [420, 462] on label at bounding box center [419, 456] width 12 height 12
click at [420, 462] on input "checkbox" at bounding box center [418, 457] width 10 height 10
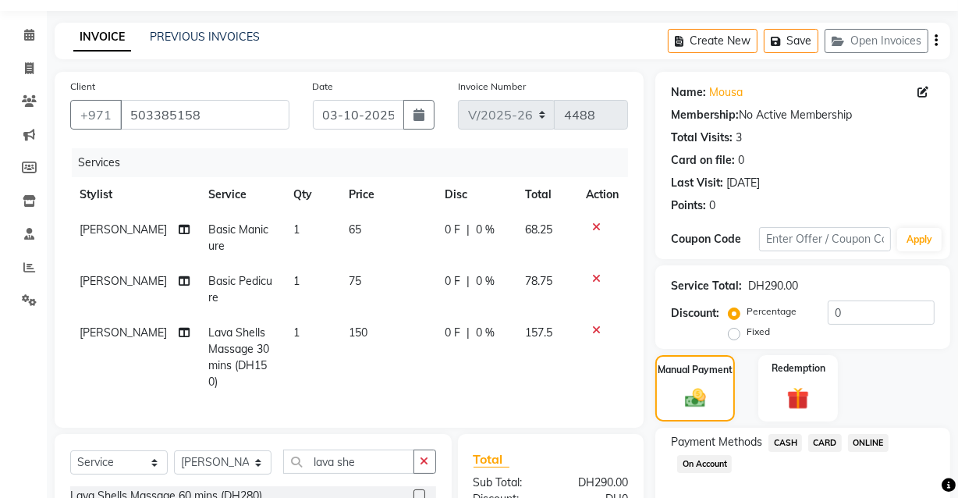
checkbox input "false"
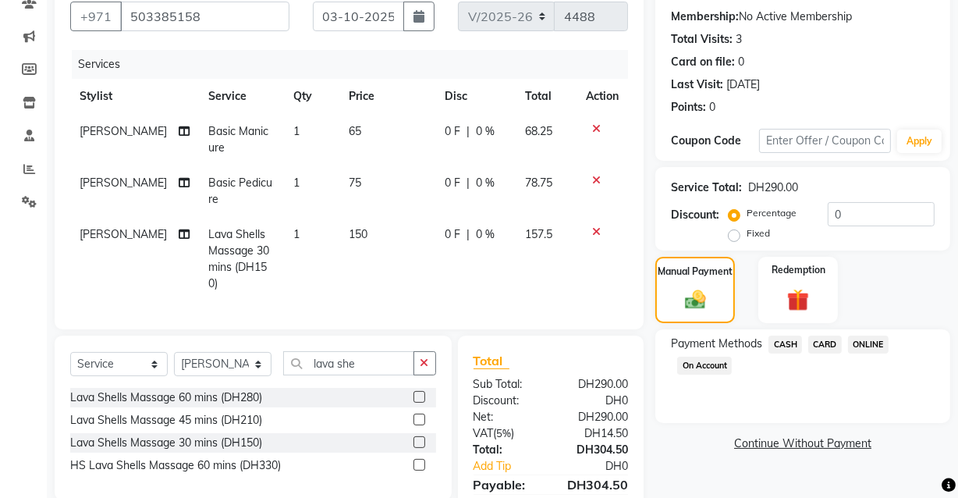
scroll to position [146, 0]
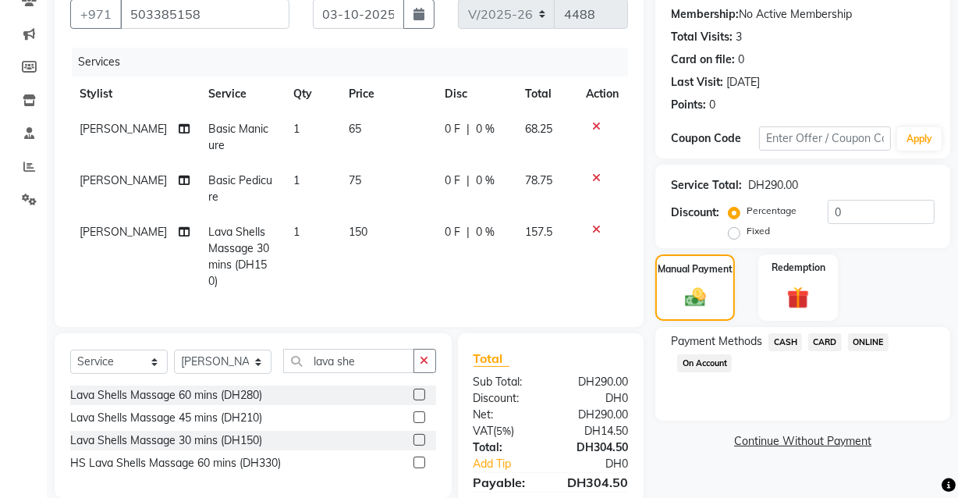
click at [360, 242] on td "150" at bounding box center [387, 257] width 96 height 84
select select "81112"
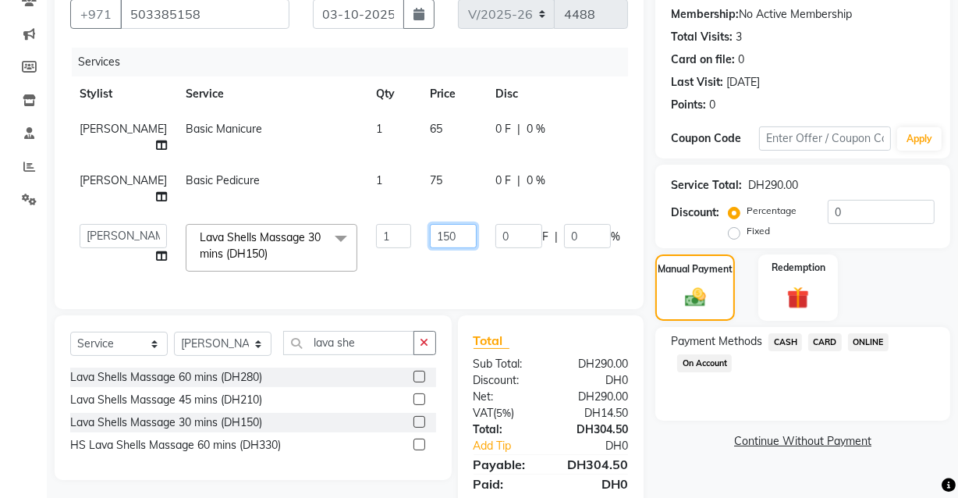
click at [430, 224] on input "150" at bounding box center [453, 236] width 47 height 24
type input "180"
click at [711, 490] on div "Name: Mousa Membership: No Active Membership Total Visits: 3 Card on file: 0 La…" at bounding box center [808, 249] width 307 height 557
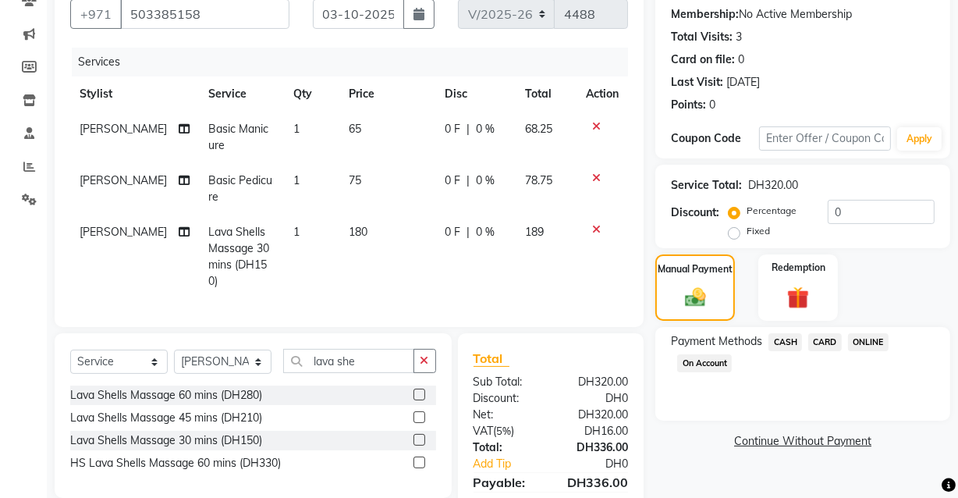
click at [823, 337] on span "CARD" at bounding box center [825, 342] width 34 height 18
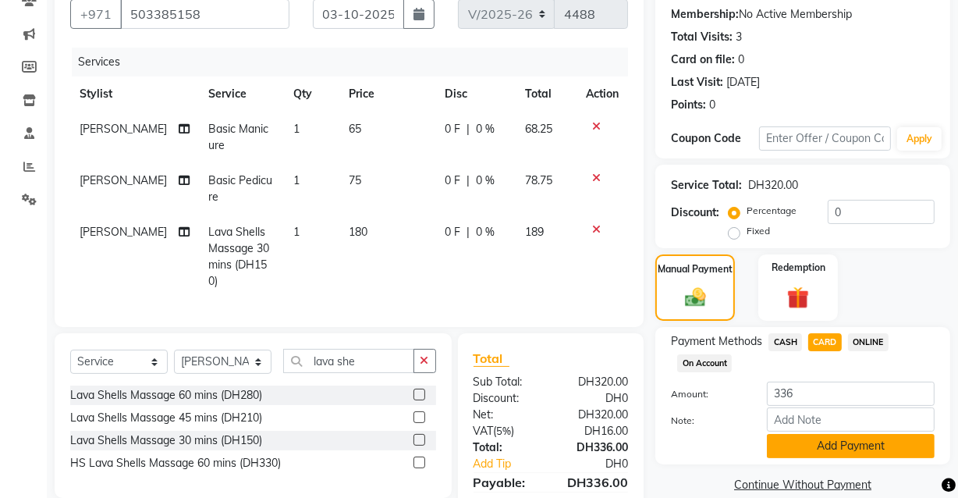
click at [865, 456] on button "Add Payment" at bounding box center [851, 446] width 168 height 24
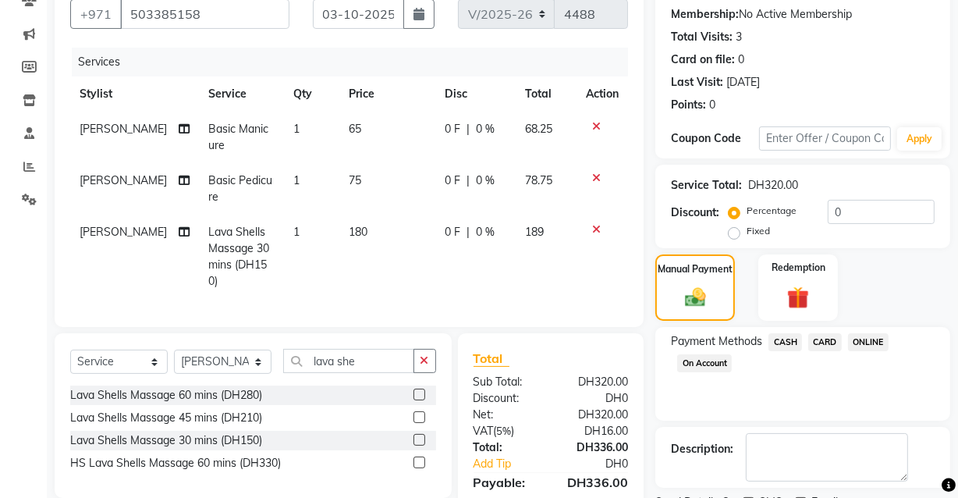
scroll to position [277, 0]
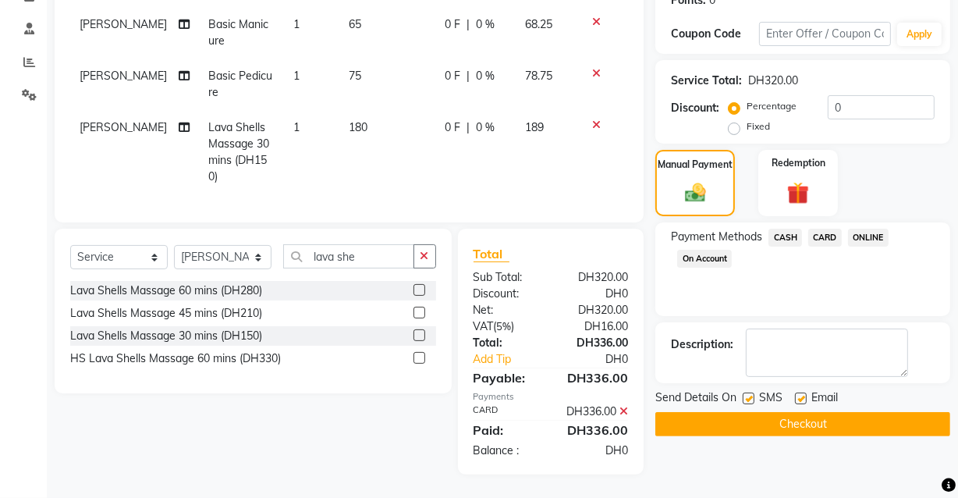
click at [750, 392] on label at bounding box center [749, 398] width 12 height 12
click at [750, 394] on input "checkbox" at bounding box center [748, 399] width 10 height 10
checkbox input "false"
click at [767, 412] on button "Checkout" at bounding box center [802, 424] width 295 height 24
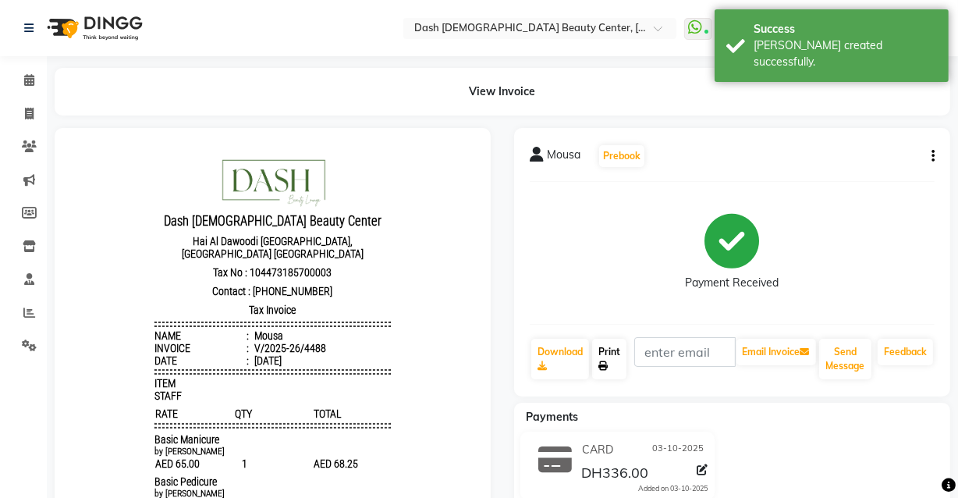
click at [607, 358] on link "Print" at bounding box center [609, 359] width 34 height 41
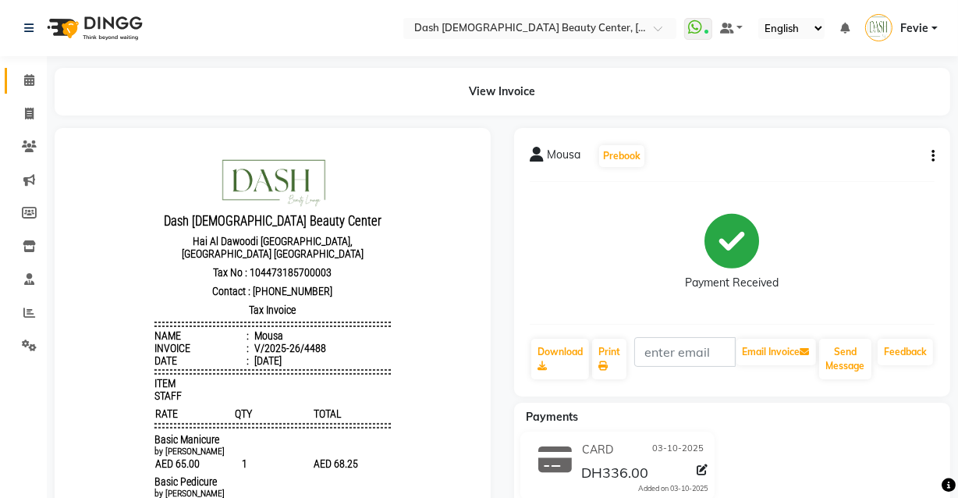
click at [29, 76] on icon at bounding box center [29, 80] width 10 height 12
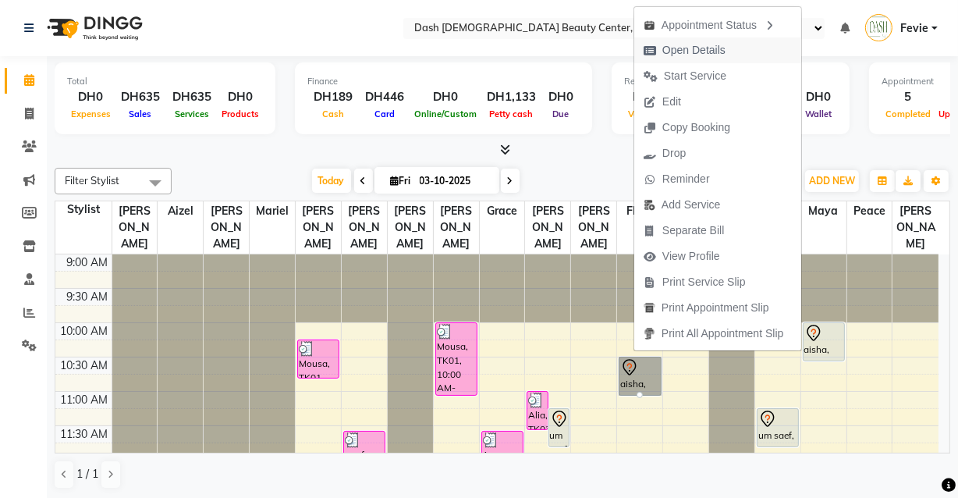
click at [715, 53] on span "Open Details" at bounding box center [693, 50] width 63 height 16
select select "7"
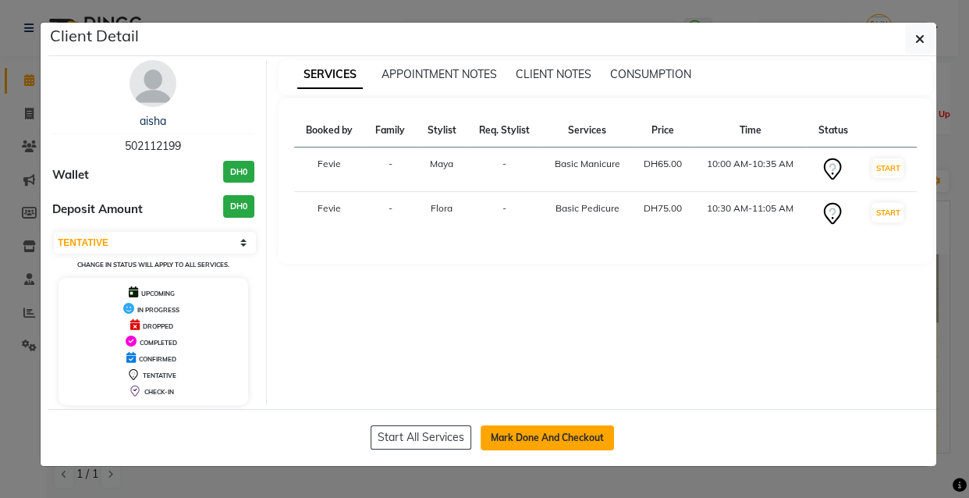
click at [556, 445] on button "Mark Done And Checkout" at bounding box center [547, 437] width 133 height 25
select select "service"
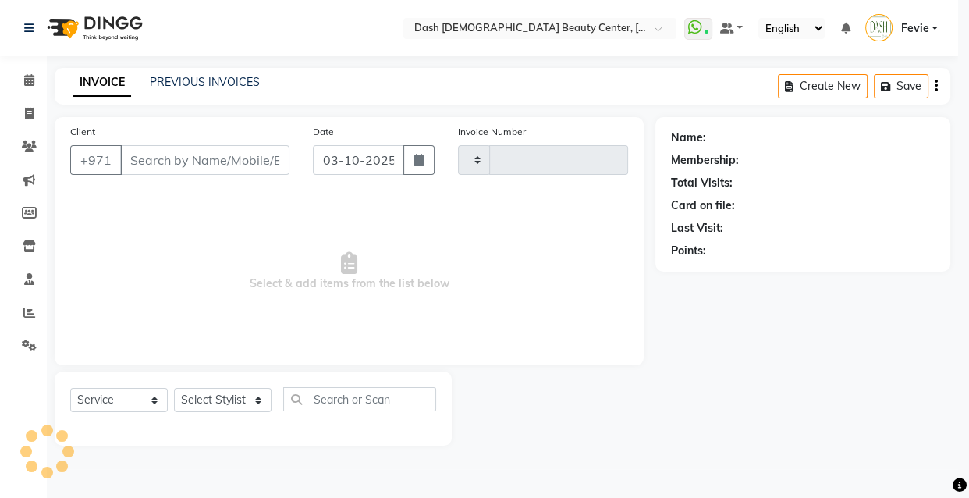
type input "4489"
select select "8372"
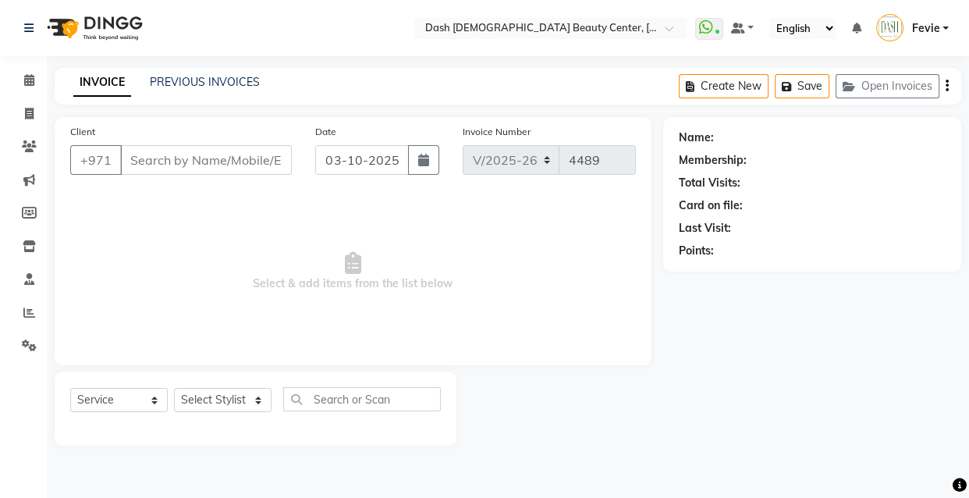
type input "502112199"
select select "82785"
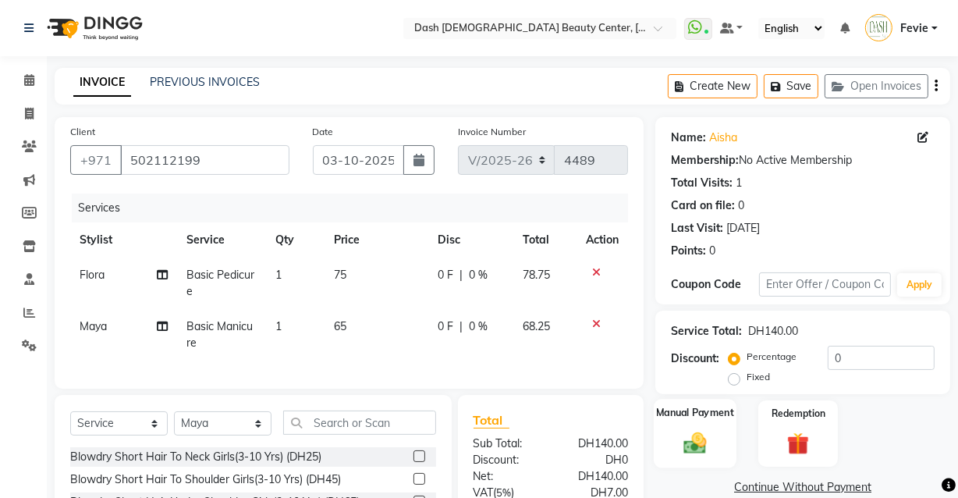
click at [686, 442] on img at bounding box center [694, 442] width 37 height 27
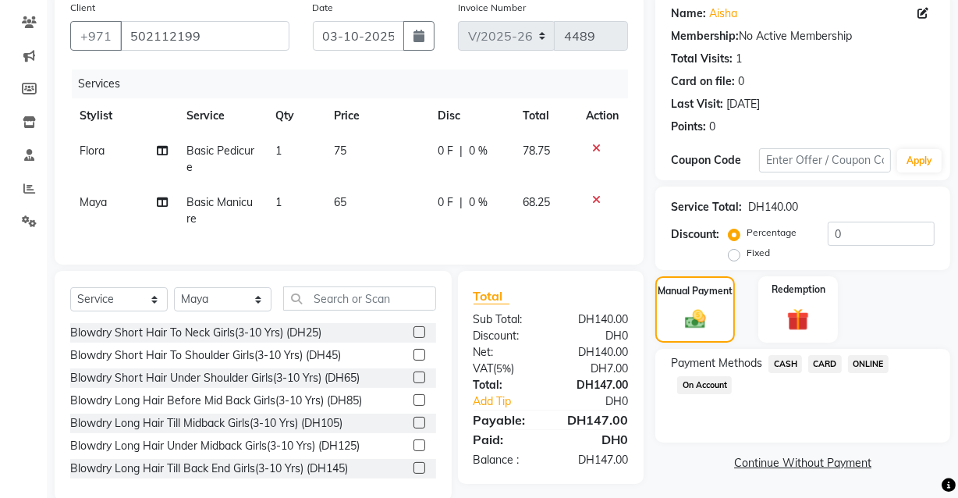
click at [832, 360] on span "CARD" at bounding box center [825, 364] width 34 height 18
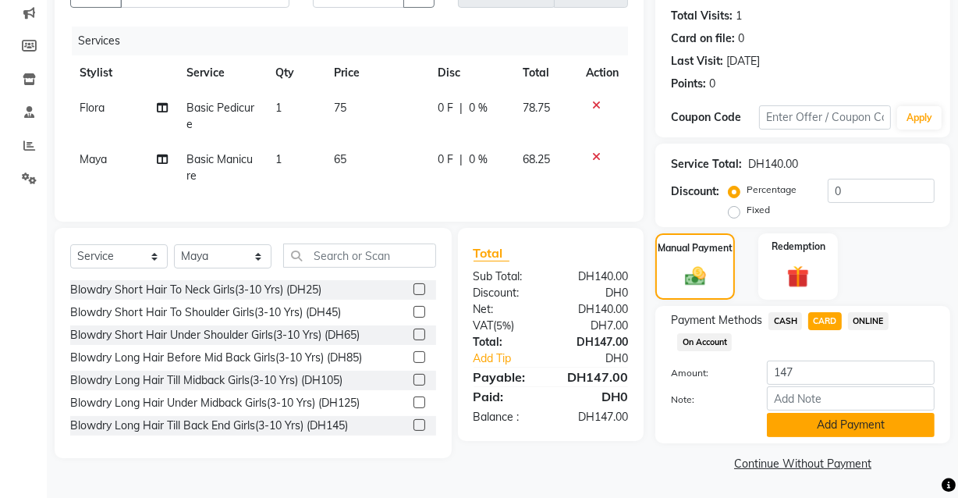
click at [839, 428] on button "Add Payment" at bounding box center [851, 425] width 168 height 24
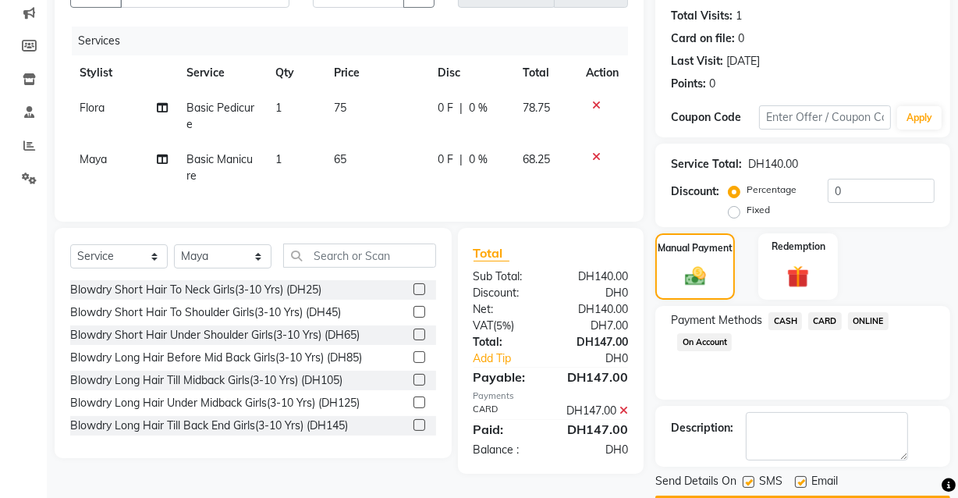
scroll to position [211, 0]
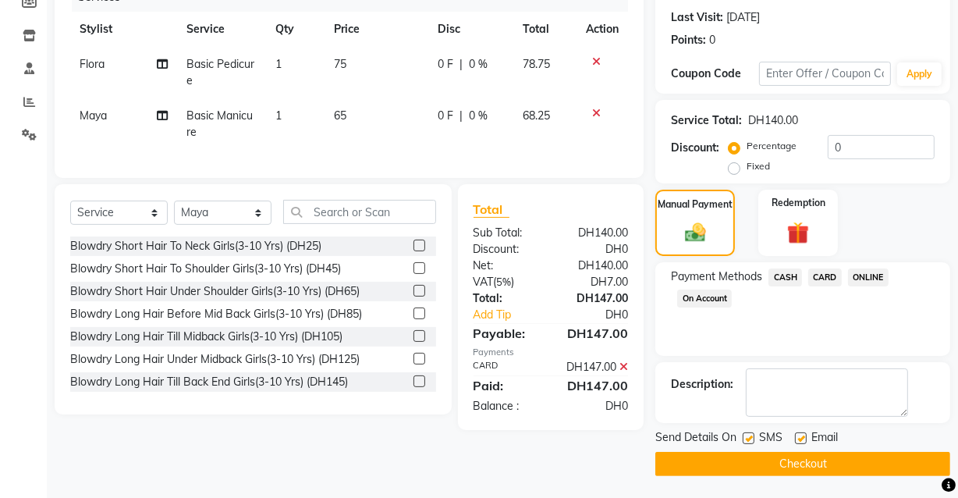
click at [826, 468] on button "Checkout" at bounding box center [802, 464] width 295 height 24
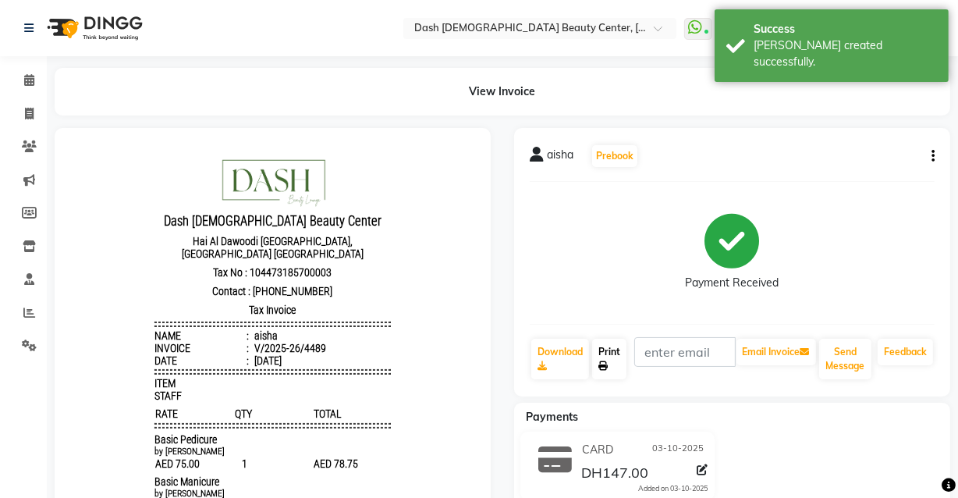
click at [605, 359] on link "Print" at bounding box center [609, 359] width 34 height 41
click at [25, 83] on icon at bounding box center [29, 80] width 10 height 12
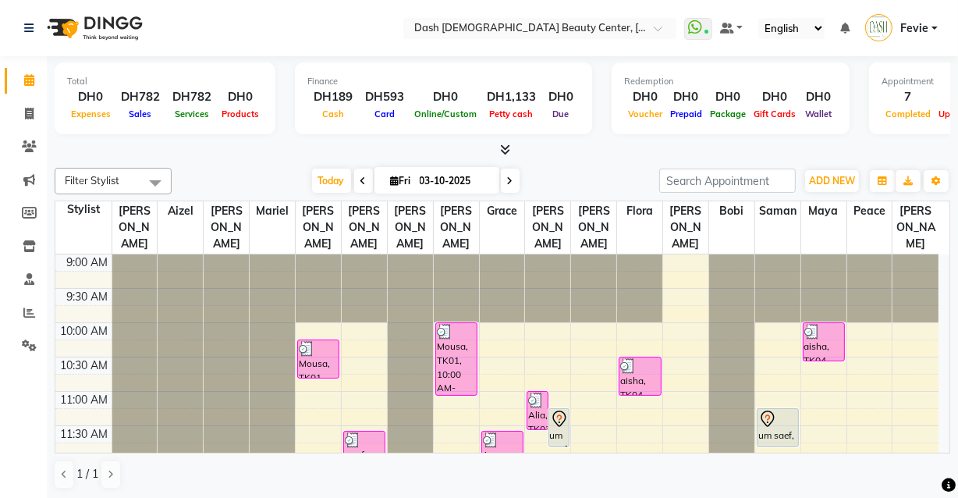
click at [786, 411] on div "um saef, TK02, 11:15 AM-11:50 AM, Normal Hair Wash" at bounding box center [778, 427] width 41 height 37
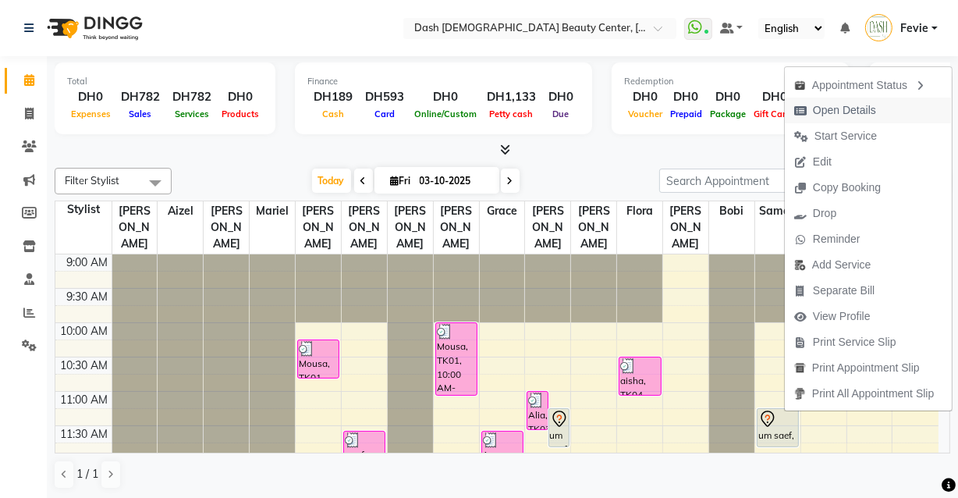
click at [858, 111] on span "Open Details" at bounding box center [844, 110] width 63 height 16
select select "7"
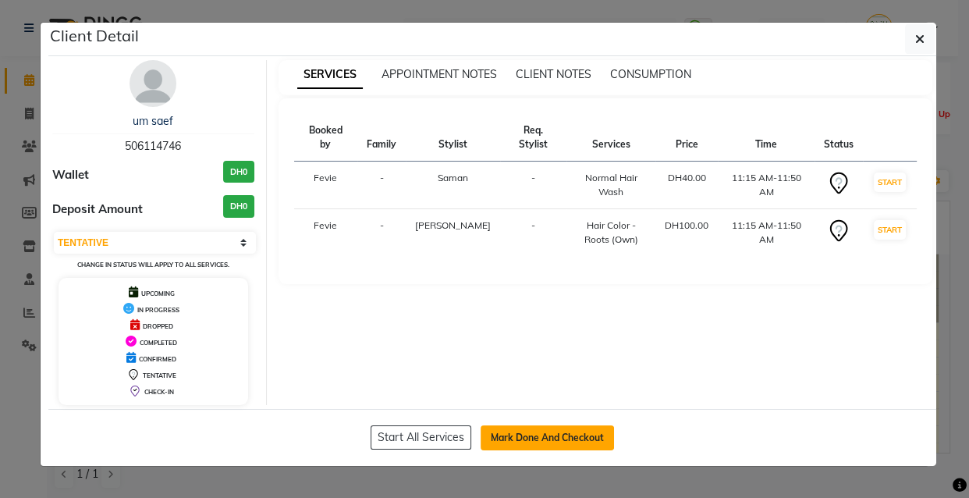
click at [560, 432] on button "Mark Done And Checkout" at bounding box center [547, 437] width 133 height 25
select select "service"
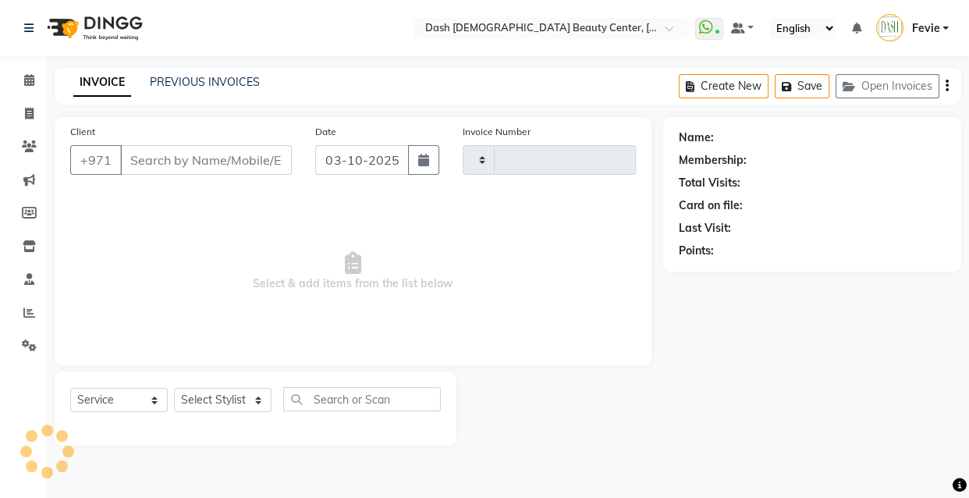
type input "4490"
select select "8372"
type input "506114746"
select select "82784"
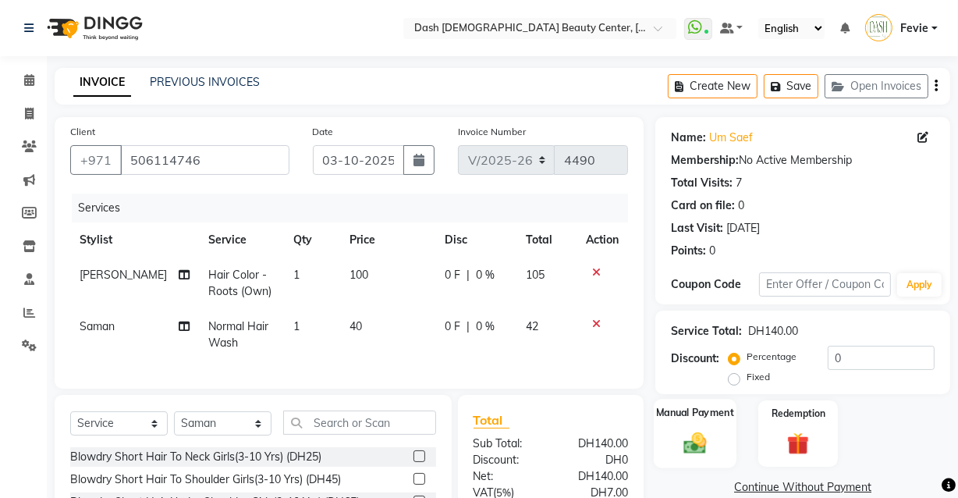
click at [687, 433] on img at bounding box center [694, 442] width 37 height 27
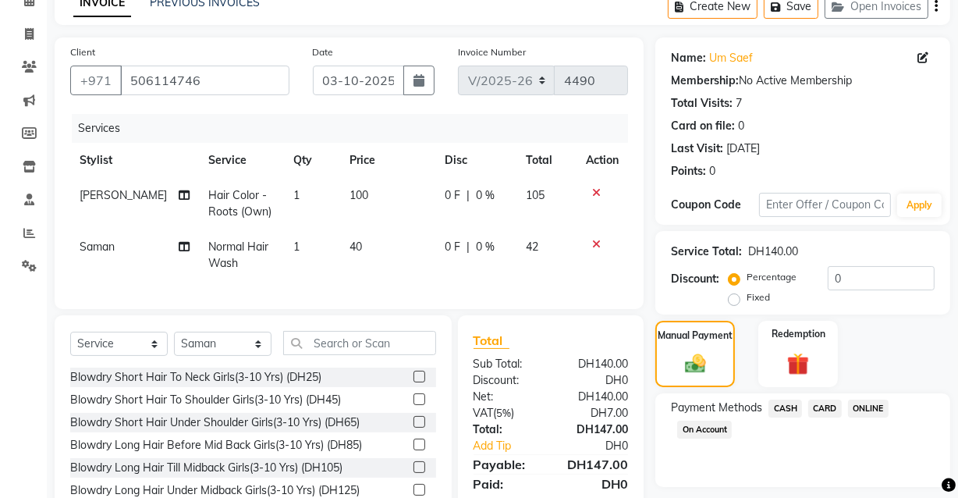
click at [819, 413] on span "CARD" at bounding box center [825, 408] width 34 height 18
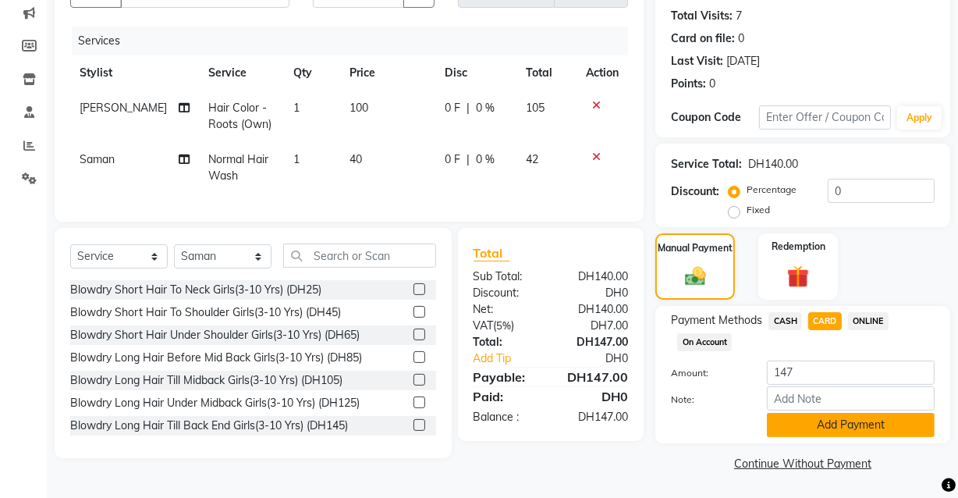
click at [818, 427] on button "Add Payment" at bounding box center [851, 425] width 168 height 24
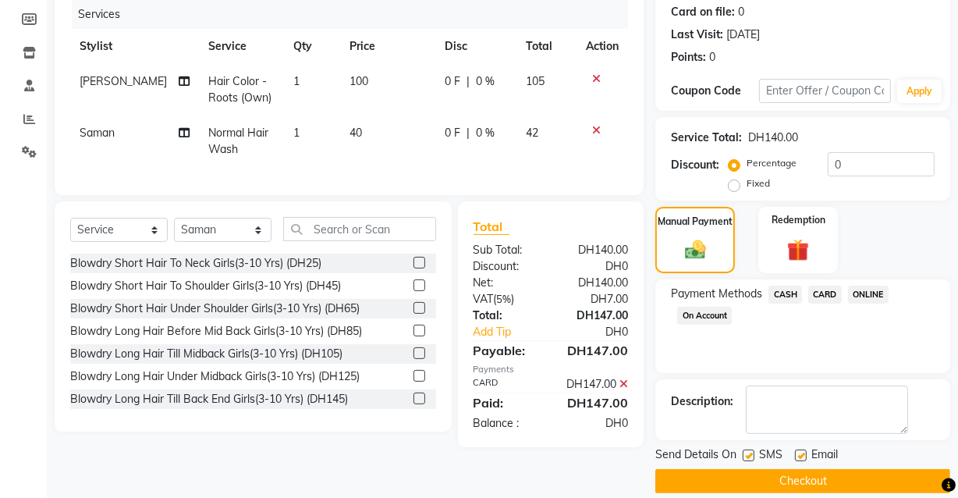
scroll to position [211, 0]
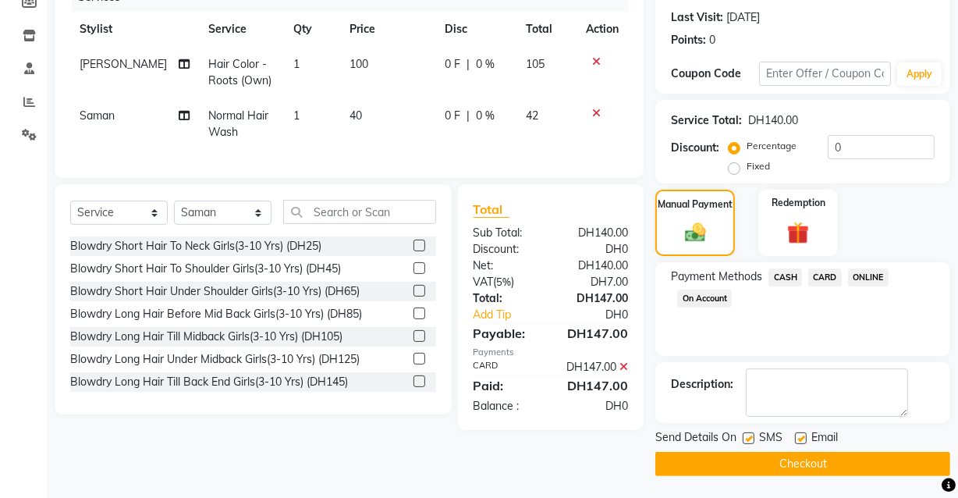
click at [771, 463] on button "Checkout" at bounding box center [802, 464] width 295 height 24
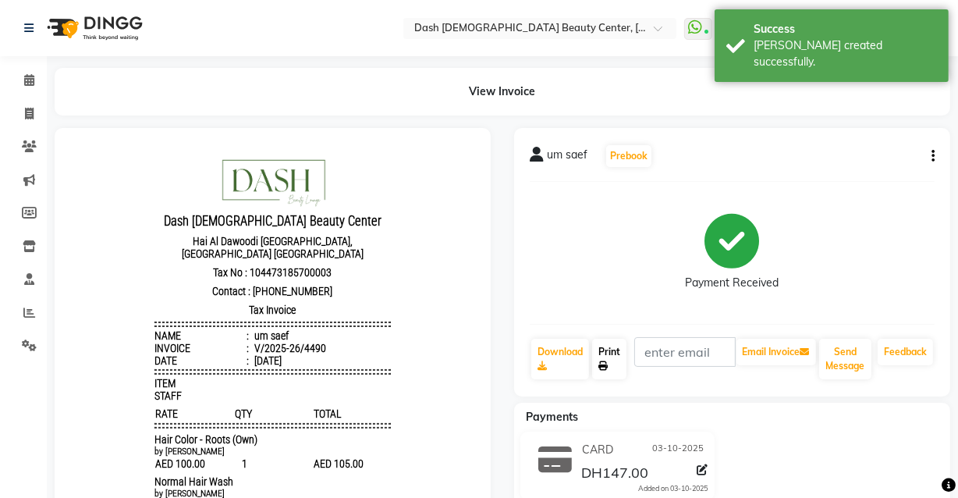
click at [603, 364] on icon at bounding box center [602, 365] width 9 height 9
